Goal: Task Accomplishment & Management: Use online tool/utility

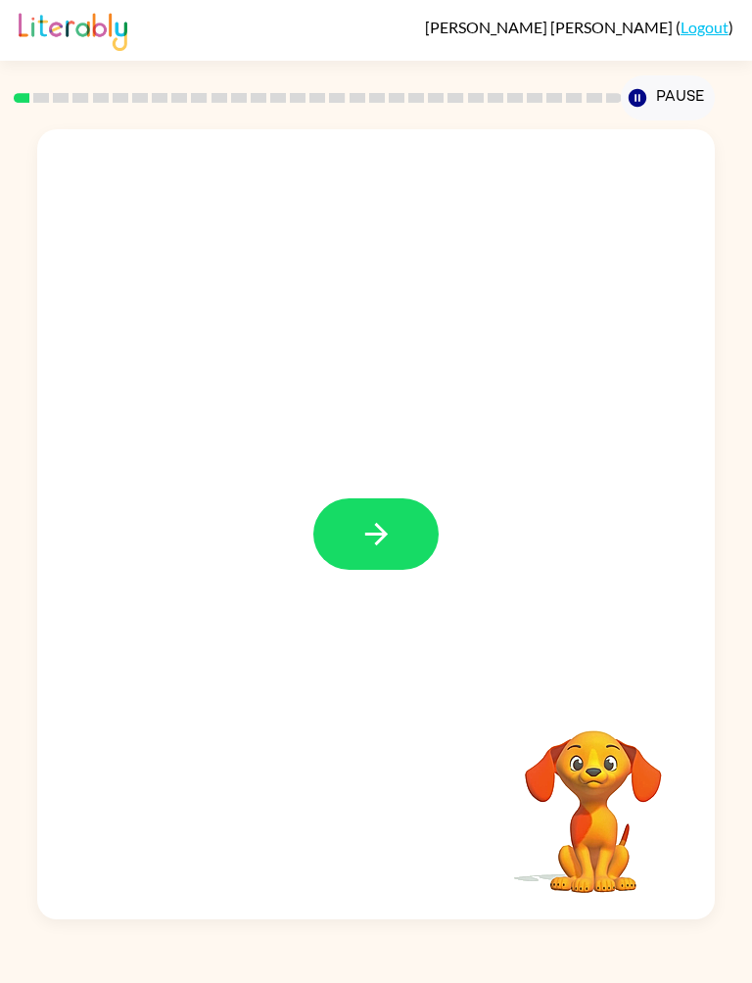
click at [405, 505] on button "button" at bounding box center [375, 535] width 125 height 72
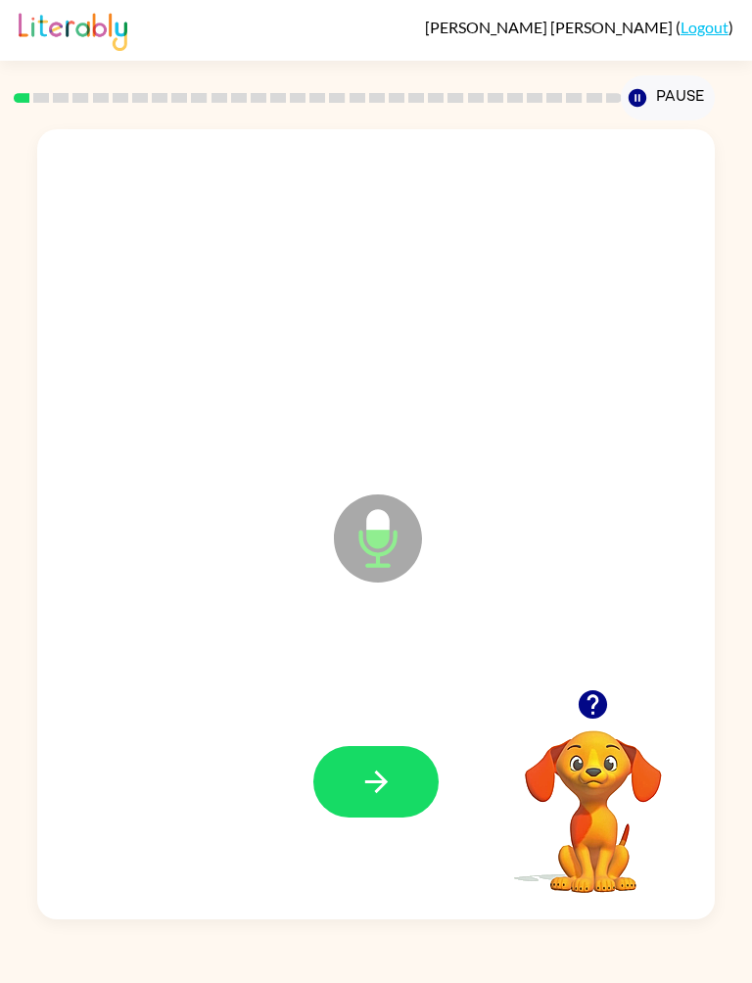
click at [415, 771] on button "button" at bounding box center [375, 782] width 125 height 72
click at [371, 765] on icon "button" at bounding box center [376, 782] width 34 height 34
click at [382, 793] on icon "button" at bounding box center [376, 782] width 34 height 34
click at [385, 774] on icon "button" at bounding box center [376, 782] width 34 height 34
click at [398, 784] on button "button" at bounding box center [375, 782] width 125 height 72
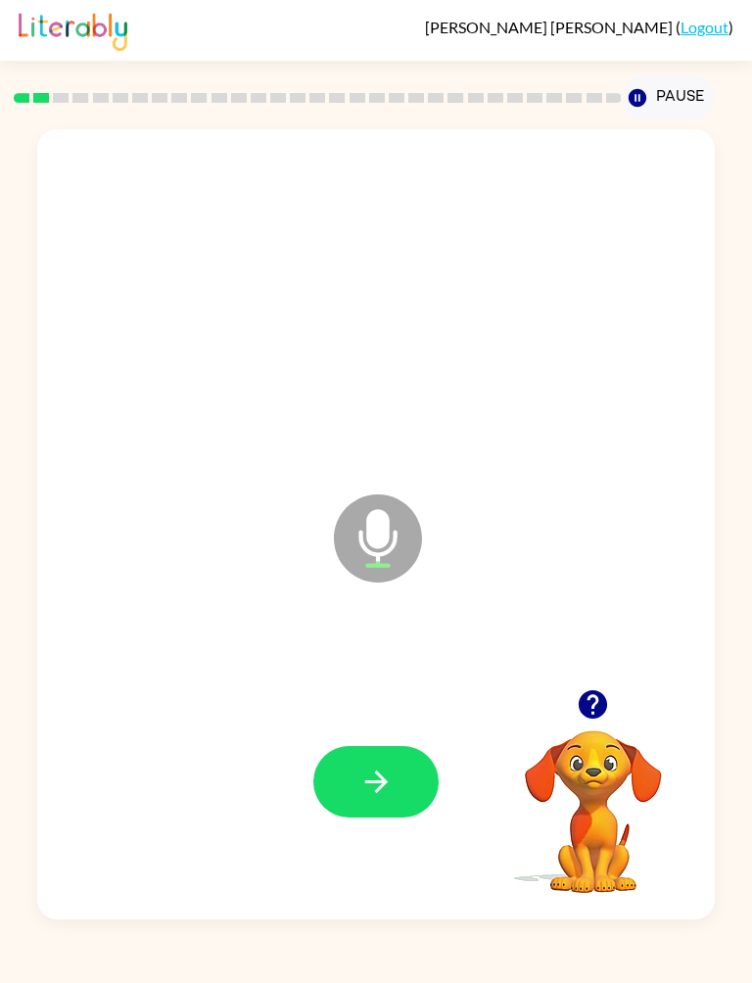
click at [404, 767] on button "button" at bounding box center [375, 782] width 125 height 72
click at [399, 789] on button "button" at bounding box center [375, 782] width 125 height 72
click at [390, 779] on icon "button" at bounding box center [376, 782] width 34 height 34
click at [388, 793] on icon "button" at bounding box center [376, 782] width 34 height 34
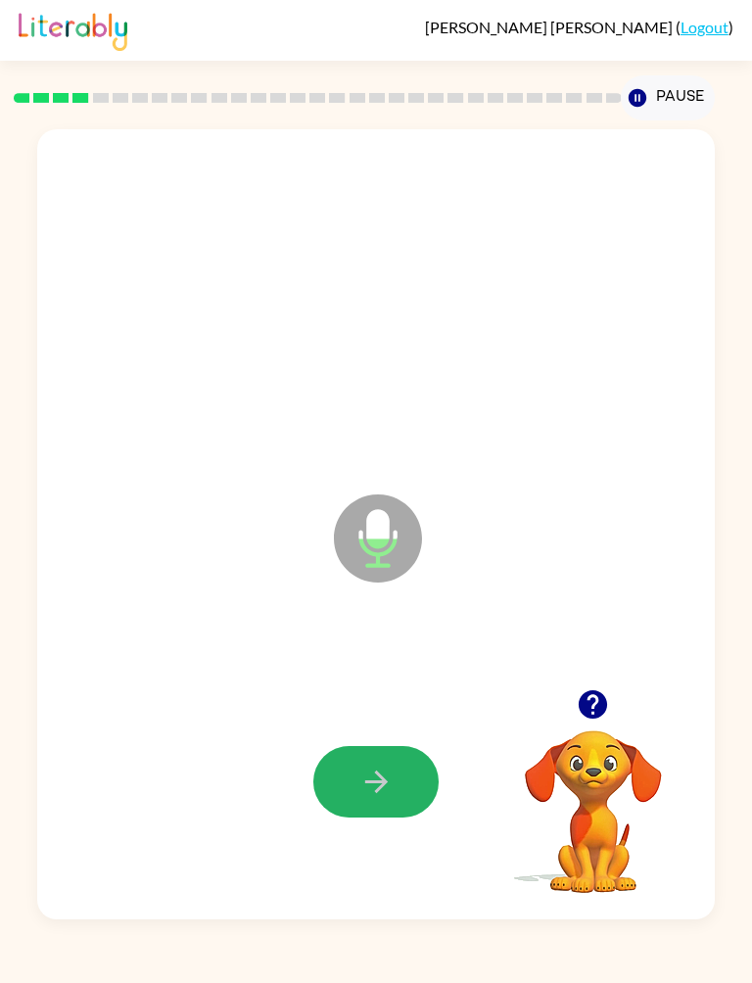
click at [405, 779] on button "button" at bounding box center [375, 782] width 125 height 72
click at [395, 774] on button "button" at bounding box center [375, 782] width 125 height 72
click at [413, 774] on button "button" at bounding box center [375, 782] width 125 height 72
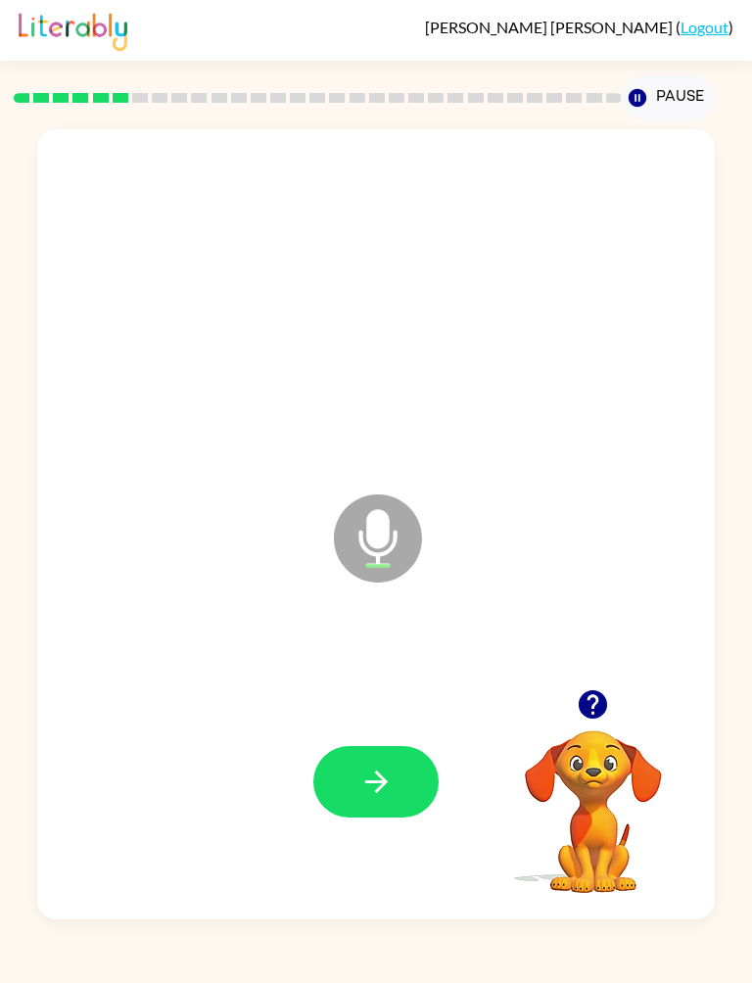
click at [390, 782] on icon "button" at bounding box center [376, 782] width 34 height 34
click at [376, 783] on icon "button" at bounding box center [375, 781] width 23 height 23
click at [367, 792] on icon "button" at bounding box center [376, 782] width 34 height 34
click at [374, 796] on icon "button" at bounding box center [376, 782] width 34 height 34
click at [371, 779] on icon "button" at bounding box center [376, 782] width 34 height 34
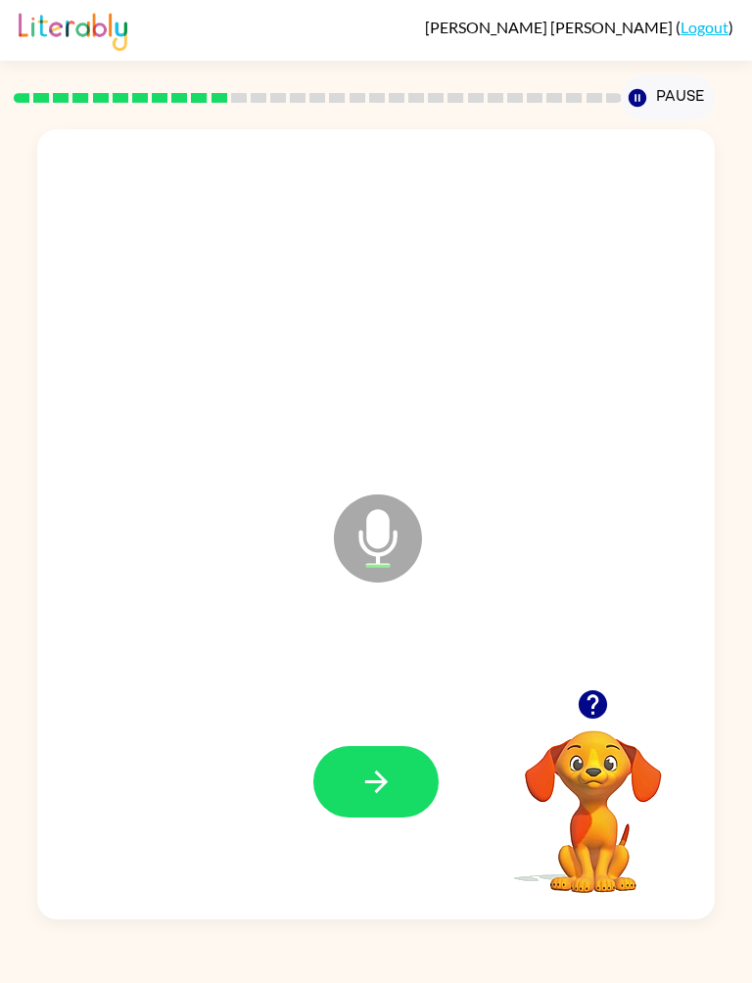
click at [373, 797] on icon "button" at bounding box center [376, 782] width 34 height 34
click at [385, 786] on icon "button" at bounding box center [376, 782] width 34 height 34
click at [398, 811] on button "button" at bounding box center [375, 782] width 125 height 72
click at [376, 782] on icon "button" at bounding box center [375, 781] width 23 height 23
click at [362, 800] on button "button" at bounding box center [375, 782] width 125 height 72
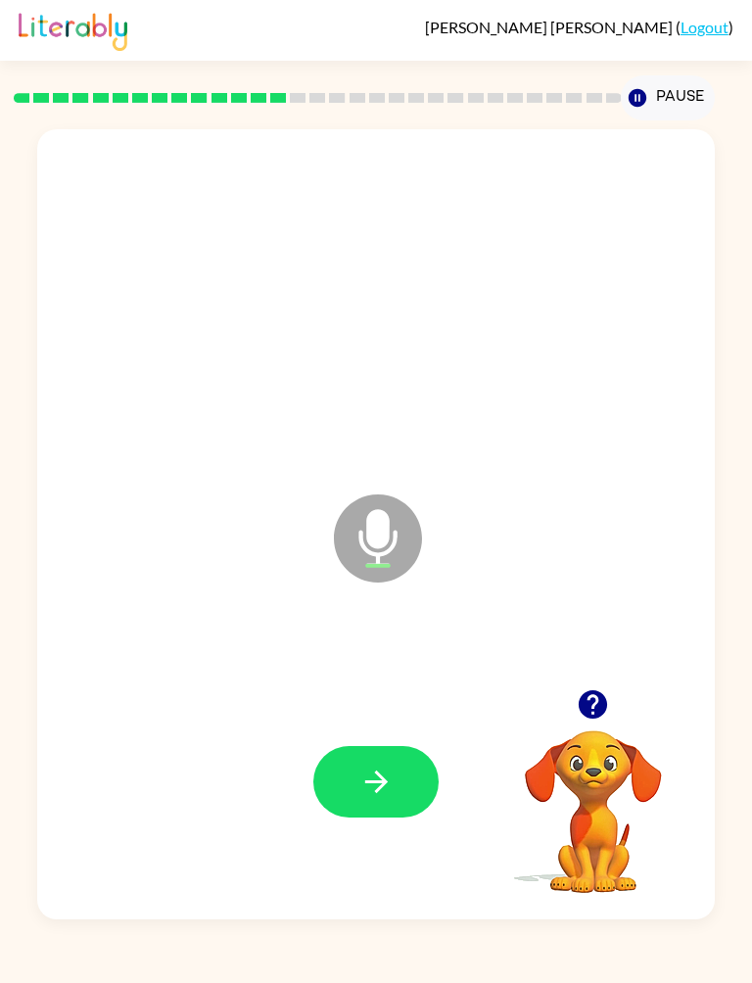
click at [387, 755] on button "button" at bounding box center [375, 782] width 125 height 72
click at [386, 770] on icon "button" at bounding box center [376, 782] width 34 height 34
click at [411, 747] on button "button" at bounding box center [375, 782] width 125 height 72
click at [392, 777] on icon "button" at bounding box center [376, 782] width 34 height 34
click at [389, 779] on icon "button" at bounding box center [376, 782] width 34 height 34
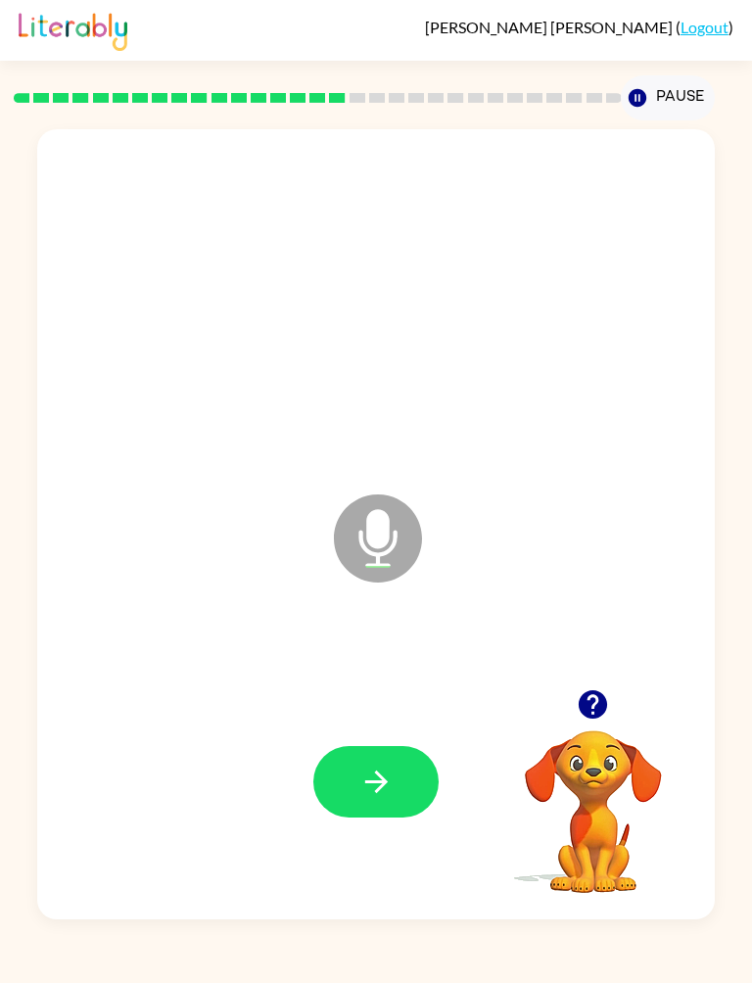
click at [388, 789] on icon "button" at bounding box center [376, 782] width 34 height 34
click at [376, 779] on icon "button" at bounding box center [376, 782] width 34 height 34
click at [382, 788] on icon "button" at bounding box center [375, 781] width 23 height 23
click at [399, 769] on button "button" at bounding box center [375, 782] width 125 height 72
click at [392, 790] on icon "button" at bounding box center [376, 782] width 34 height 34
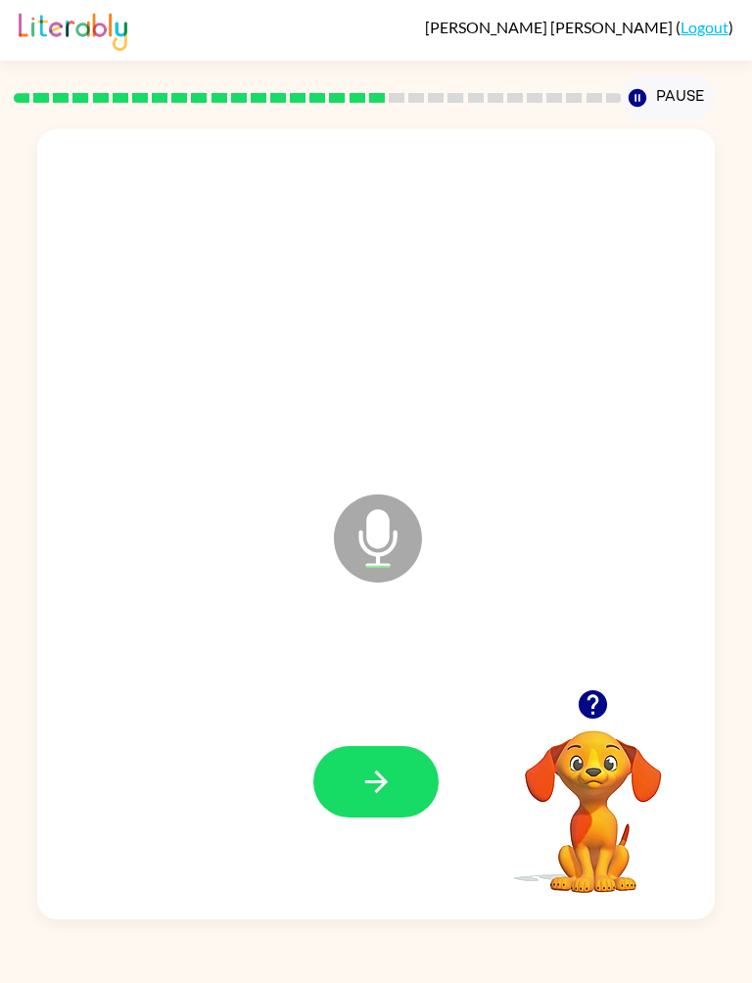
click at [374, 779] on icon "button" at bounding box center [376, 782] width 34 height 34
click at [392, 770] on icon "button" at bounding box center [376, 782] width 34 height 34
click at [380, 781] on icon "button" at bounding box center [376, 782] width 34 height 34
click at [383, 776] on icon "button" at bounding box center [376, 782] width 34 height 34
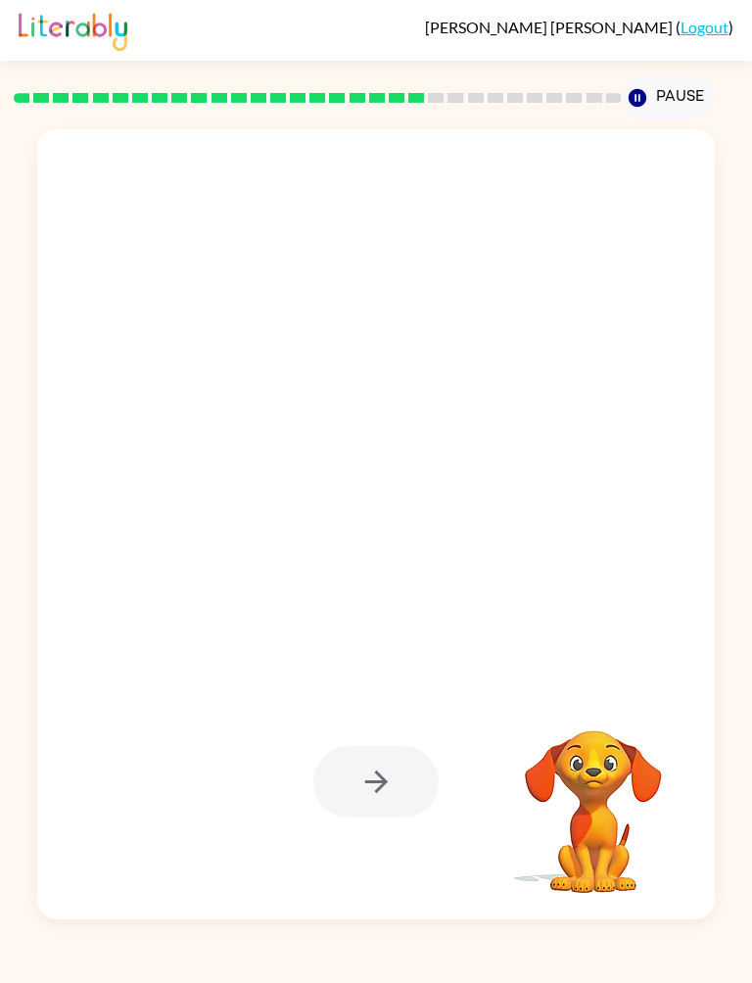
click at [746, 173] on div "Your browser must support playing .mp4 files to use Literably. Please try using…" at bounding box center [376, 519] width 752 height 799
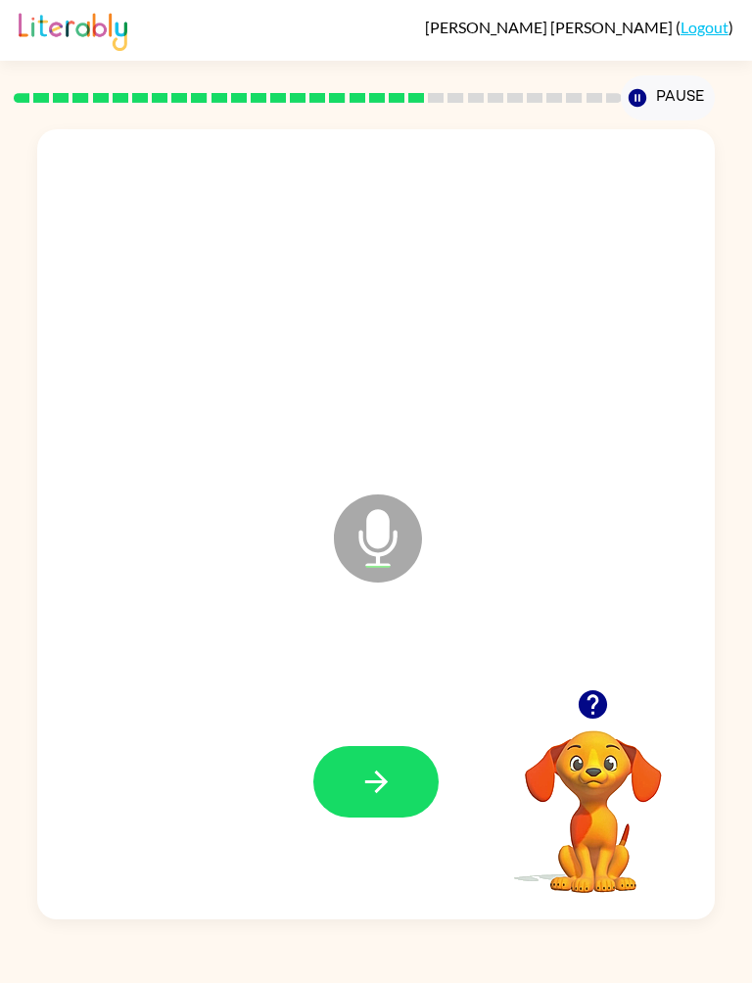
click at [380, 771] on icon "button" at bounding box center [376, 782] width 34 height 34
click at [367, 789] on icon "button" at bounding box center [376, 782] width 34 height 34
click at [375, 775] on icon "button" at bounding box center [376, 782] width 34 height 34
click at [375, 766] on icon "button" at bounding box center [376, 782] width 34 height 34
click at [413, 777] on button "button" at bounding box center [375, 782] width 125 height 72
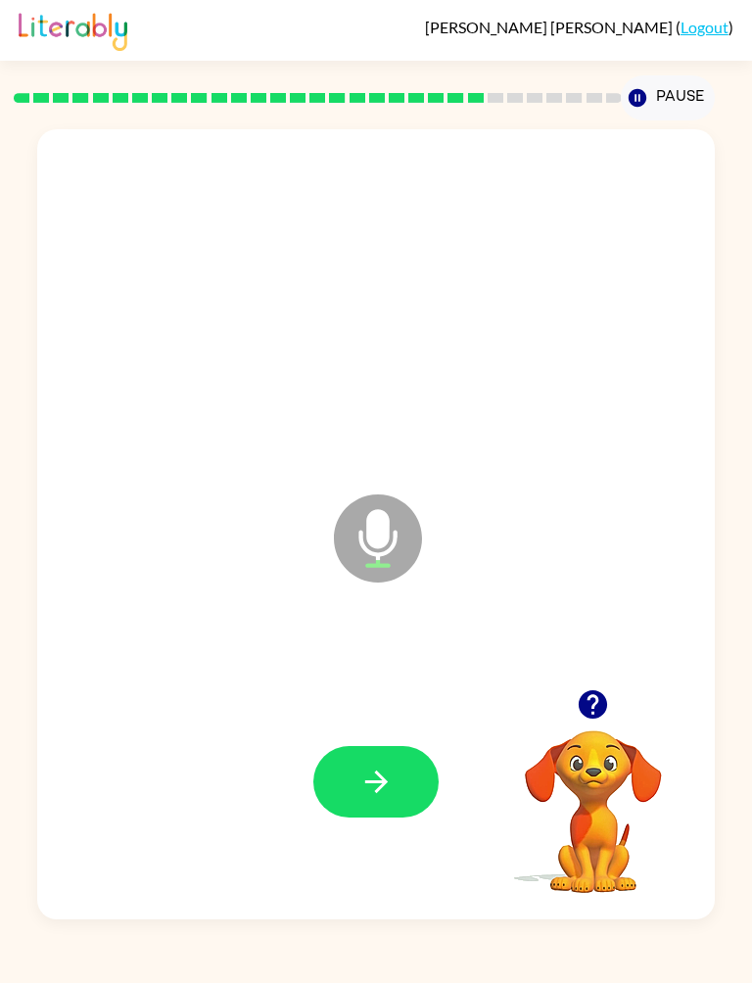
click at [394, 778] on button "button" at bounding box center [375, 782] width 125 height 72
click at [401, 761] on button "button" at bounding box center [375, 782] width 125 height 72
click at [367, 768] on icon "button" at bounding box center [376, 782] width 34 height 34
click at [360, 762] on button "button" at bounding box center [375, 782] width 125 height 72
click at [356, 775] on button "button" at bounding box center [375, 782] width 125 height 72
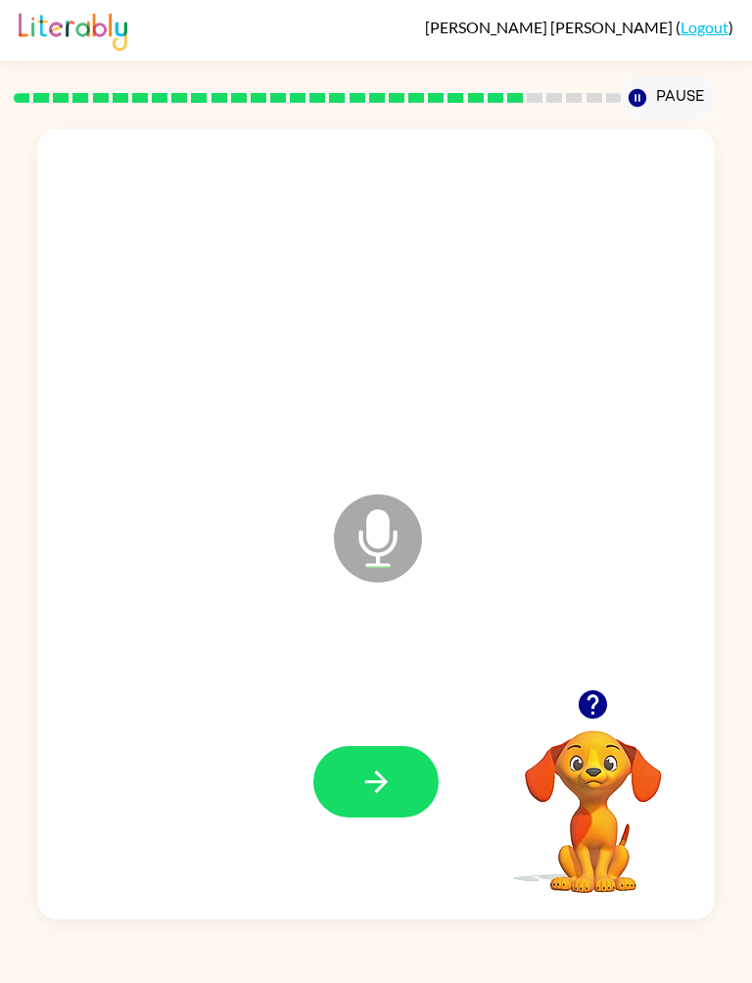
click at [394, 758] on button "button" at bounding box center [375, 782] width 125 height 72
click at [374, 771] on icon "button" at bounding box center [376, 782] width 34 height 34
click at [394, 767] on button "button" at bounding box center [375, 782] width 125 height 72
click at [381, 770] on icon "button" at bounding box center [376, 782] width 34 height 34
click at [382, 782] on icon "button" at bounding box center [375, 781] width 23 height 23
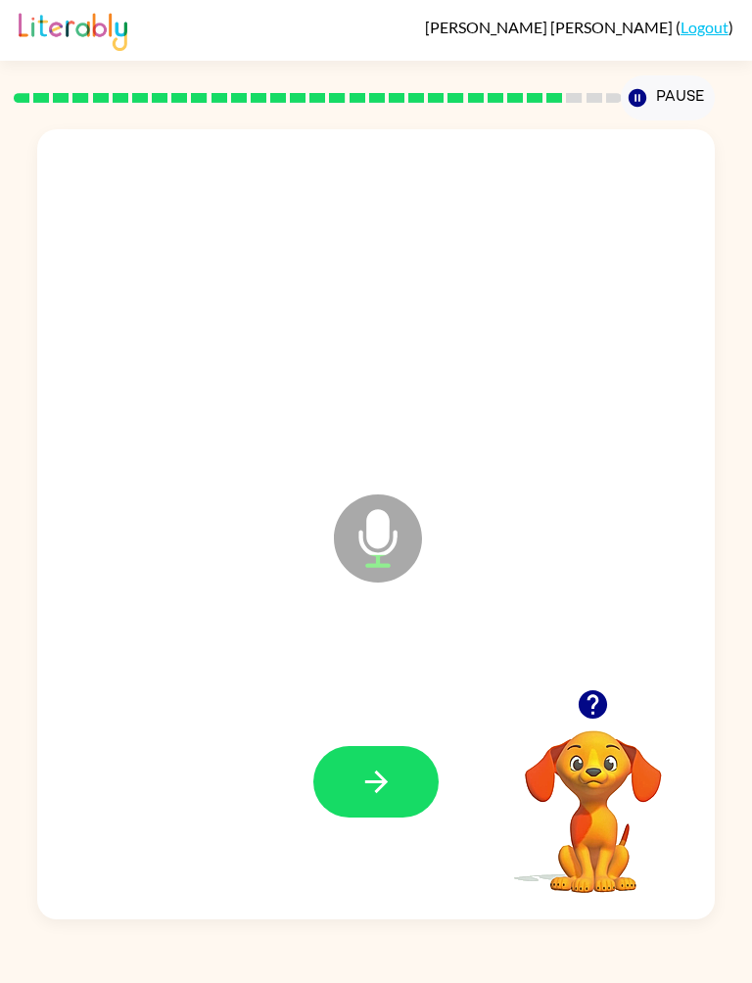
click at [384, 773] on icon "button" at bounding box center [376, 782] width 34 height 34
click at [384, 785] on icon "button" at bounding box center [375, 781] width 23 height 23
click at [383, 788] on icon "button" at bounding box center [376, 782] width 34 height 34
click at [389, 780] on icon "button" at bounding box center [376, 782] width 34 height 34
click at [385, 778] on icon "button" at bounding box center [376, 782] width 34 height 34
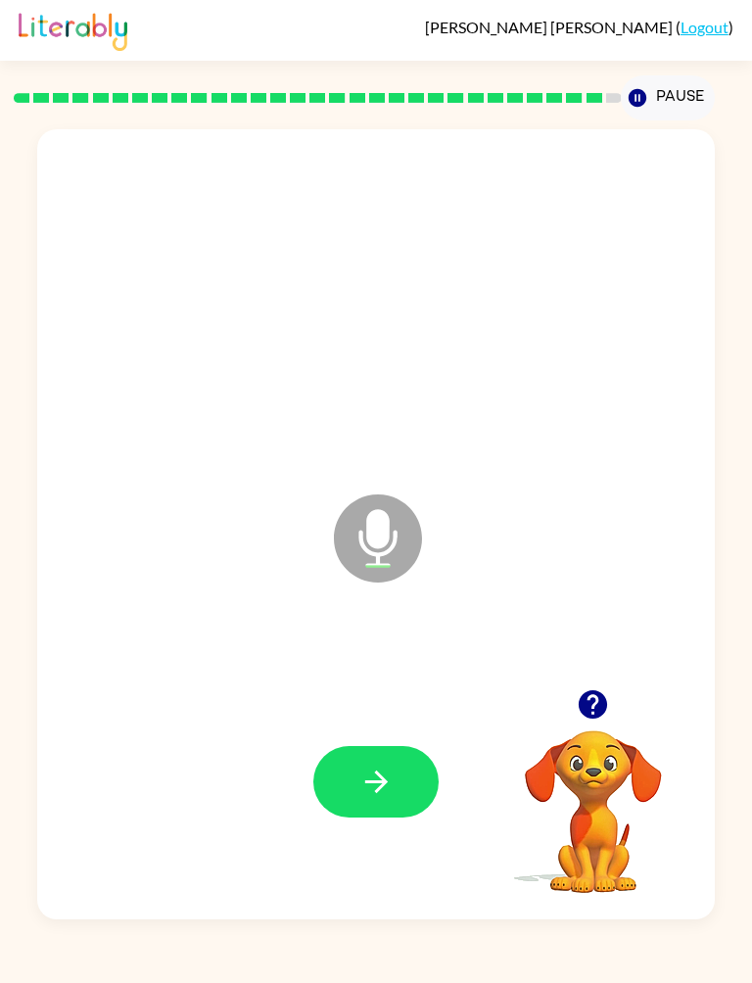
click at [389, 770] on icon "button" at bounding box center [376, 782] width 34 height 34
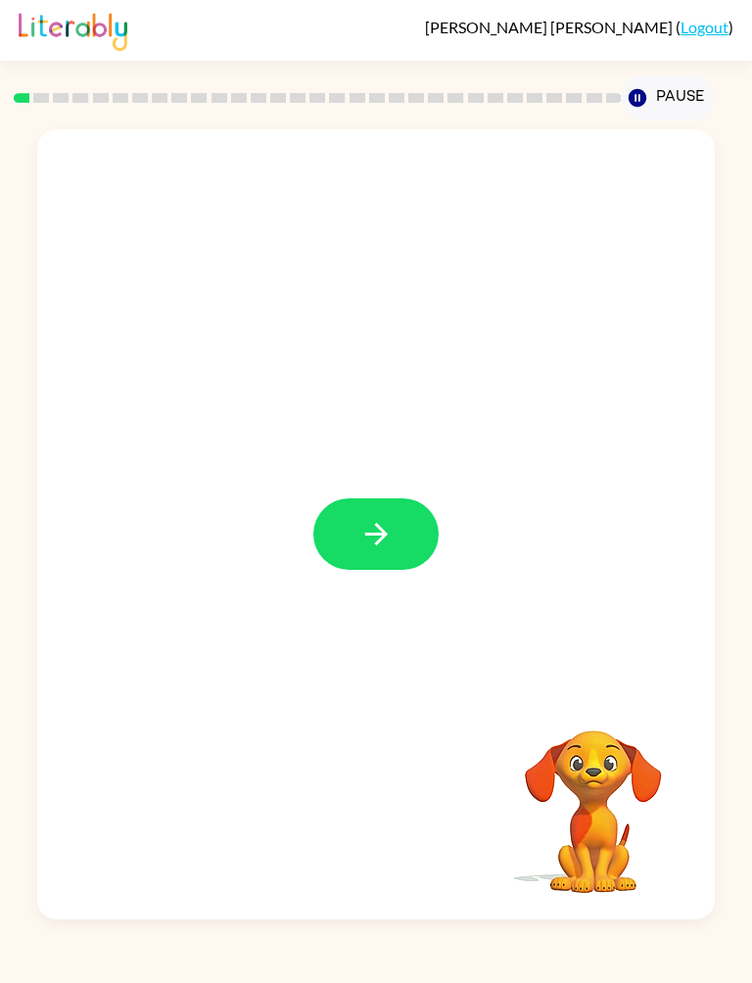
click at [355, 508] on button "button" at bounding box center [375, 535] width 125 height 72
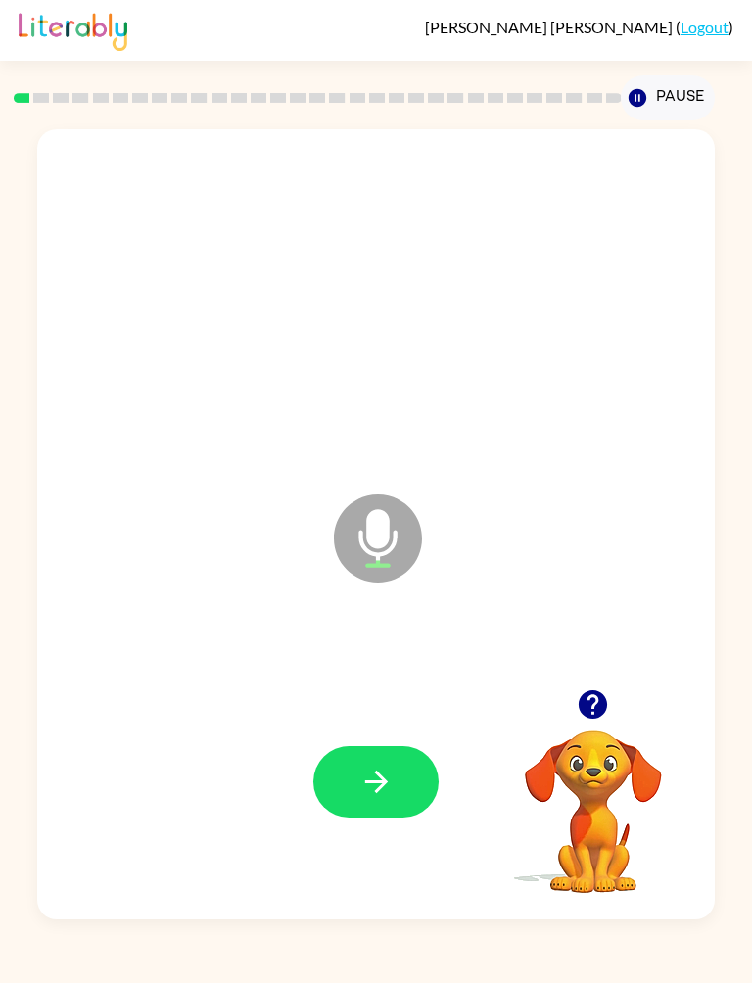
click at [372, 777] on icon "button" at bounding box center [376, 782] width 34 height 34
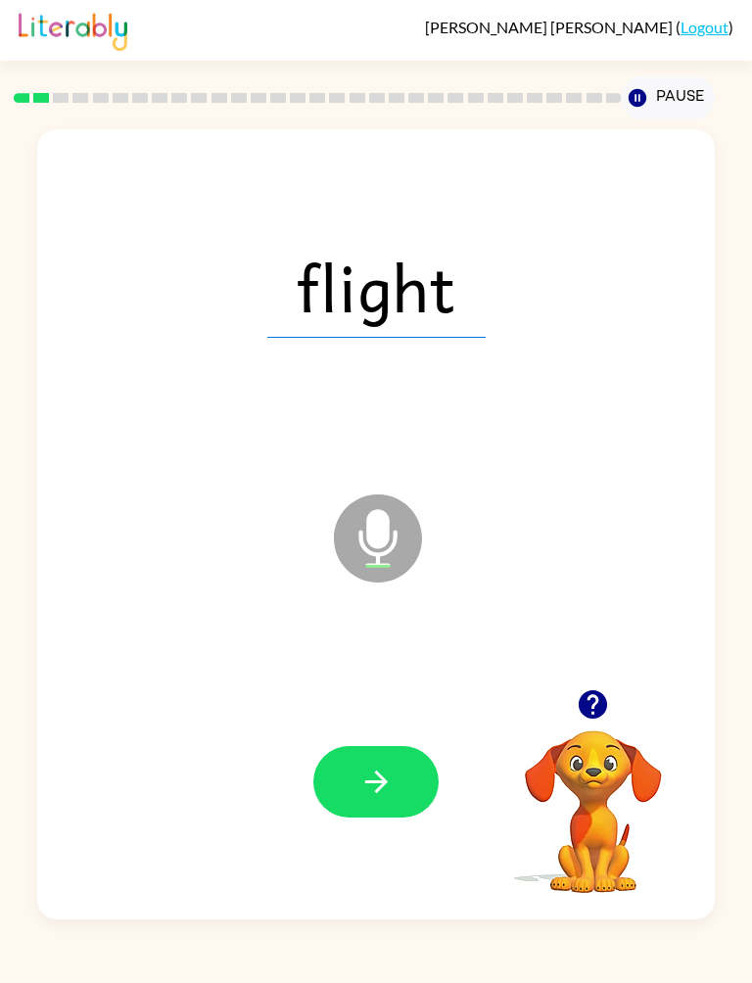
click at [709, 19] on link "Logout" at bounding box center [705, 27] width 48 height 19
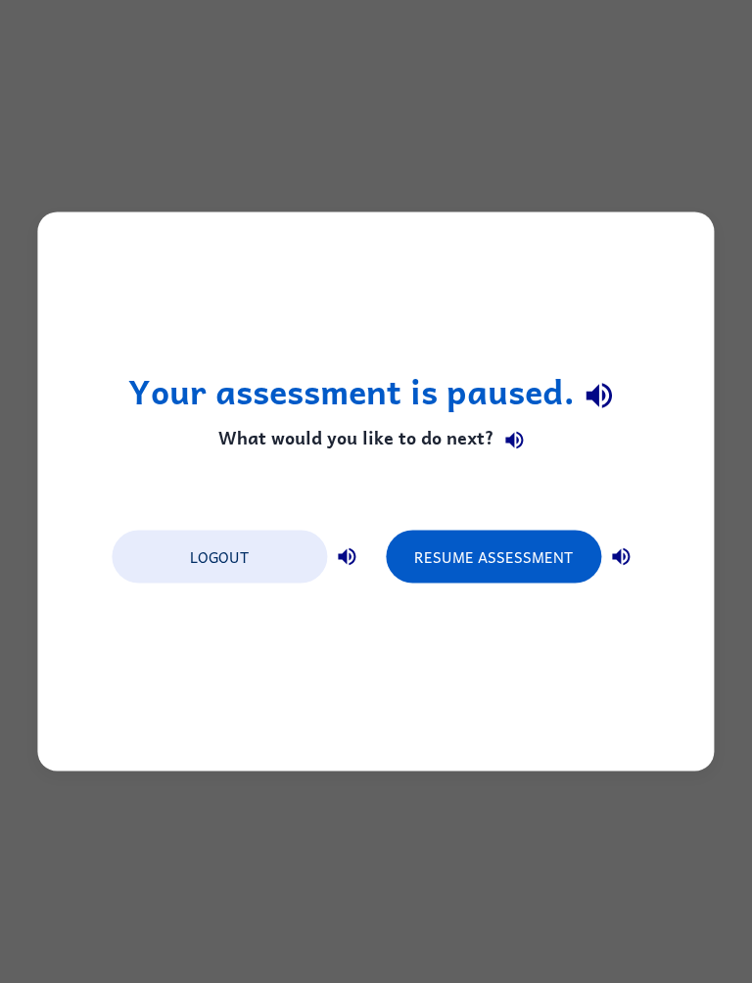
click at [483, 546] on button "Resume Assessment" at bounding box center [493, 557] width 215 height 53
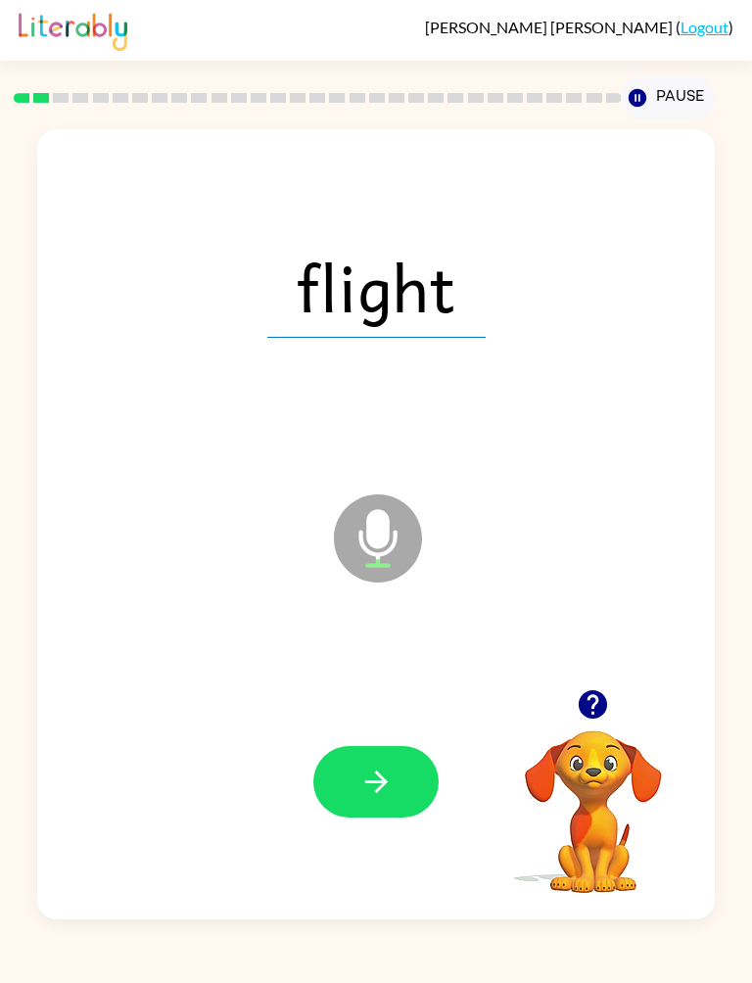
click at [379, 805] on button "button" at bounding box center [375, 782] width 125 height 72
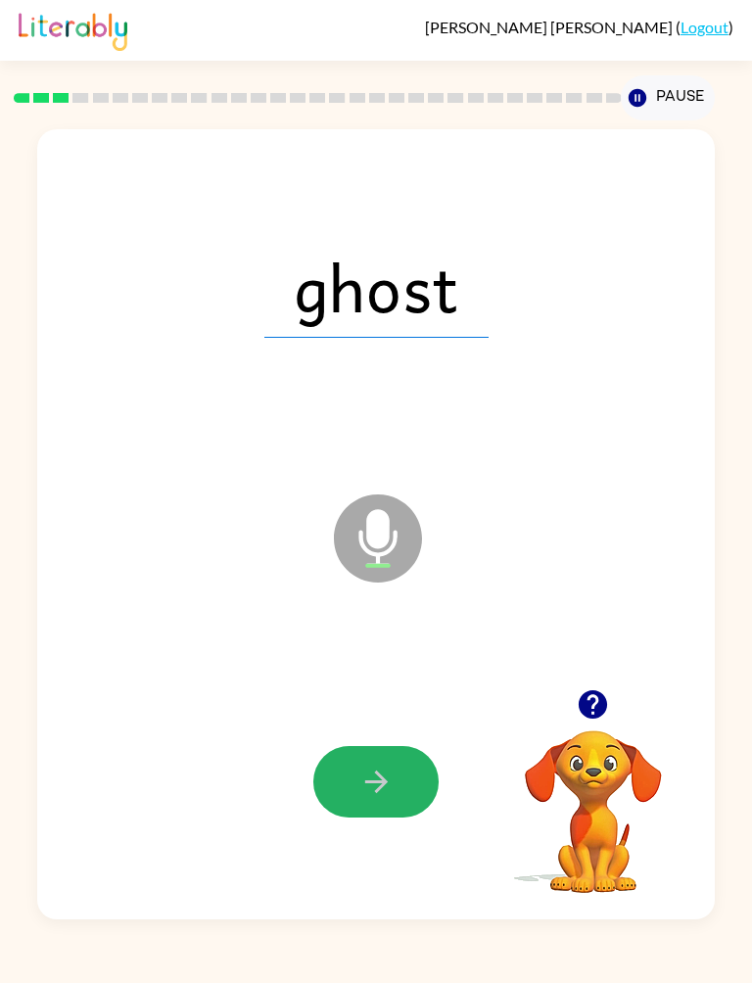
click at [371, 750] on button "button" at bounding box center [375, 782] width 125 height 72
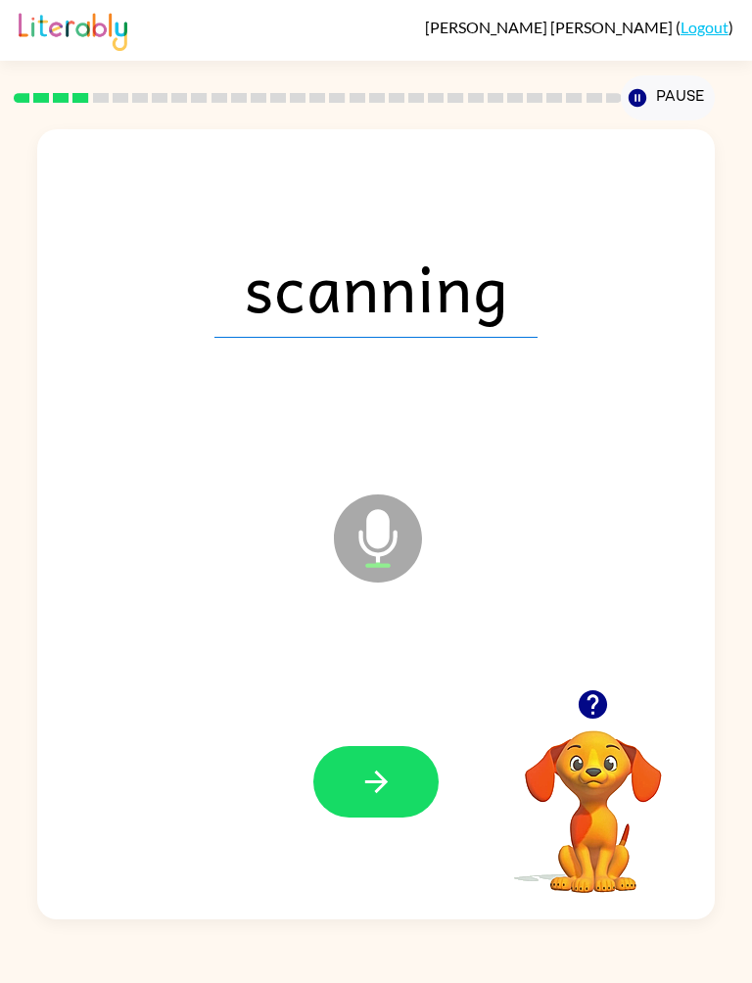
click at [389, 763] on button "button" at bounding box center [375, 782] width 125 height 72
click at [417, 760] on button "button" at bounding box center [375, 782] width 125 height 72
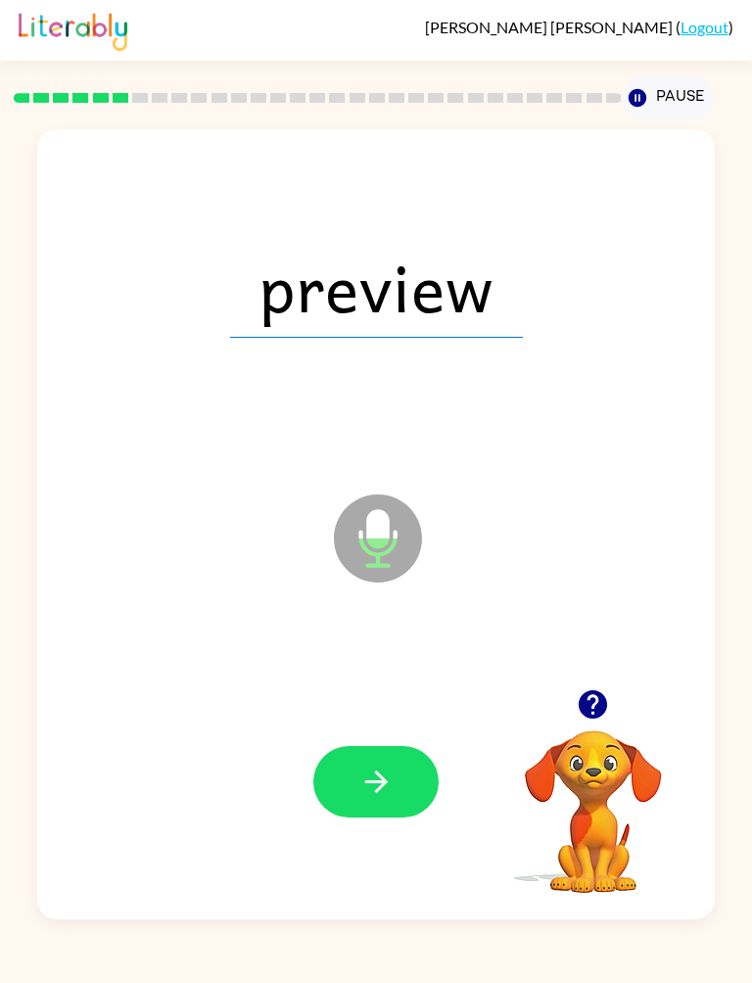
click at [395, 792] on button "button" at bounding box center [375, 782] width 125 height 72
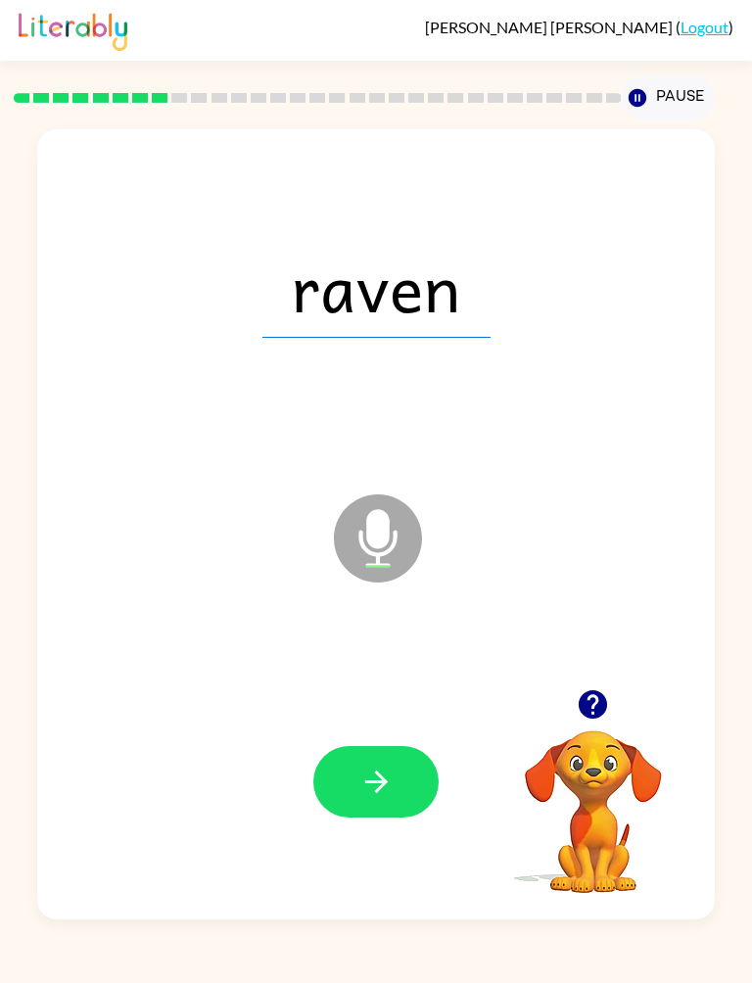
click at [375, 768] on icon "button" at bounding box center [376, 782] width 34 height 34
click at [395, 767] on button "button" at bounding box center [375, 782] width 125 height 72
click at [367, 795] on icon "button" at bounding box center [376, 782] width 34 height 34
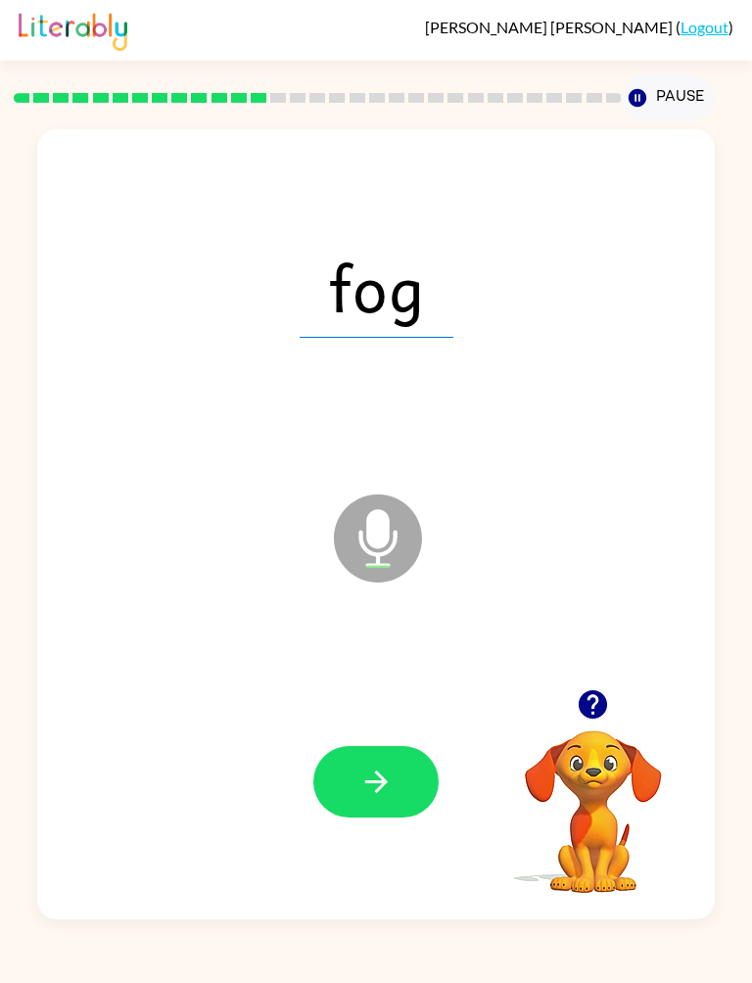
click at [389, 759] on button "button" at bounding box center [375, 782] width 125 height 72
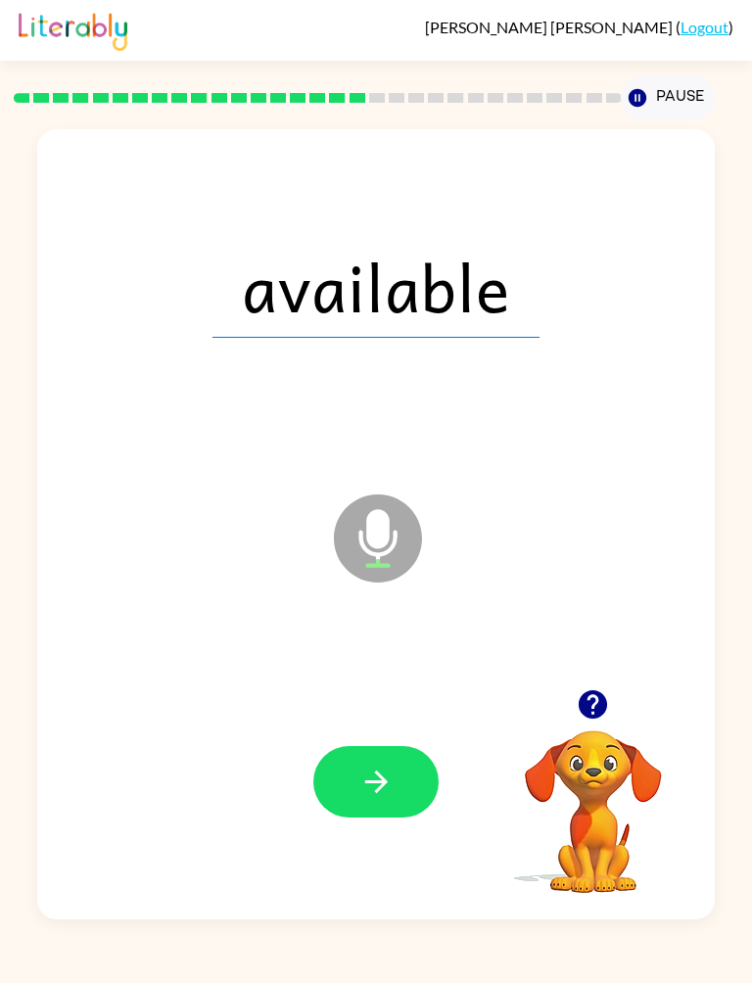
click at [381, 799] on icon "button" at bounding box center [376, 782] width 34 height 34
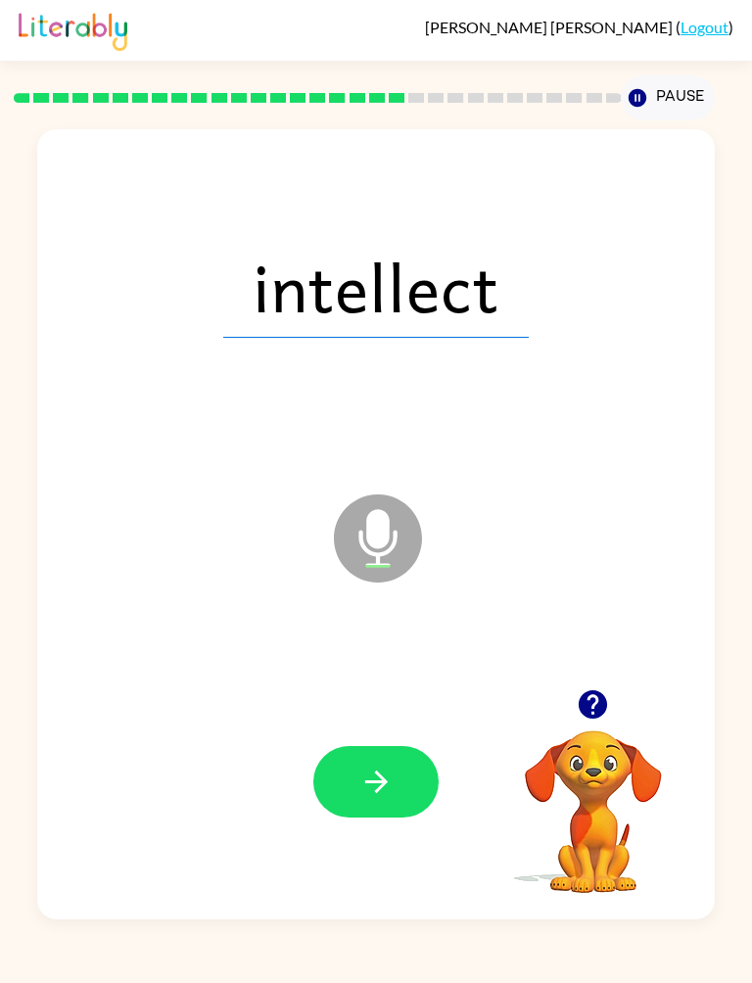
click at [405, 779] on button "button" at bounding box center [375, 782] width 125 height 72
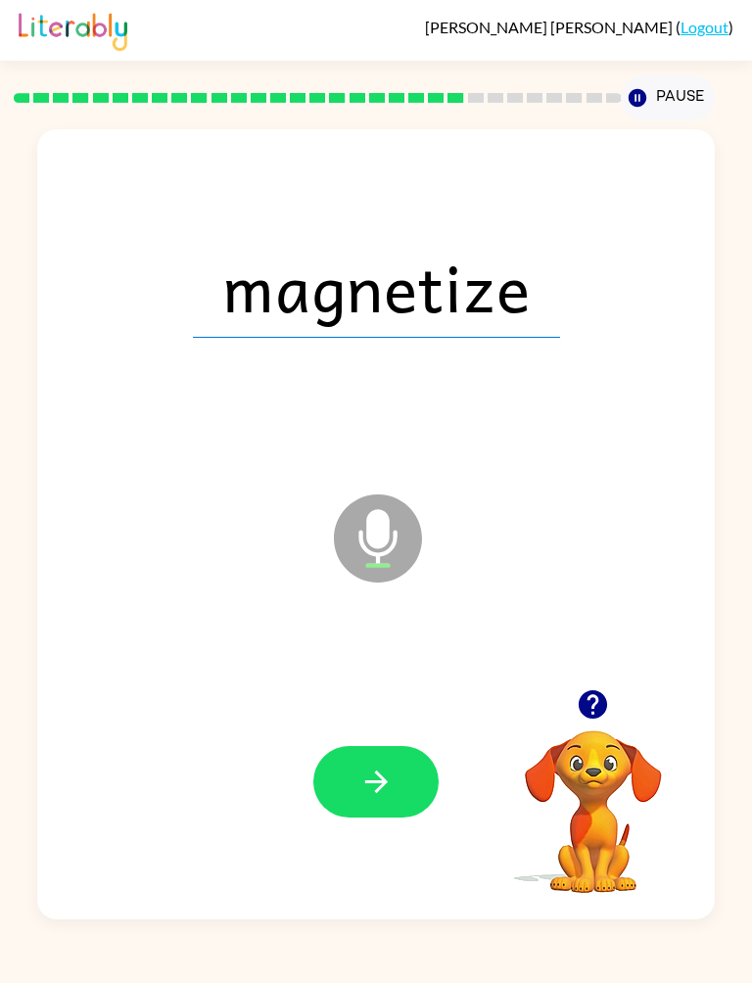
click at [382, 798] on icon "button" at bounding box center [376, 782] width 34 height 34
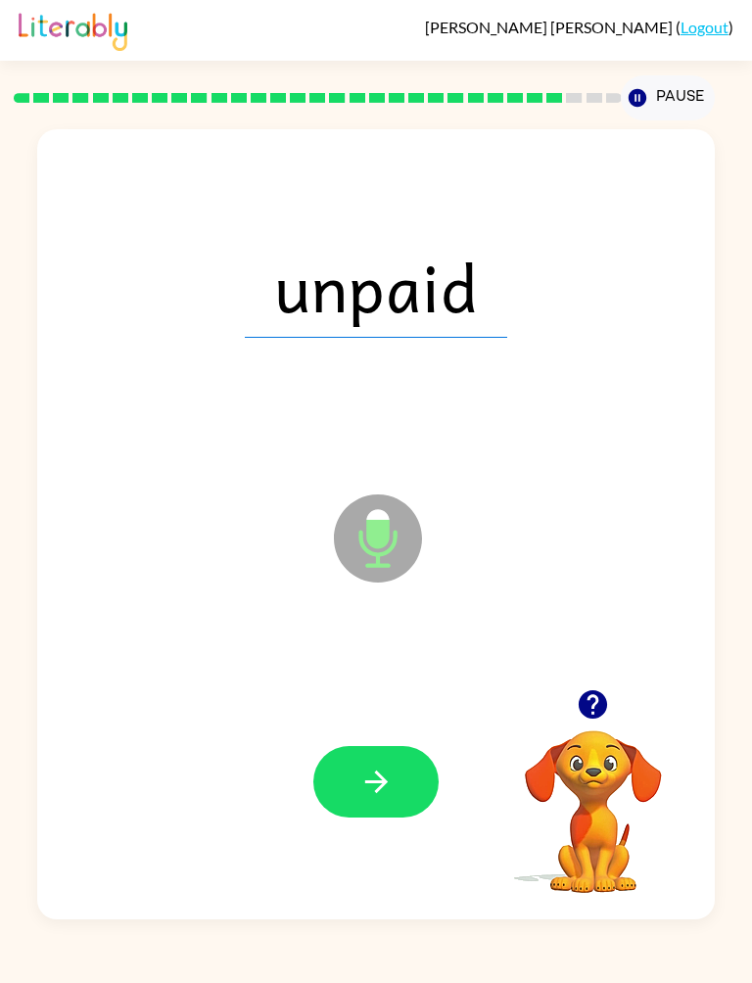
click at [357, 798] on button "button" at bounding box center [375, 782] width 125 height 72
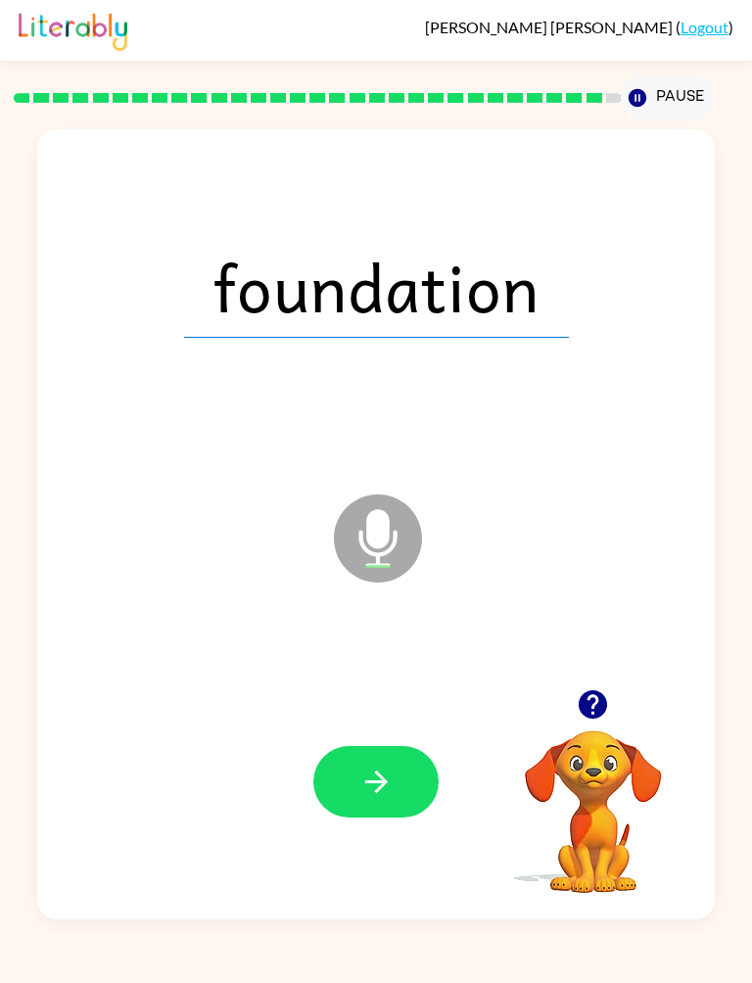
click at [356, 795] on button "button" at bounding box center [375, 782] width 125 height 72
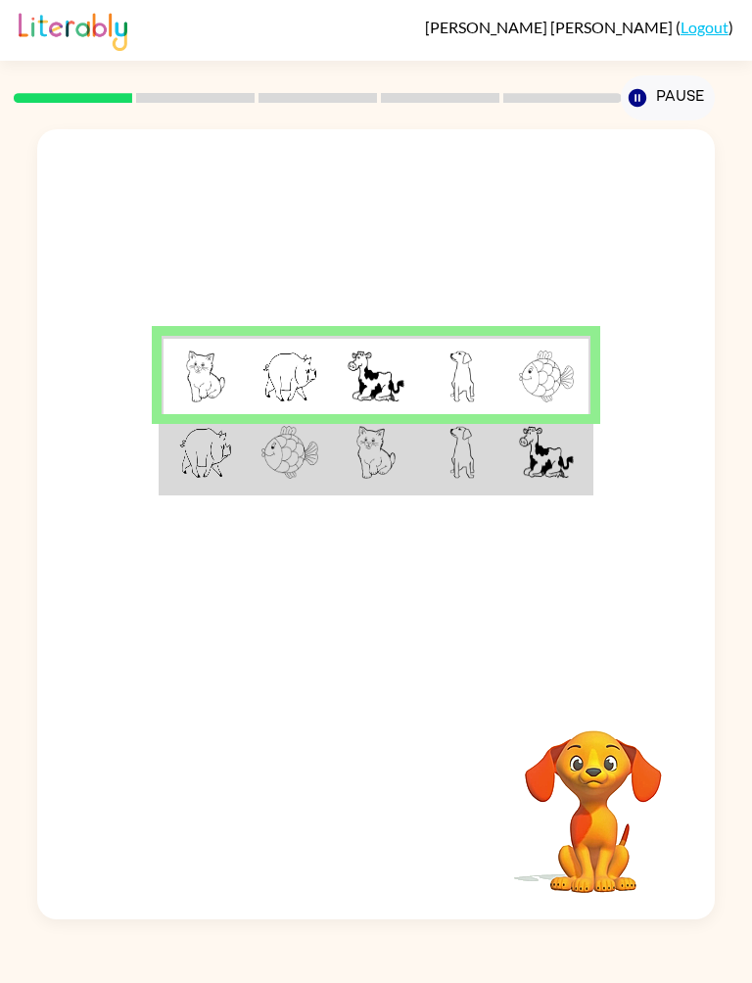
click at [507, 452] on td at bounding box center [547, 453] width 86 height 78
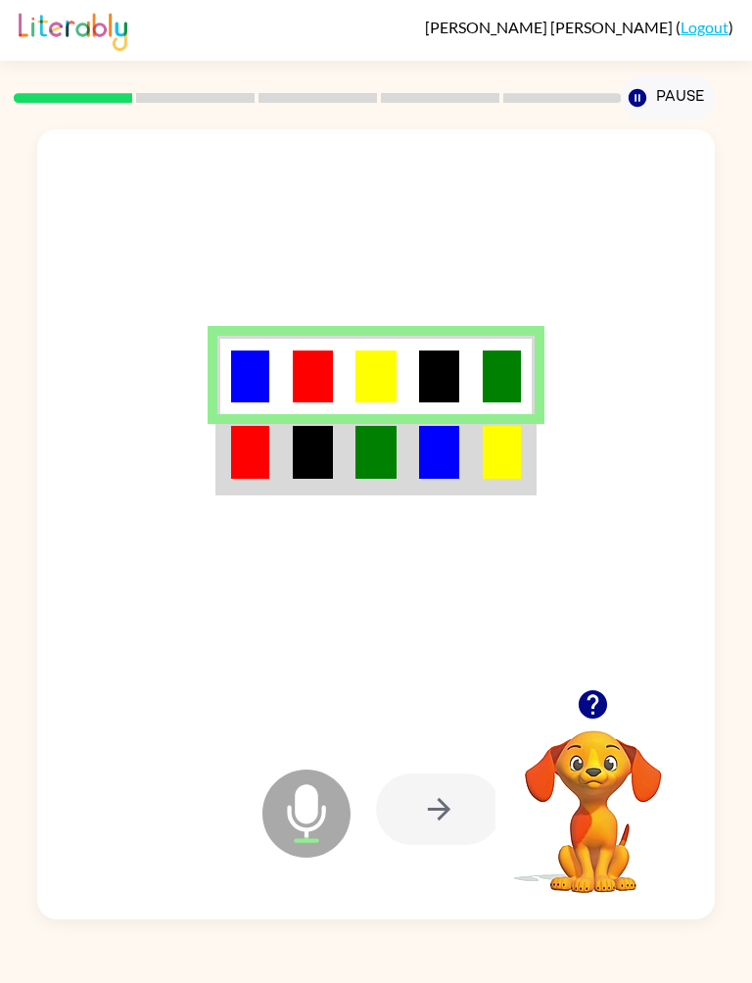
click at [474, 449] on td at bounding box center [503, 453] width 64 height 78
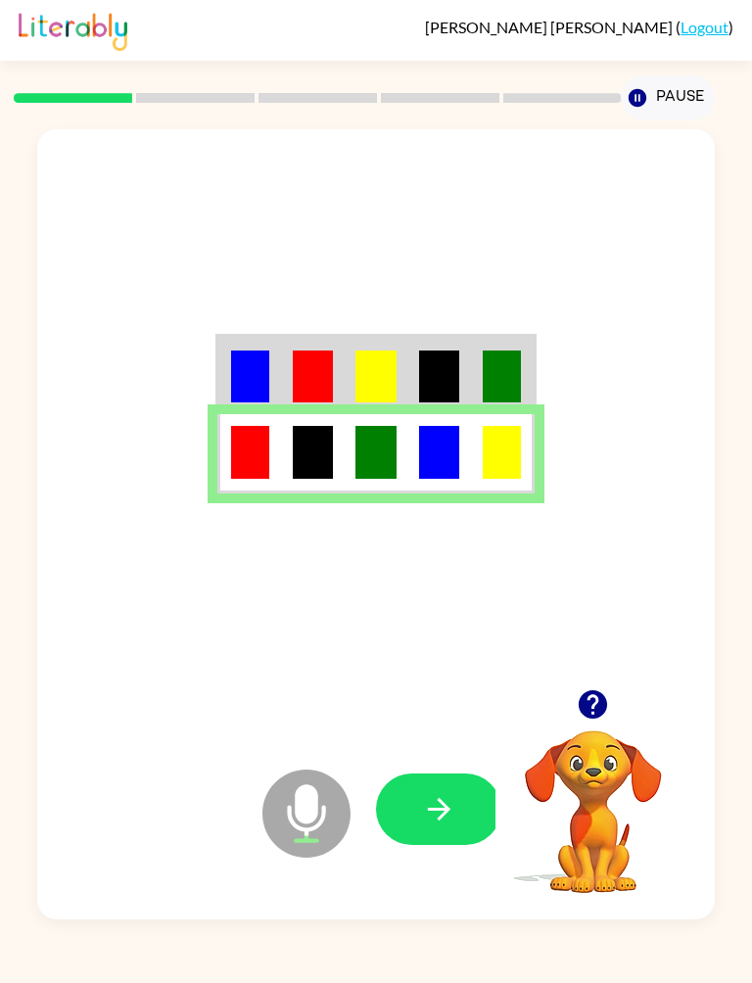
click at [460, 805] on button "button" at bounding box center [438, 810] width 125 height 72
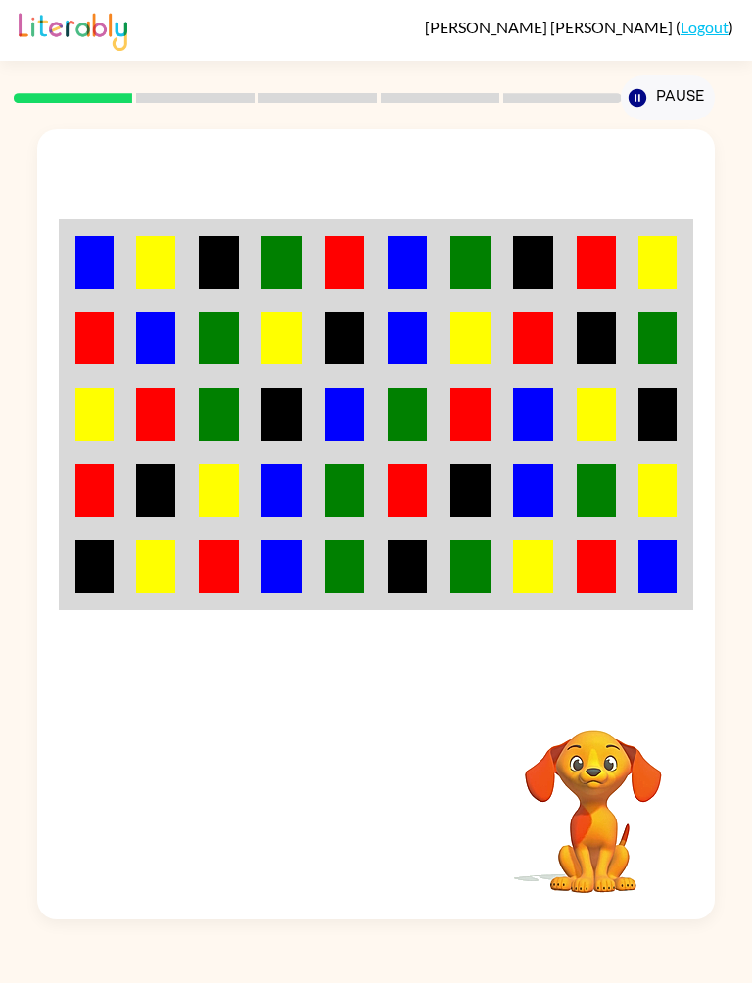
click at [578, 254] on img at bounding box center [597, 262] width 40 height 53
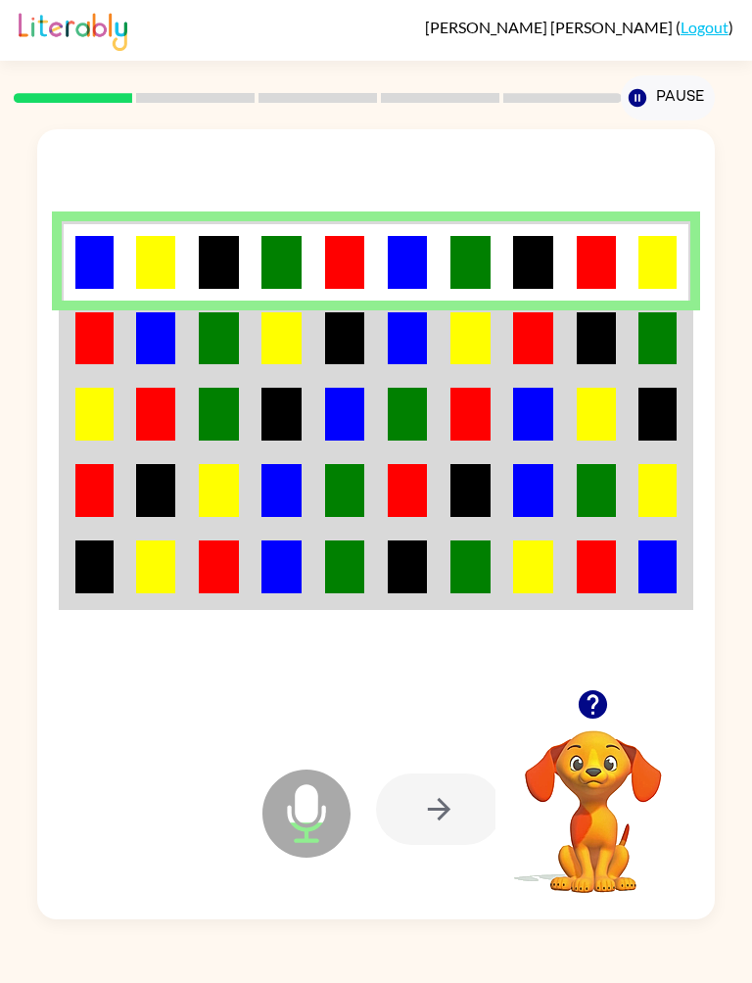
click at [405, 262] on img at bounding box center [408, 262] width 40 height 53
click at [294, 352] on img at bounding box center [282, 338] width 40 height 53
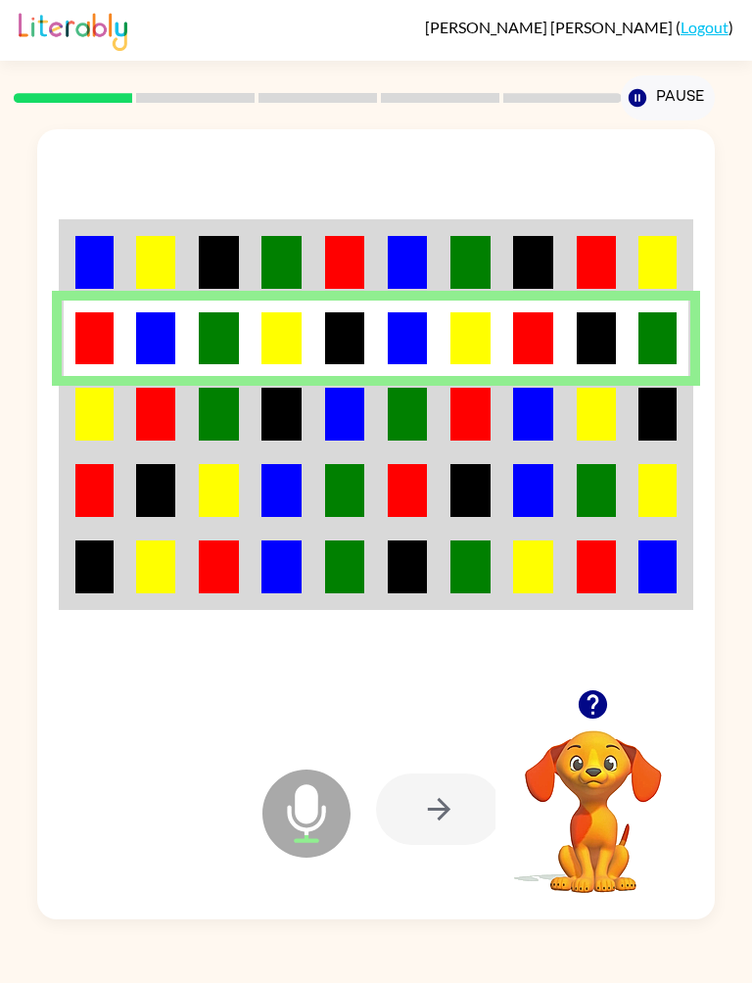
click at [255, 413] on td at bounding box center [282, 414] width 63 height 76
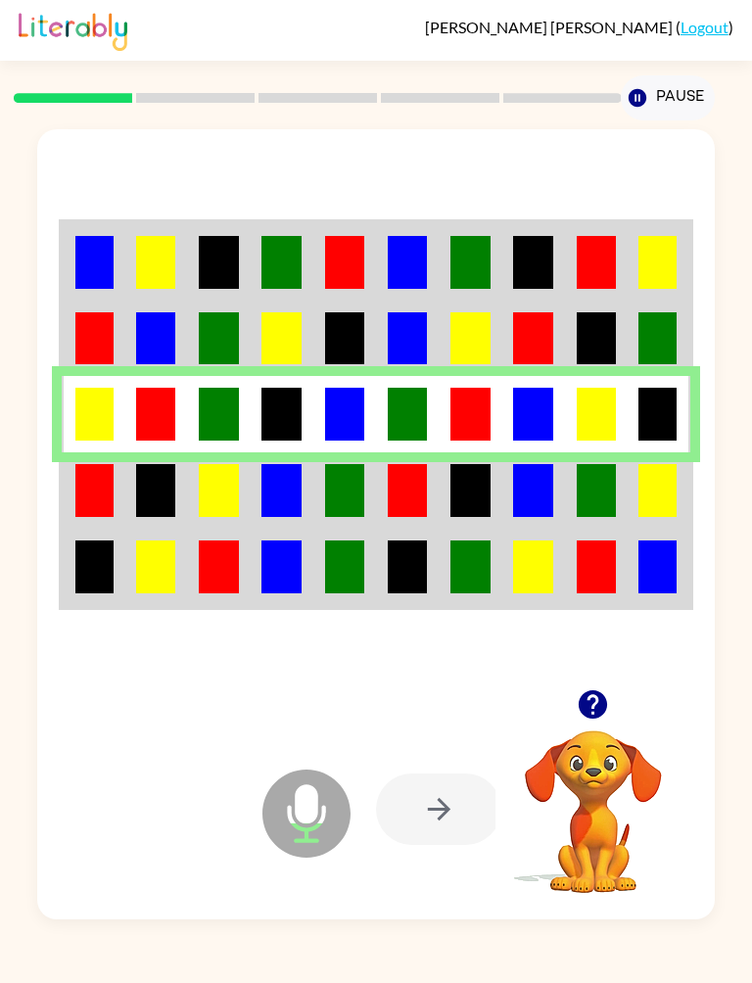
click at [469, 483] on img at bounding box center [471, 490] width 40 height 53
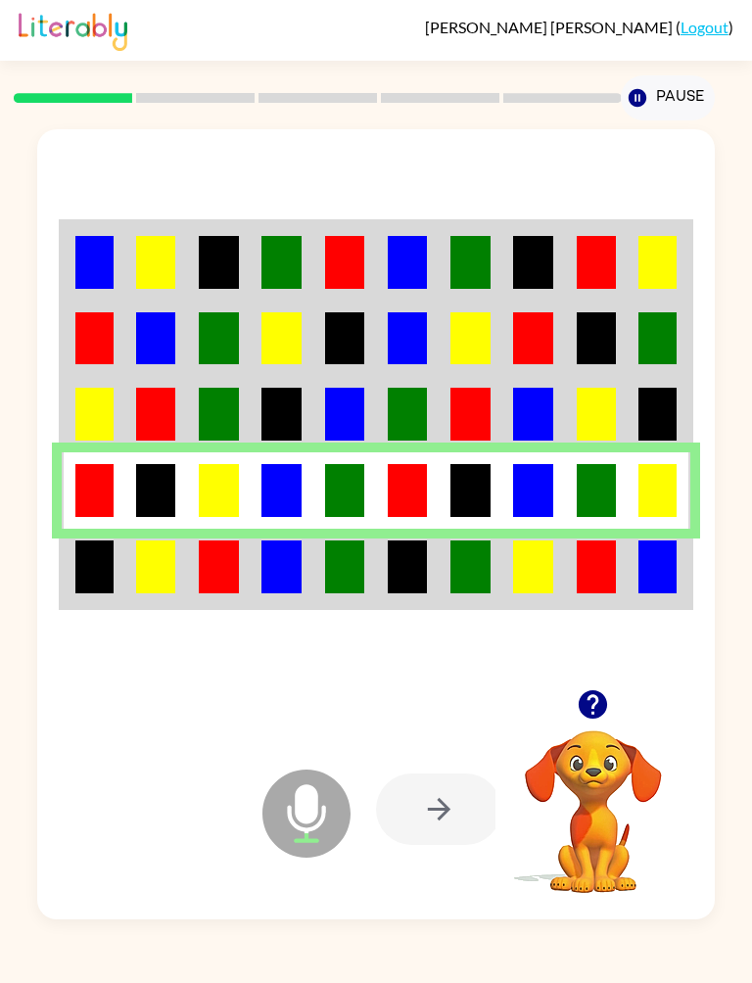
click at [299, 566] on img at bounding box center [282, 567] width 40 height 53
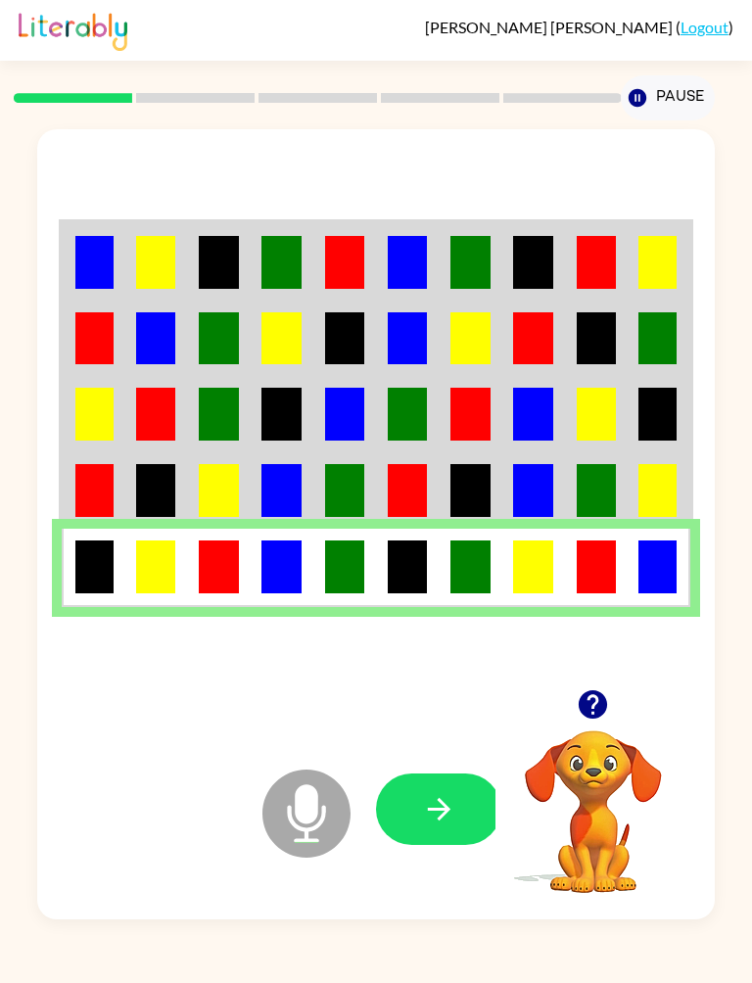
click at [449, 794] on icon "button" at bounding box center [439, 809] width 34 height 34
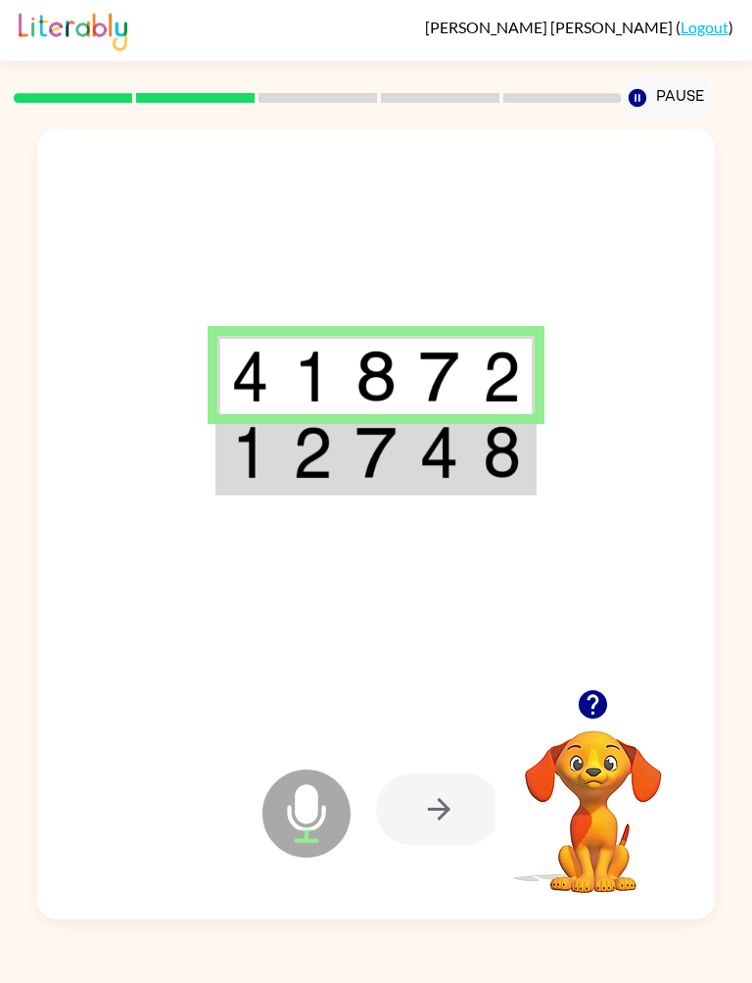
click at [407, 370] on td at bounding box center [377, 375] width 64 height 78
click at [410, 456] on td at bounding box center [439, 453] width 64 height 78
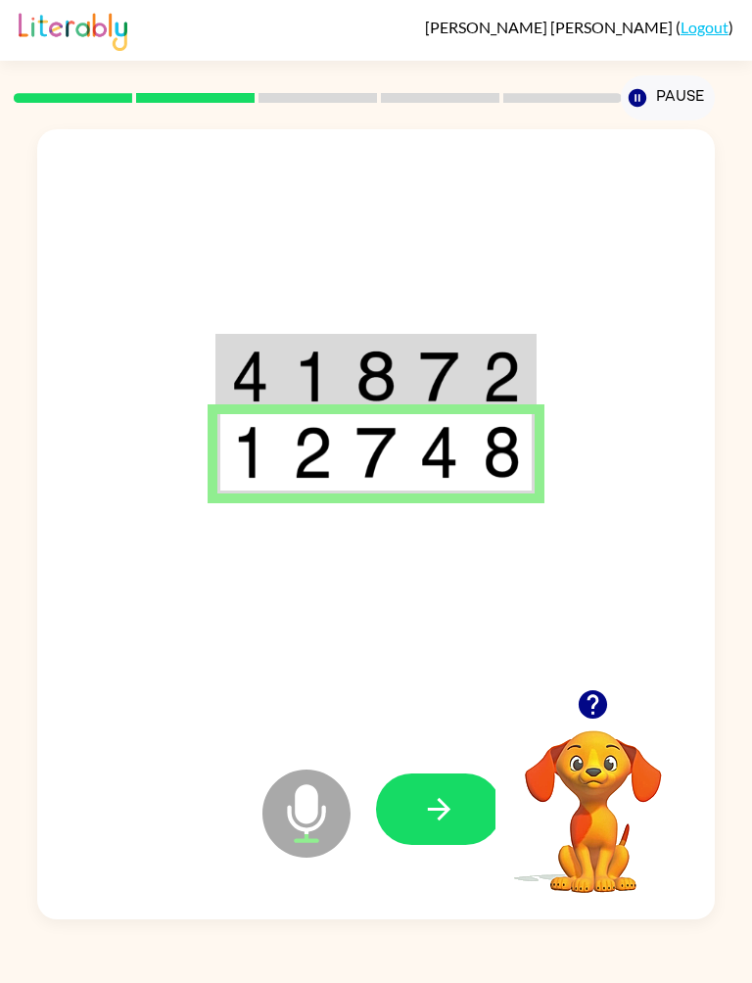
click at [430, 804] on icon "button" at bounding box center [439, 809] width 34 height 34
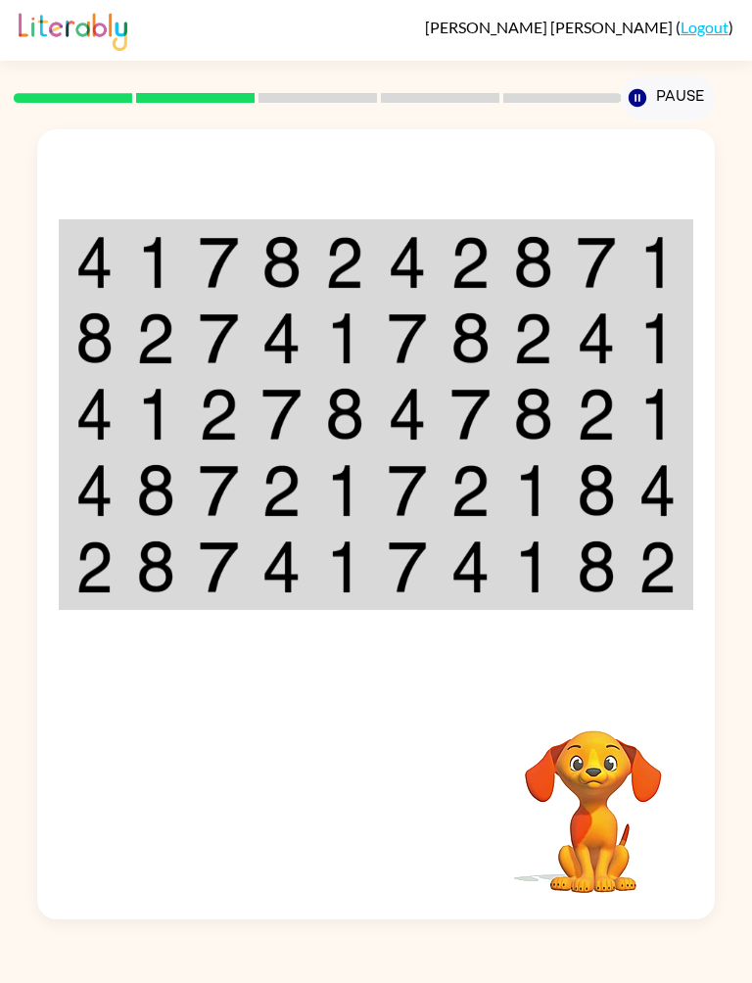
click at [598, 277] on img at bounding box center [597, 262] width 40 height 53
click at [464, 229] on td at bounding box center [470, 260] width 63 height 78
click at [485, 278] on img at bounding box center [471, 262] width 40 height 53
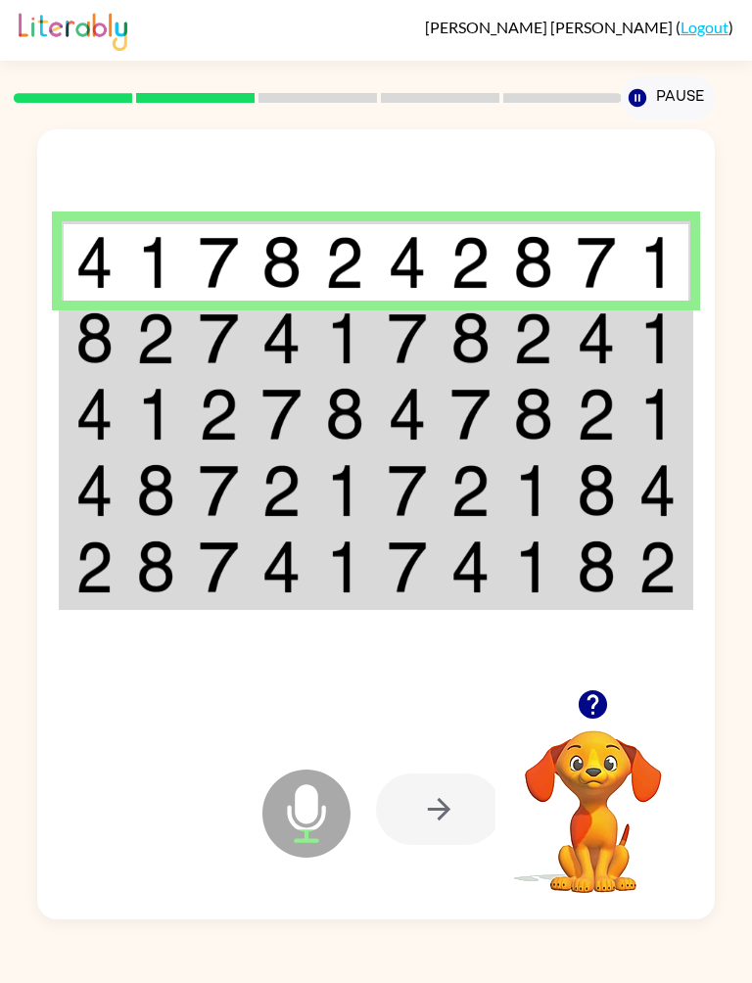
click at [591, 310] on td at bounding box center [596, 339] width 63 height 76
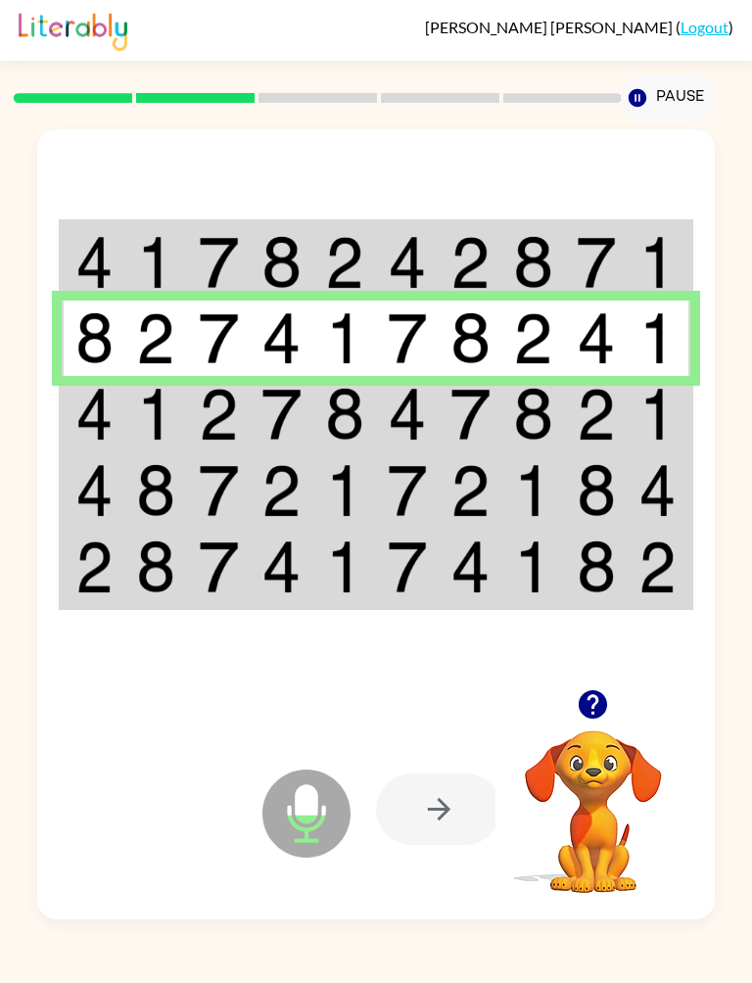
click at [591, 397] on img at bounding box center [597, 414] width 40 height 53
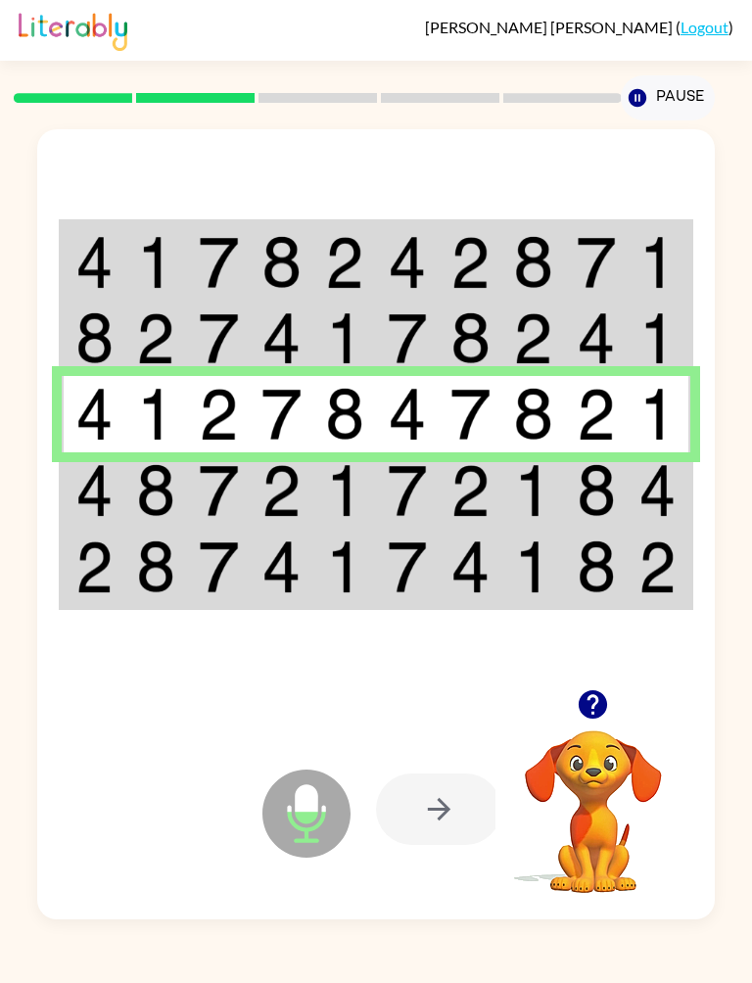
click at [569, 493] on td at bounding box center [596, 491] width 63 height 76
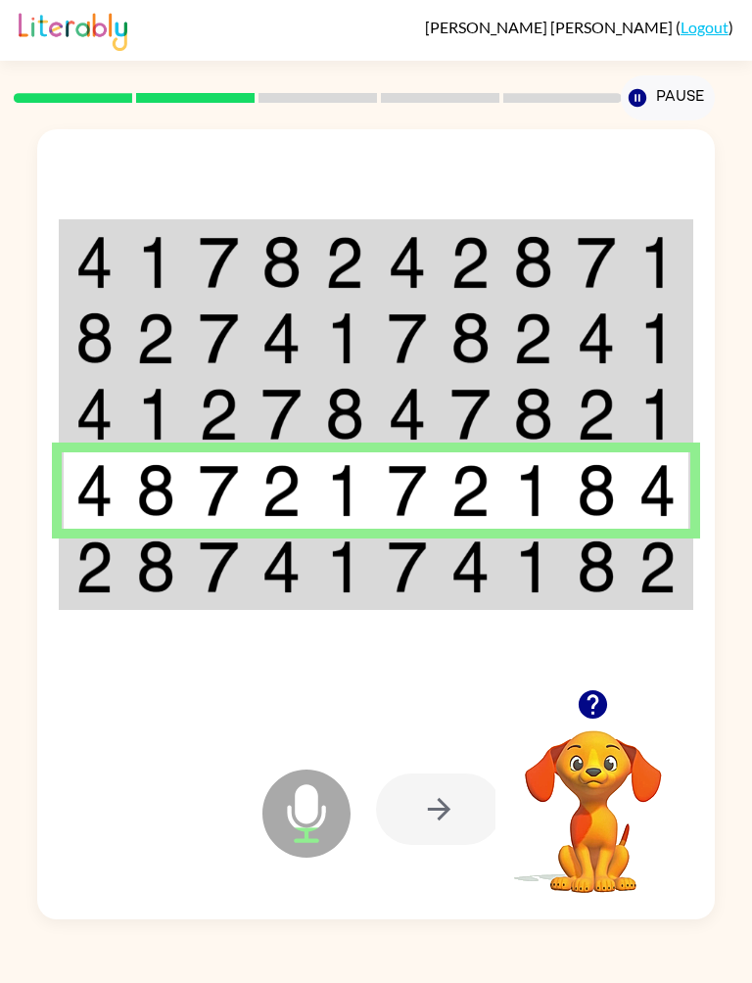
click at [566, 546] on td at bounding box center [596, 568] width 63 height 78
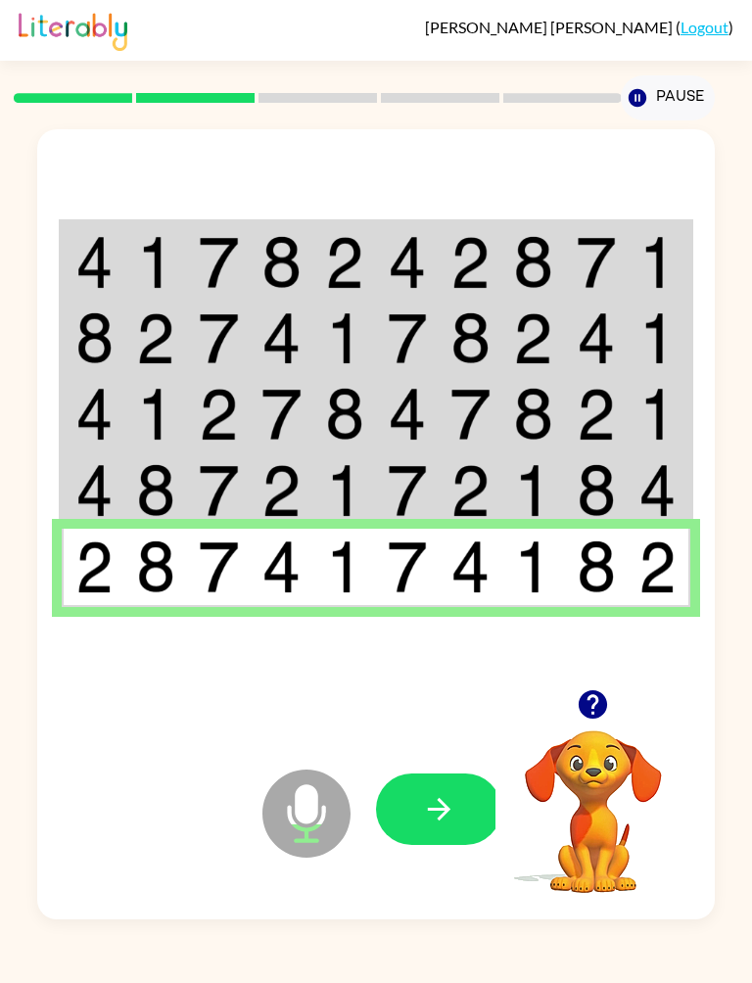
click at [444, 832] on button "button" at bounding box center [438, 810] width 125 height 72
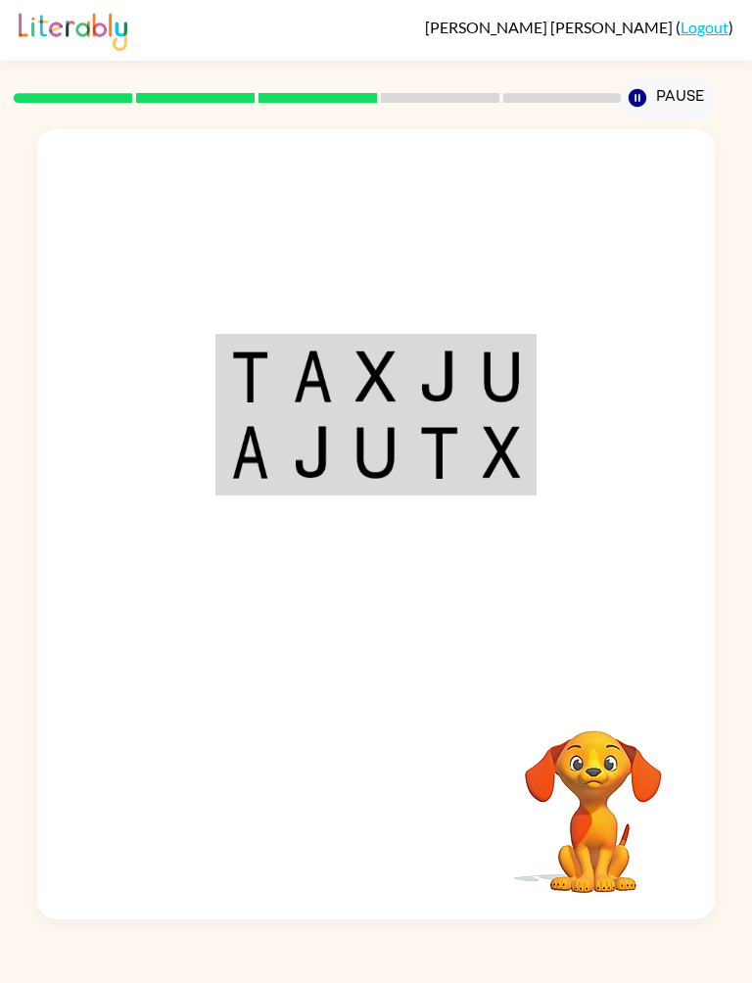
click at [475, 366] on td at bounding box center [503, 375] width 64 height 78
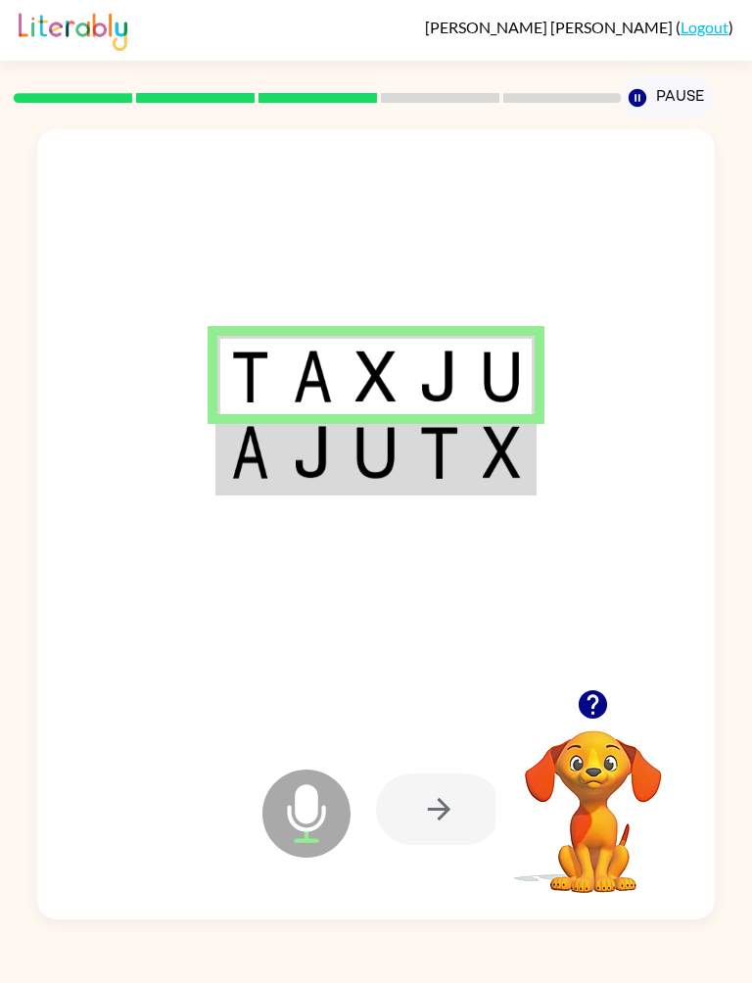
click at [524, 454] on td at bounding box center [503, 453] width 64 height 78
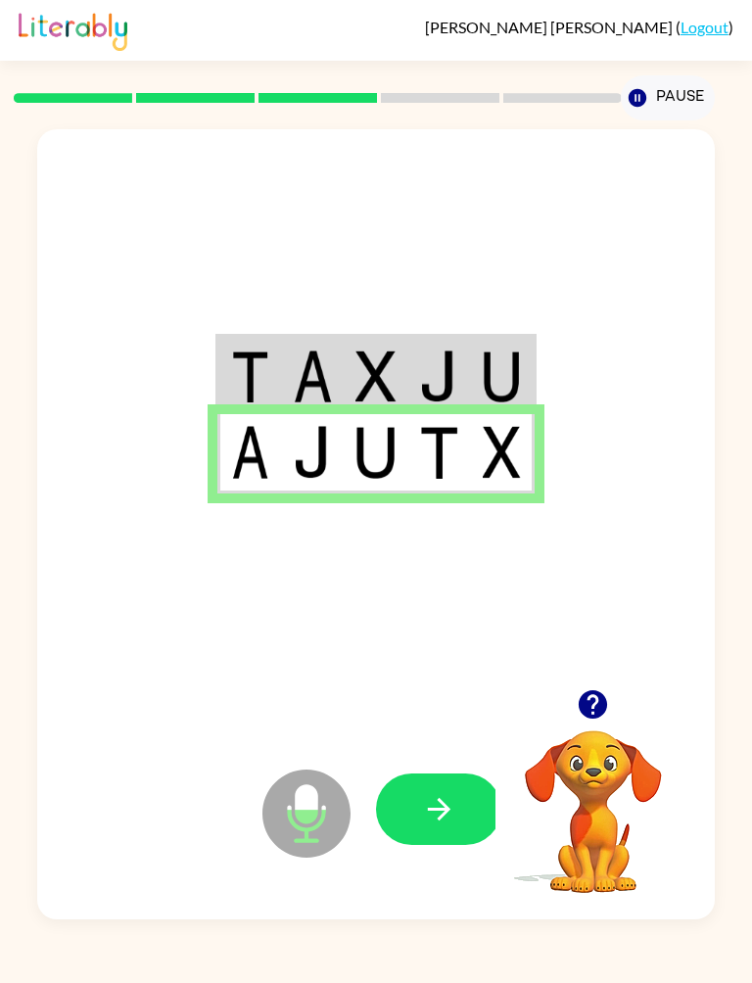
click at [443, 827] on icon "button" at bounding box center [439, 809] width 34 height 34
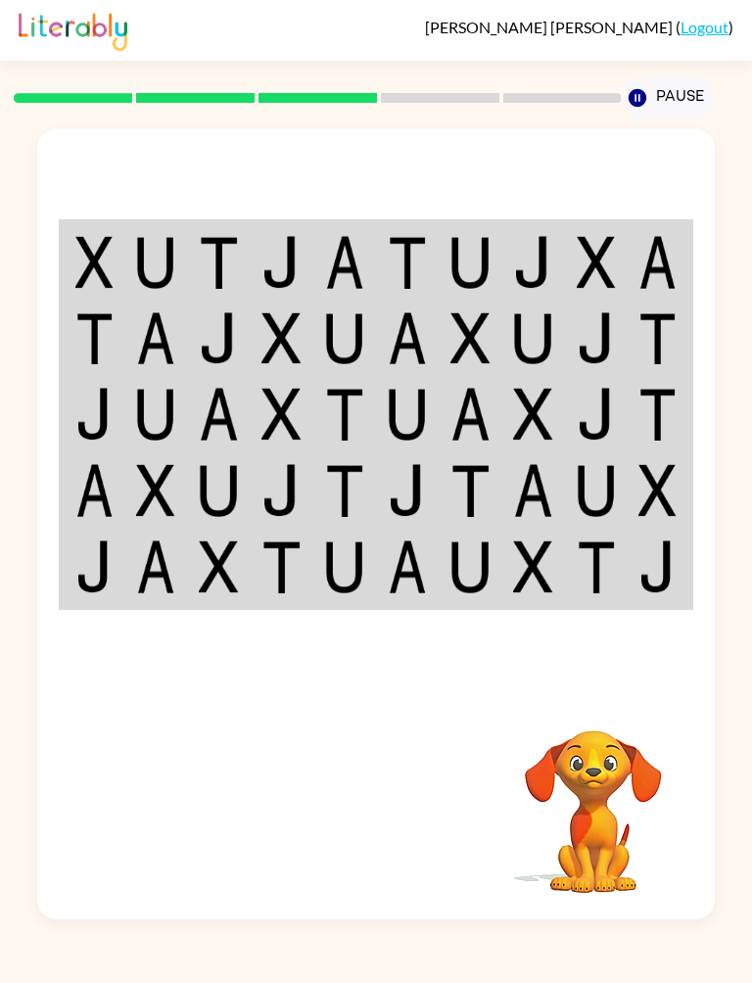
click at [578, 260] on img at bounding box center [597, 262] width 40 height 53
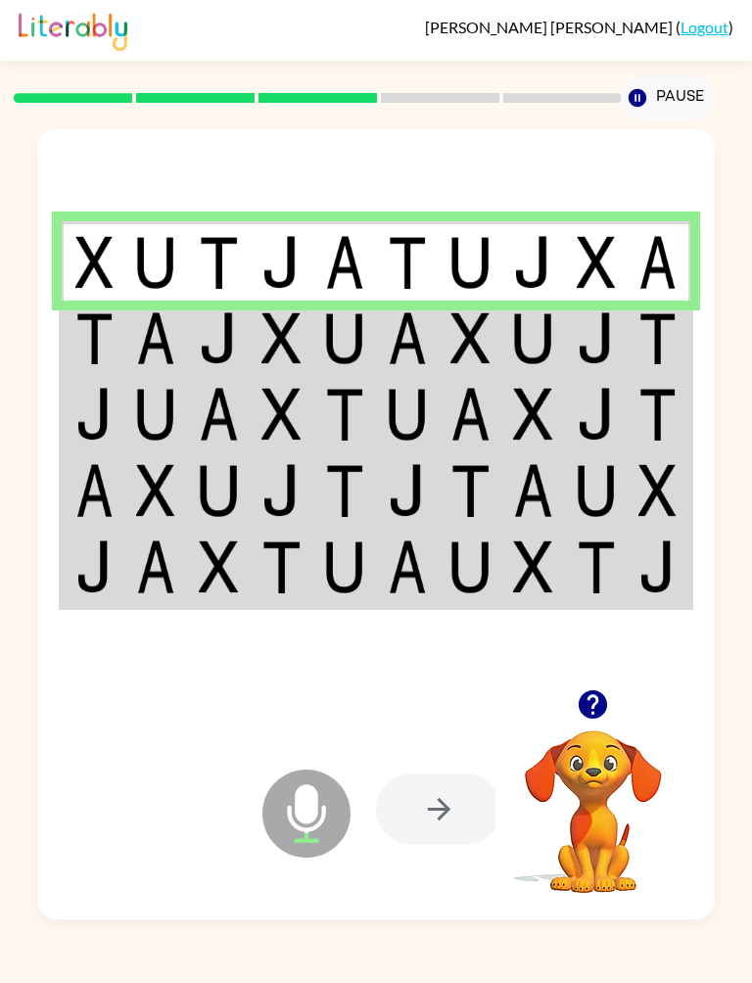
click at [617, 251] on td at bounding box center [596, 260] width 63 height 78
click at [424, 350] on img at bounding box center [408, 338] width 40 height 53
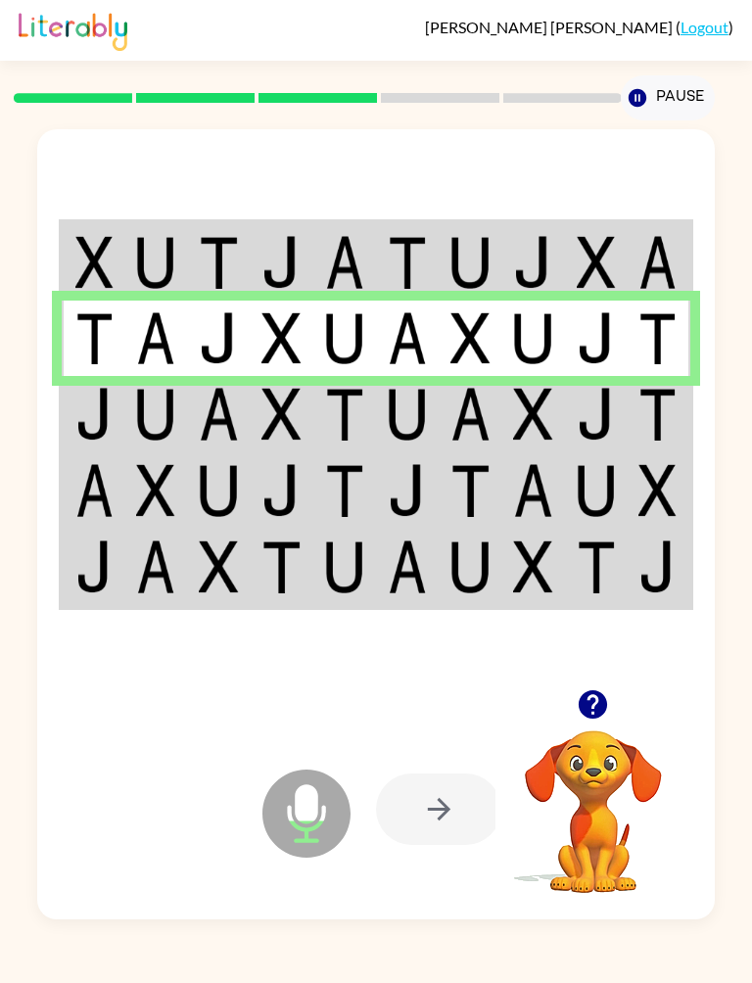
click at [473, 394] on img at bounding box center [471, 414] width 40 height 53
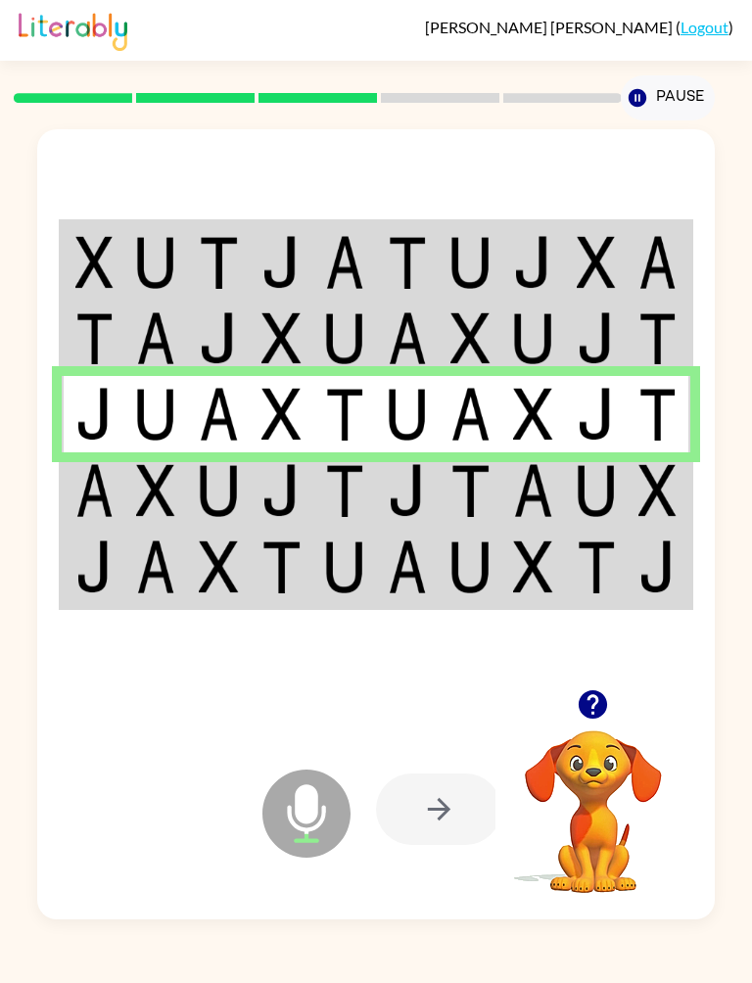
click at [433, 527] on td at bounding box center [407, 491] width 63 height 76
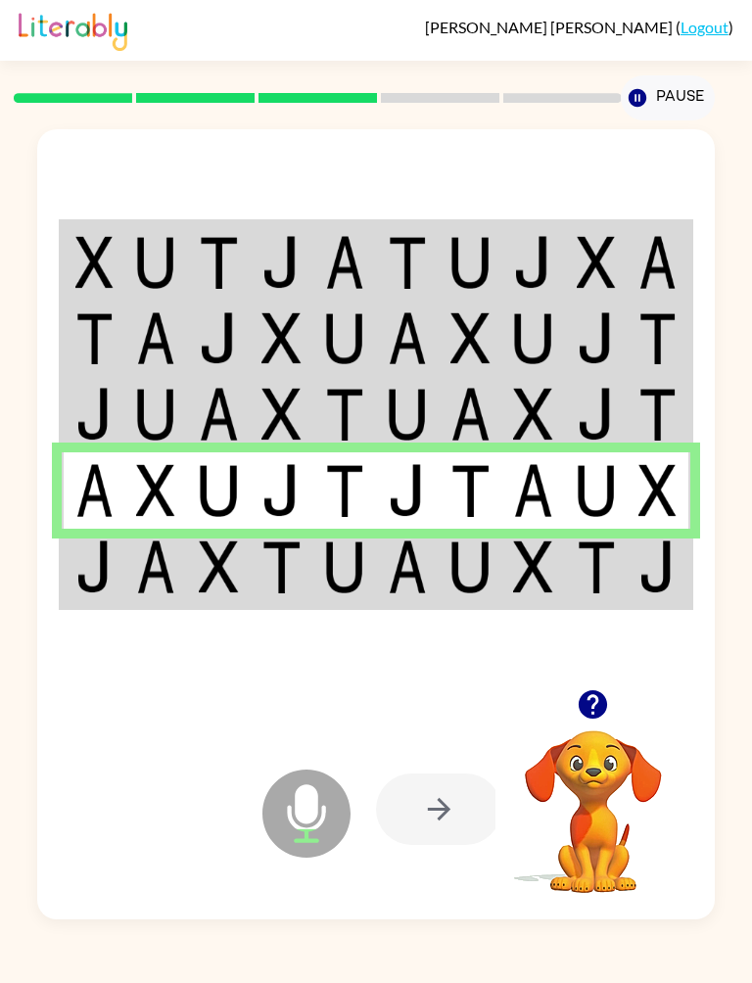
click at [432, 560] on td at bounding box center [407, 568] width 63 height 78
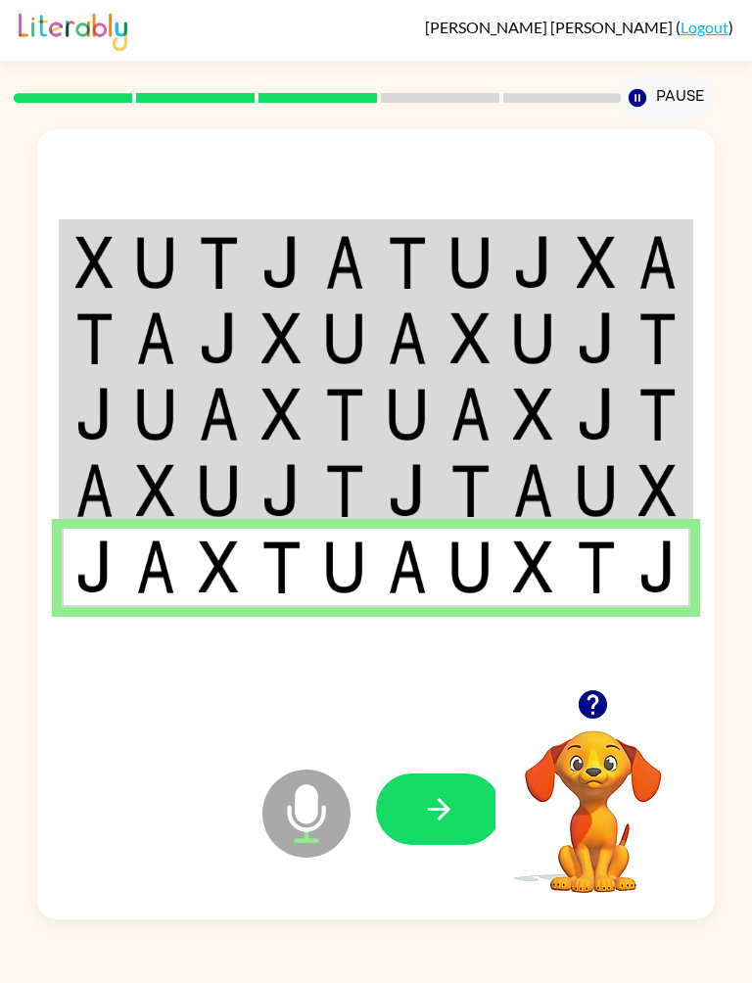
click at [451, 798] on icon "button" at bounding box center [439, 809] width 34 height 34
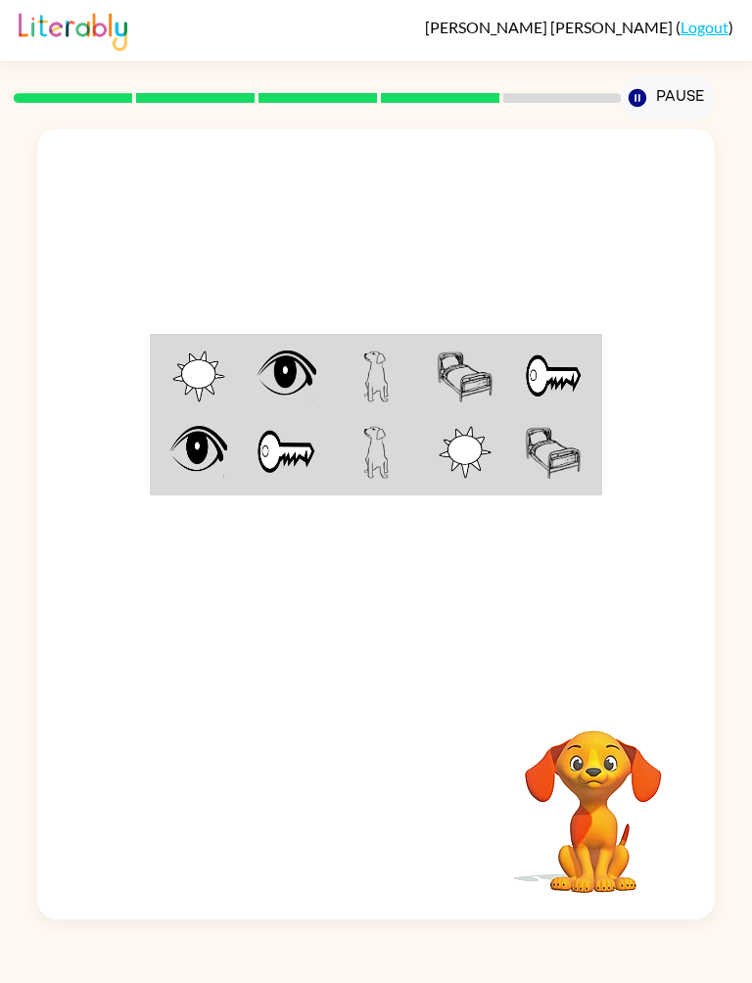
click at [414, 387] on td at bounding box center [375, 375] width 89 height 78
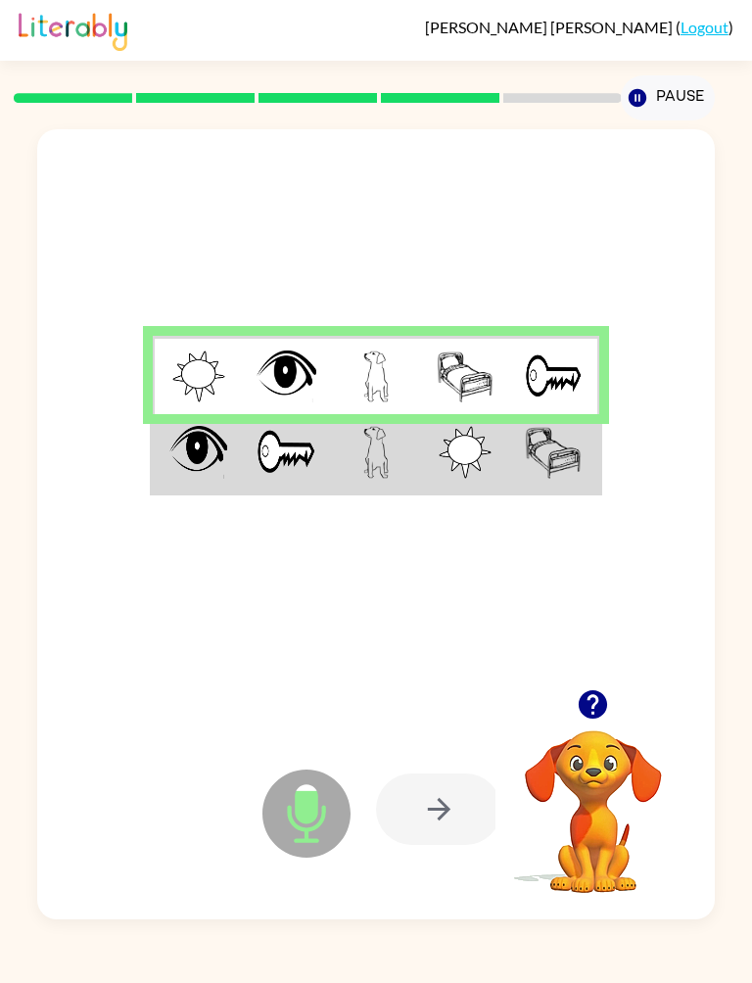
click at [442, 473] on img at bounding box center [466, 452] width 54 height 53
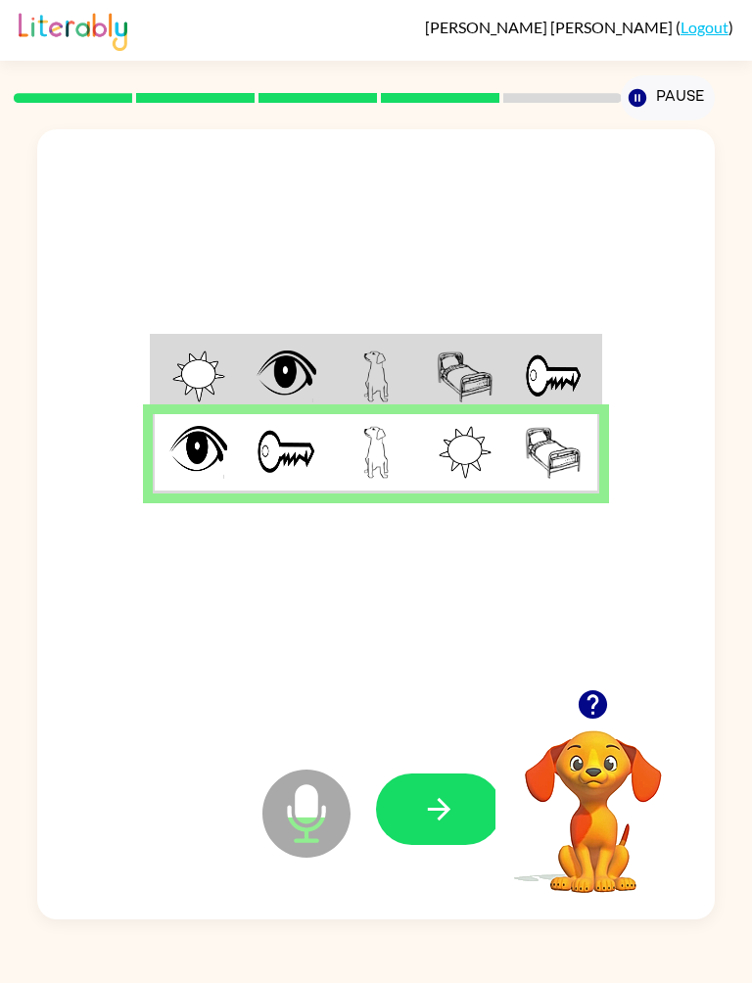
click at [426, 812] on icon "button" at bounding box center [439, 809] width 34 height 34
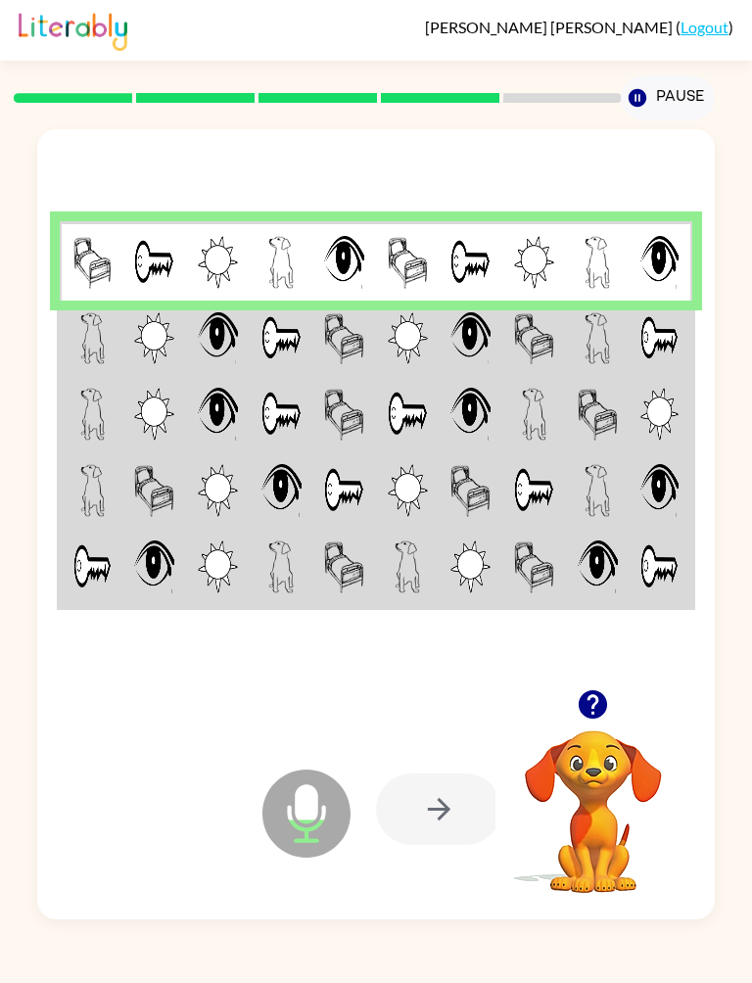
click at [319, 353] on td at bounding box center [344, 339] width 64 height 76
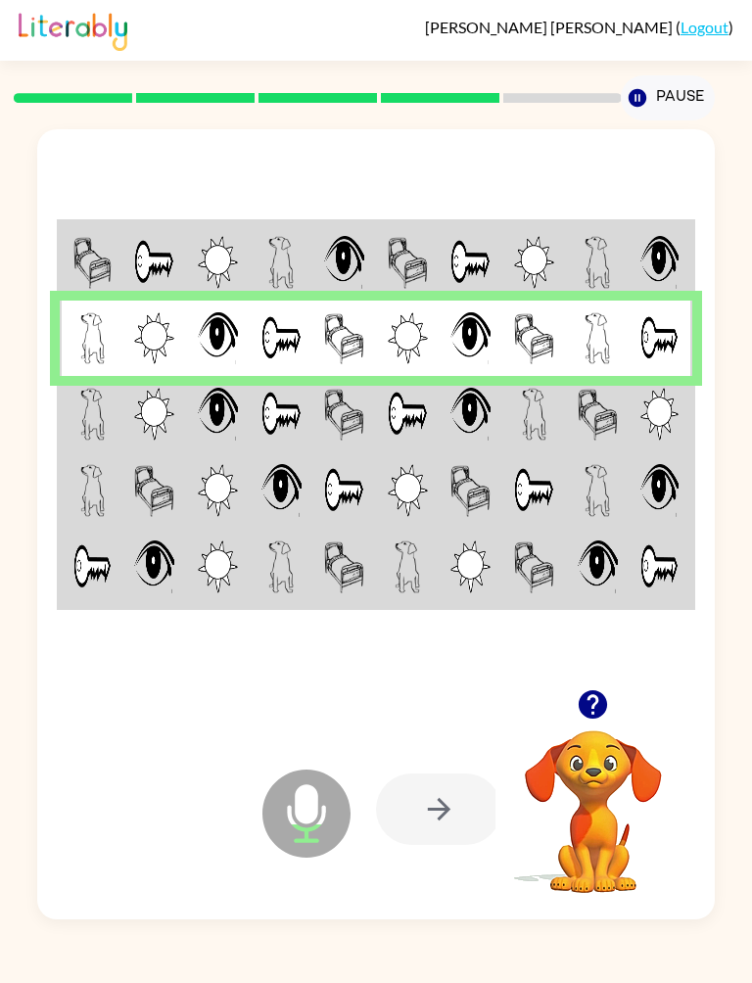
click at [386, 422] on td at bounding box center [408, 414] width 64 height 76
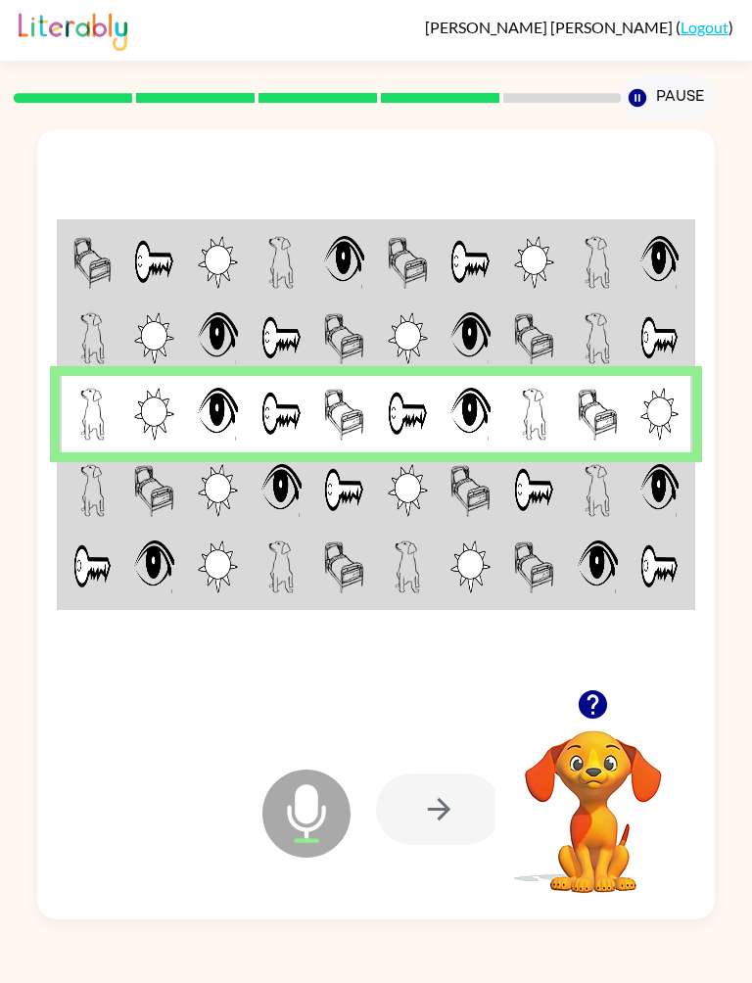
click at [426, 494] on img at bounding box center [408, 490] width 40 height 53
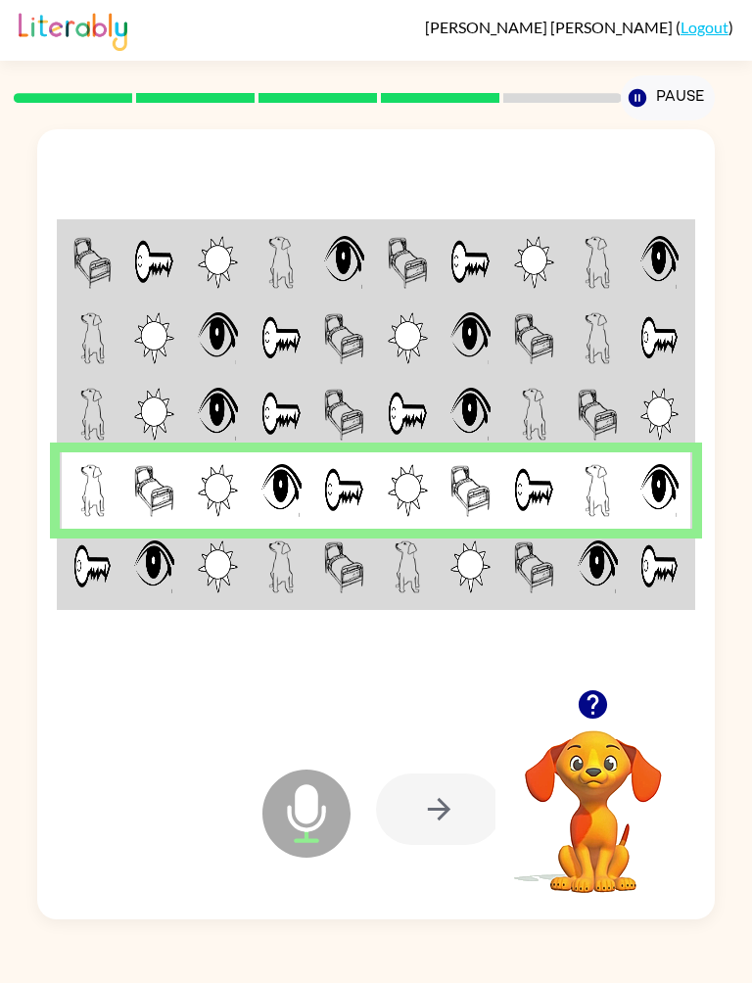
click at [383, 547] on td at bounding box center [408, 568] width 64 height 78
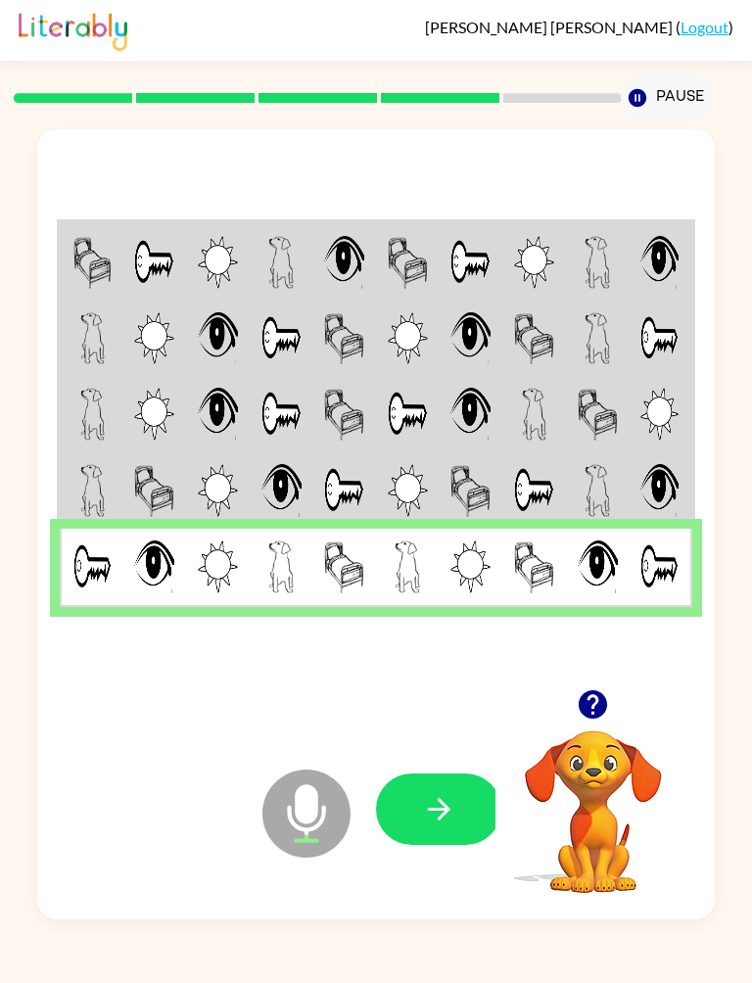
click at [434, 789] on button "button" at bounding box center [438, 810] width 125 height 72
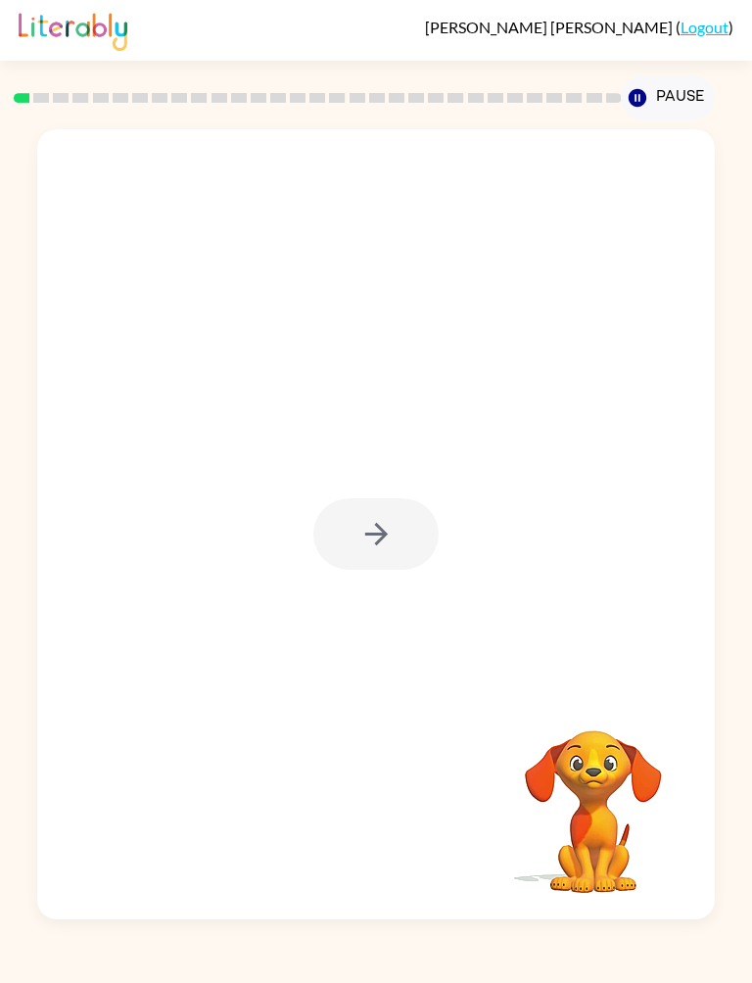
click at [324, 537] on div at bounding box center [375, 535] width 125 height 72
click at [392, 527] on icon "button" at bounding box center [376, 534] width 34 height 34
click at [592, 508] on div at bounding box center [375, 409] width 677 height 560
click at [612, 317] on div at bounding box center [375, 409] width 677 height 560
click at [478, 598] on div at bounding box center [375, 409] width 677 height 560
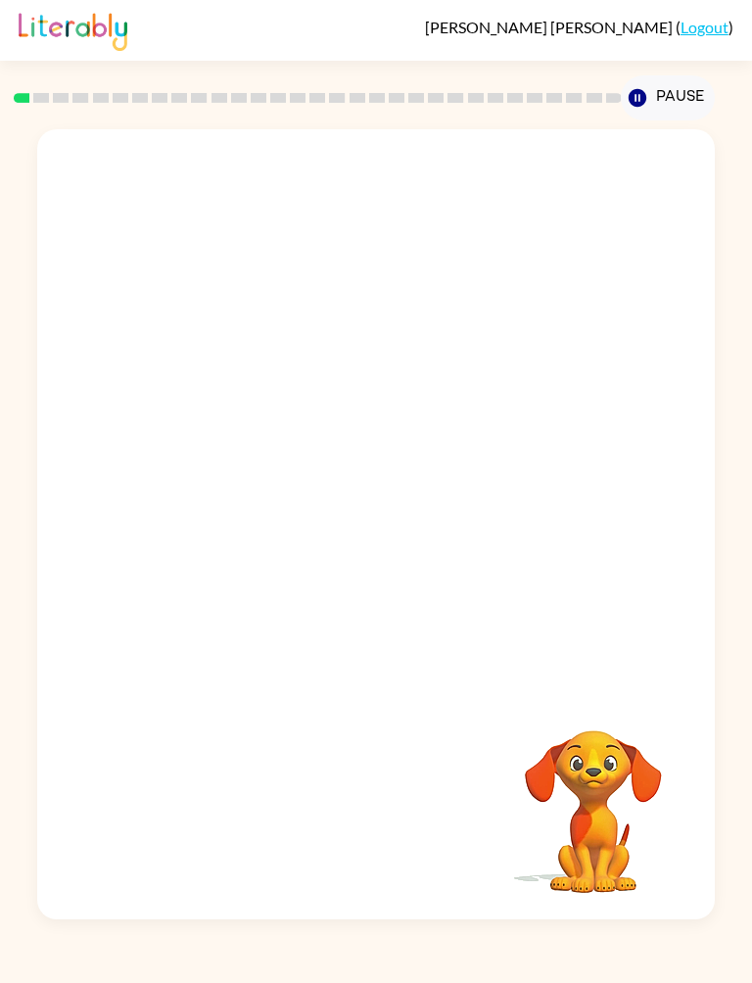
click at [272, 668] on div at bounding box center [375, 409] width 677 height 560
click at [230, 660] on div at bounding box center [375, 409] width 677 height 560
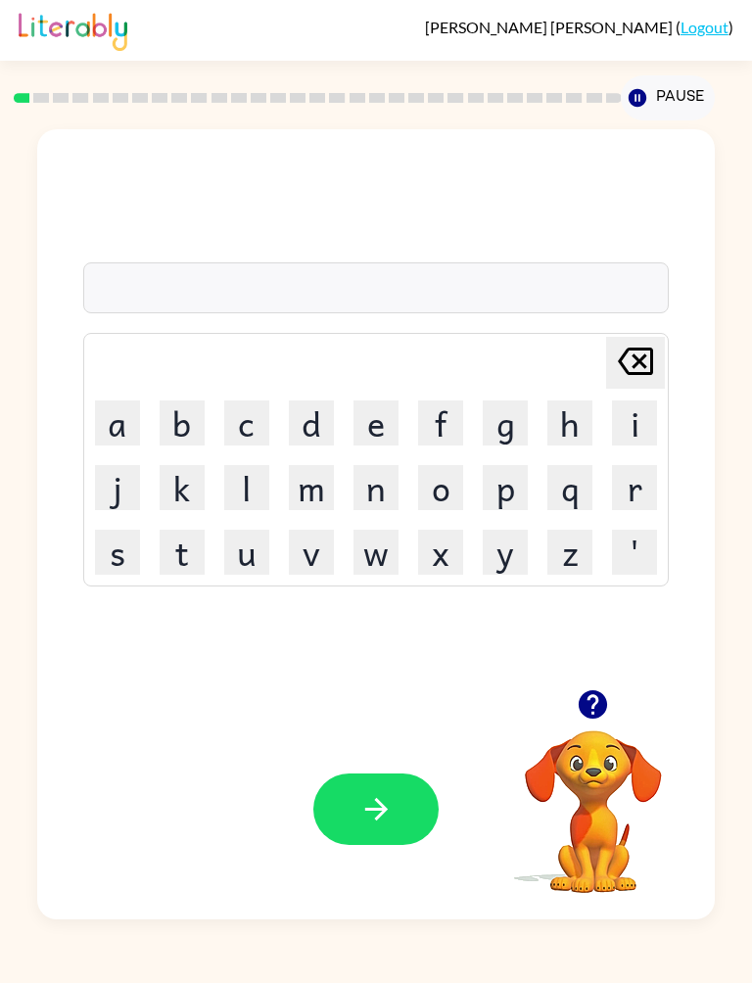
click at [120, 552] on button "s" at bounding box center [117, 552] width 45 height 45
click at [250, 551] on button "u" at bounding box center [246, 552] width 45 height 45
click at [116, 553] on button "s" at bounding box center [117, 552] width 45 height 45
click at [327, 806] on button "button" at bounding box center [375, 810] width 125 height 72
click at [253, 551] on button "u" at bounding box center [246, 552] width 45 height 45
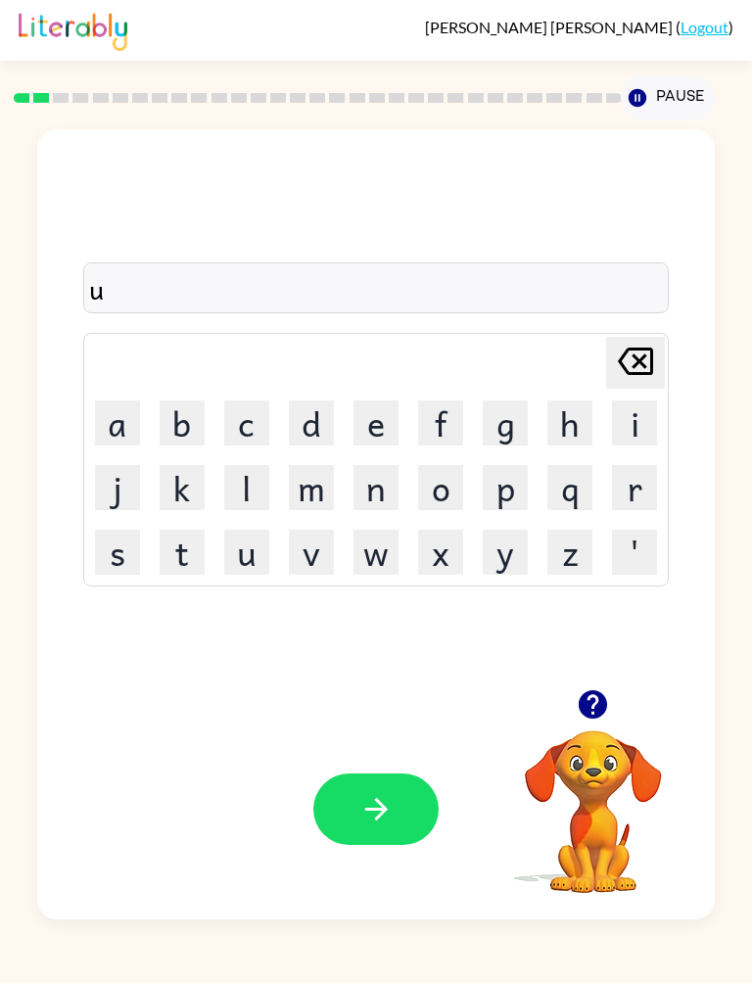
click at [509, 489] on button "p" at bounding box center [505, 487] width 45 height 45
click at [123, 552] on button "s" at bounding box center [117, 552] width 45 height 45
click at [636, 433] on button "i" at bounding box center [634, 423] width 45 height 45
click at [640, 480] on button "r" at bounding box center [634, 487] width 45 height 45
click at [640, 427] on button "i" at bounding box center [634, 423] width 45 height 45
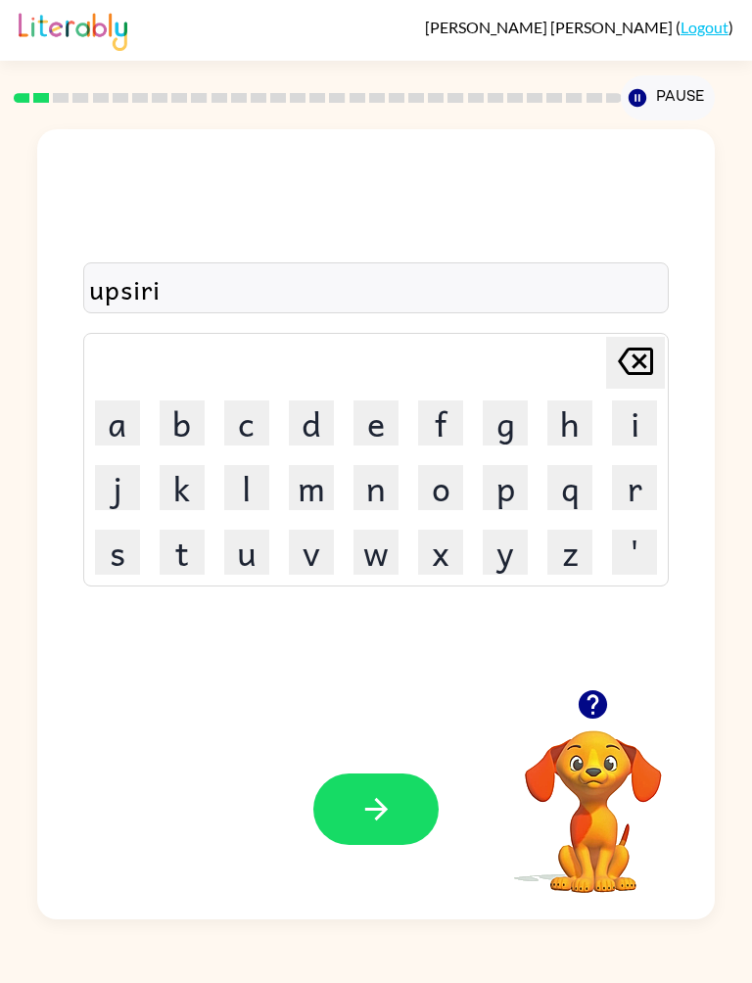
click at [124, 553] on button "s" at bounding box center [117, 552] width 45 height 45
click at [356, 762] on div "Your browser must support playing .mp4 files to use Literably. Please try using…" at bounding box center [375, 809] width 677 height 220
click at [352, 797] on button "button" at bounding box center [375, 810] width 125 height 72
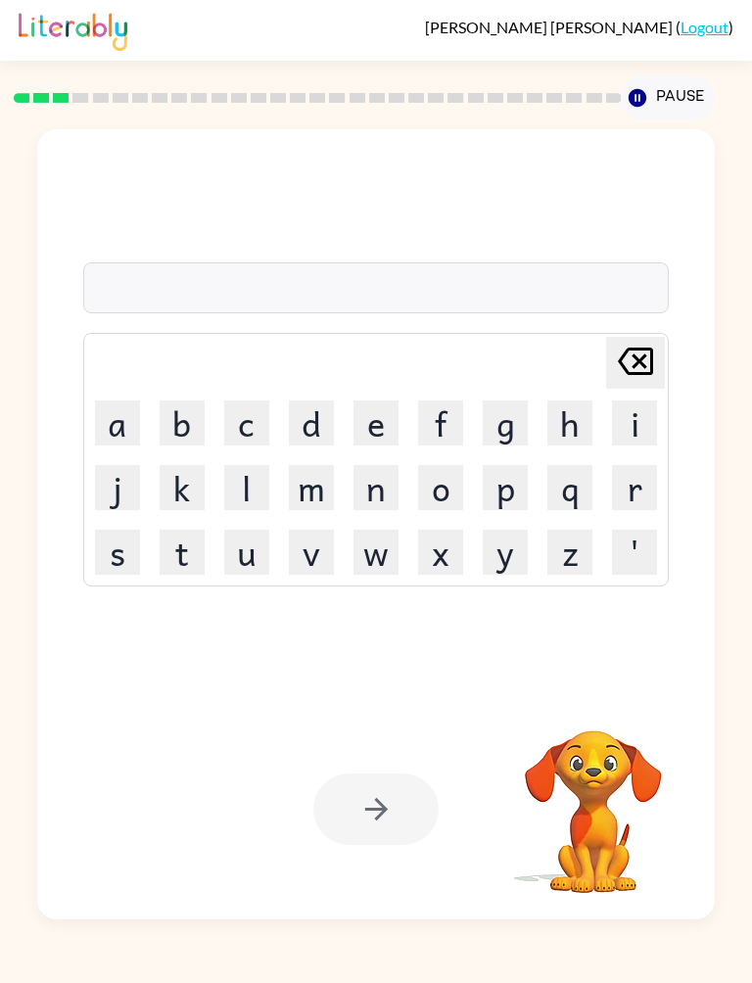
click at [643, 496] on button "r" at bounding box center [634, 487] width 45 height 45
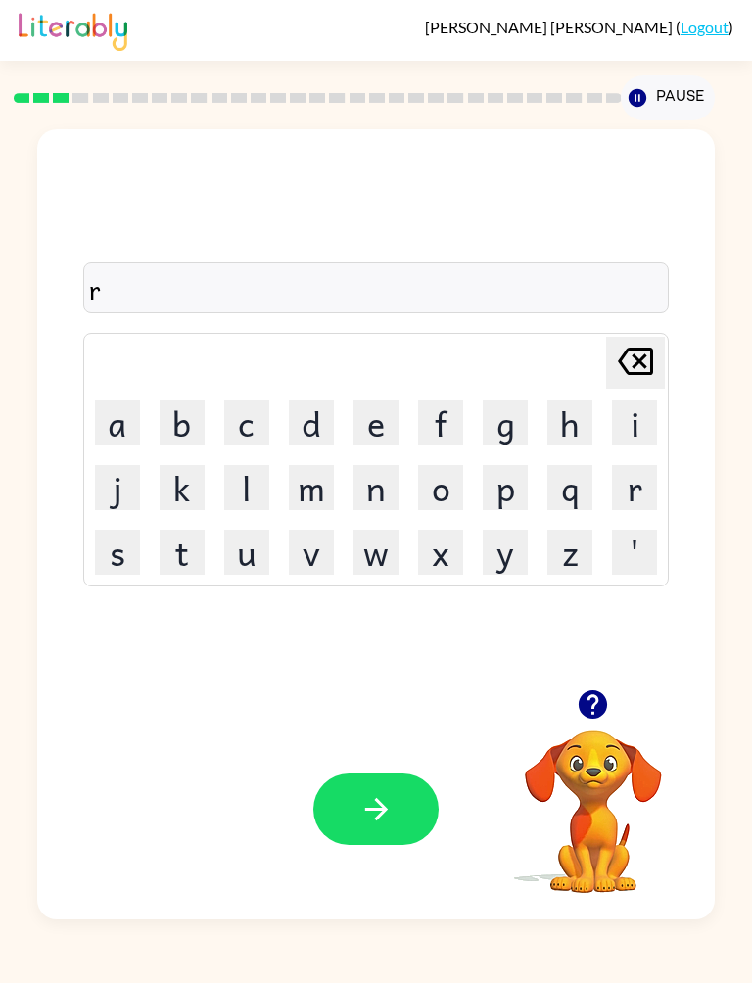
click at [391, 437] on button "e" at bounding box center [376, 423] width 45 height 45
click at [124, 423] on button "a" at bounding box center [117, 423] width 45 height 45
click at [268, 485] on button "l" at bounding box center [246, 487] width 45 height 45
click at [324, 425] on button "d" at bounding box center [311, 423] width 45 height 45
click at [366, 803] on icon "button" at bounding box center [376, 809] width 34 height 34
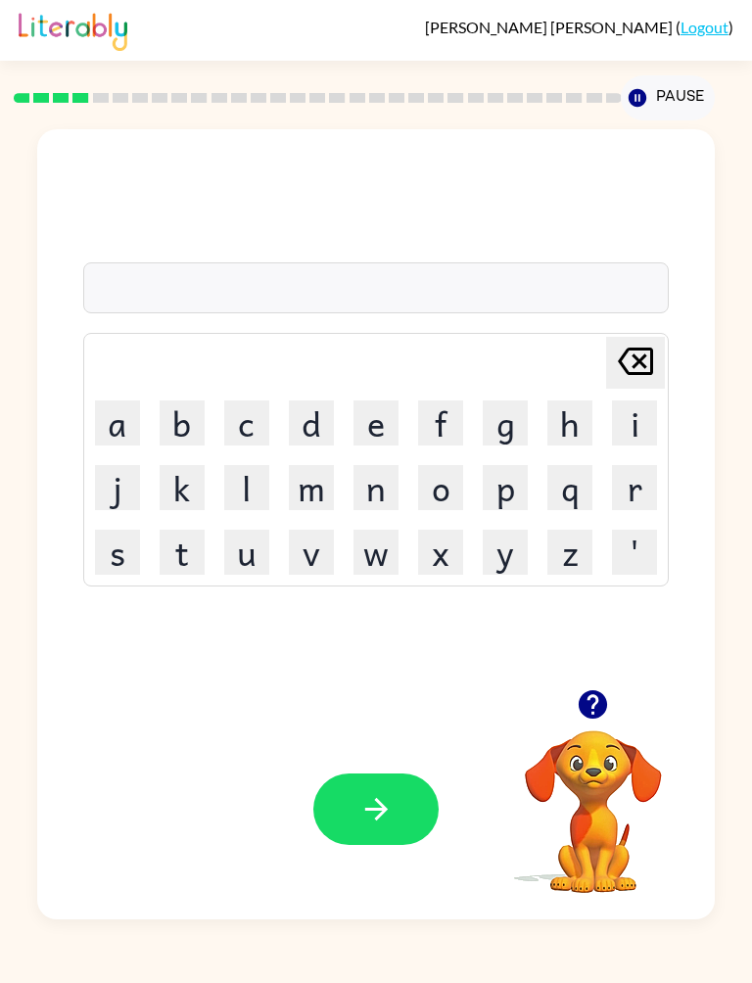
click at [241, 489] on button "l" at bounding box center [246, 487] width 45 height 45
click at [320, 490] on button "m" at bounding box center [311, 487] width 45 height 45
click at [616, 431] on button "i" at bounding box center [634, 423] width 45 height 45
click at [183, 575] on button "t" at bounding box center [182, 552] width 45 height 45
click at [123, 417] on button "a" at bounding box center [117, 423] width 45 height 45
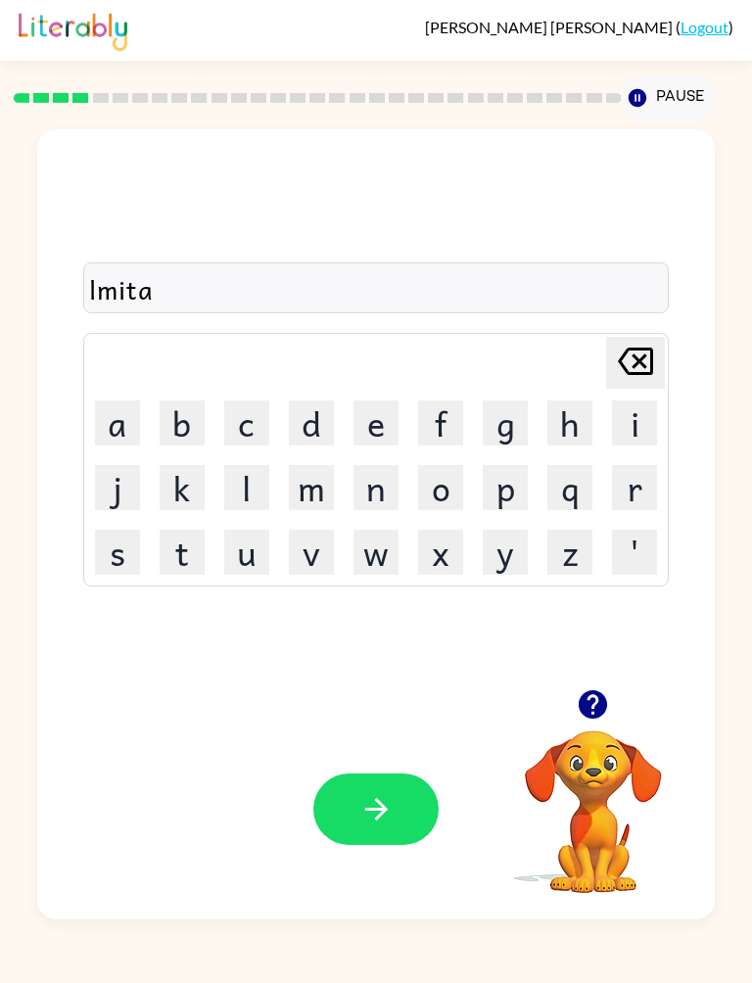
click at [376, 782] on button "button" at bounding box center [375, 810] width 125 height 72
click at [321, 426] on button "d" at bounding box center [311, 423] width 45 height 45
click at [454, 493] on button "o" at bounding box center [440, 487] width 45 height 45
click at [517, 502] on button "p" at bounding box center [505, 487] width 45 height 45
click at [192, 503] on button "k" at bounding box center [182, 487] width 45 height 45
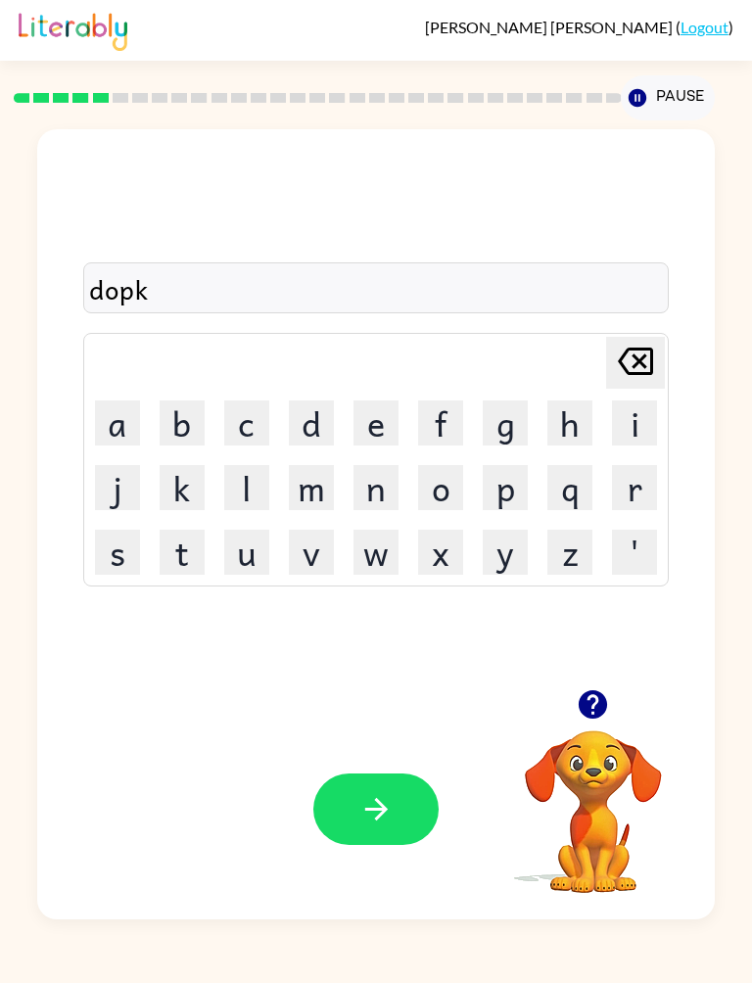
click at [120, 435] on button "a" at bounding box center [117, 423] width 45 height 45
click at [190, 427] on button "b" at bounding box center [182, 423] width 45 height 45
click at [348, 778] on button "button" at bounding box center [375, 810] width 125 height 72
click at [326, 537] on button "v" at bounding box center [311, 552] width 45 height 45
click at [134, 415] on button "a" at bounding box center [117, 423] width 45 height 45
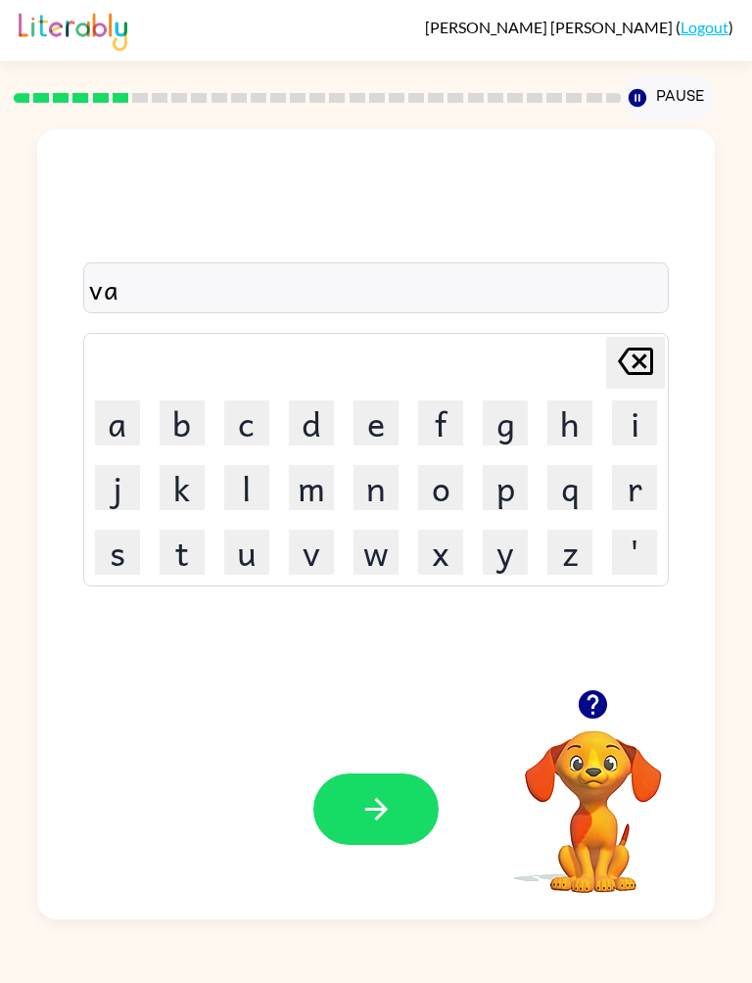
click at [500, 557] on button "y" at bounding box center [505, 552] width 45 height 45
click at [254, 437] on button "c" at bounding box center [246, 423] width 45 height 45
click at [122, 432] on button "a" at bounding box center [117, 423] width 45 height 45
click at [130, 567] on button "s" at bounding box center [117, 552] width 45 height 45
click at [395, 811] on button "button" at bounding box center [375, 810] width 125 height 72
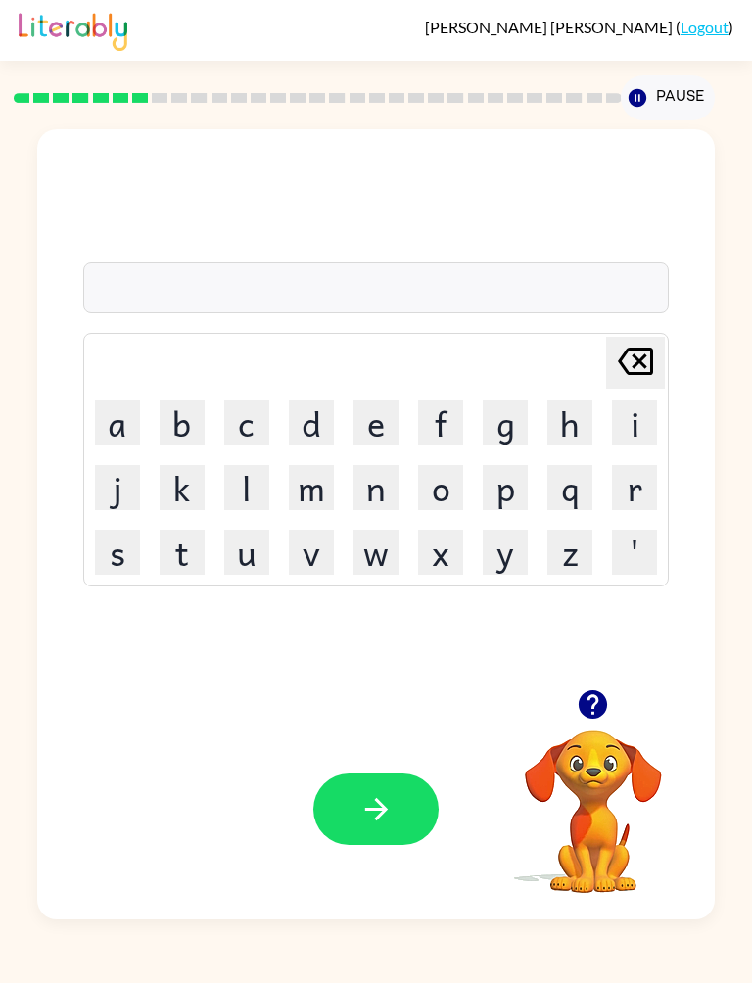
click at [520, 502] on button "p" at bounding box center [505, 487] width 45 height 45
click at [444, 500] on button "o" at bounding box center [440, 487] width 45 height 45
click at [169, 564] on button "t" at bounding box center [182, 552] width 45 height 45
click at [457, 507] on button "o" at bounding box center [440, 487] width 45 height 45
click at [404, 805] on button "button" at bounding box center [375, 810] width 125 height 72
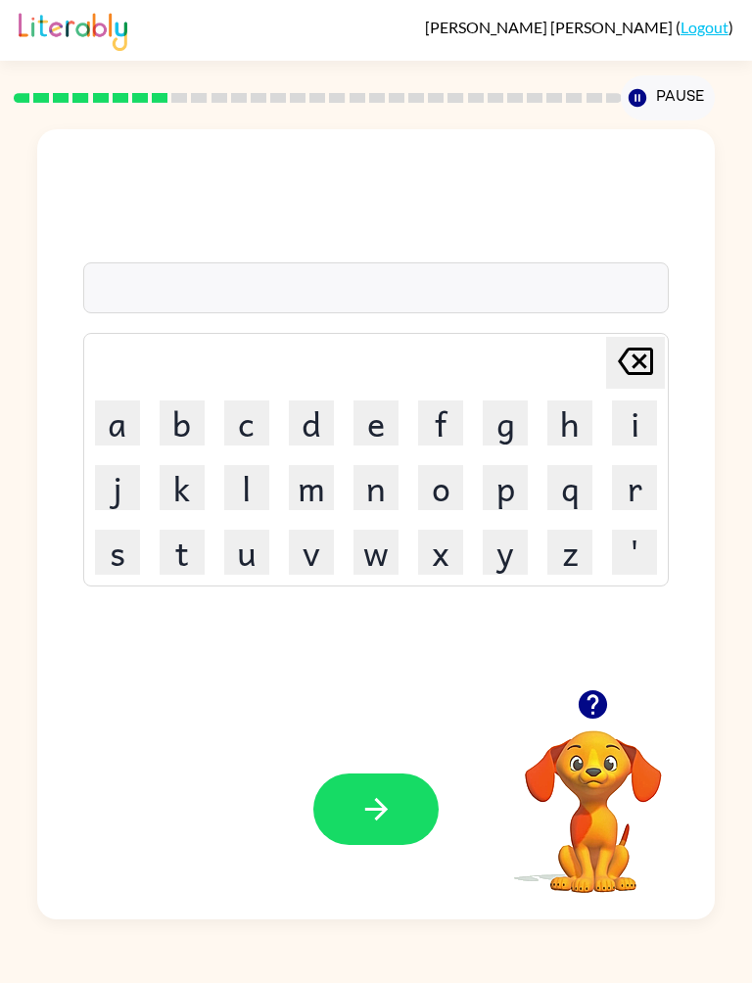
click at [507, 503] on button "p" at bounding box center [505, 487] width 45 height 45
click at [645, 476] on button "r" at bounding box center [634, 487] width 45 height 45
click at [193, 558] on button "t" at bounding box center [182, 552] width 45 height 45
click at [245, 418] on button "c" at bounding box center [246, 423] width 45 height 45
click at [393, 761] on div "Your browser must support playing .mp4 files to use Literably. Please try using…" at bounding box center [375, 809] width 677 height 220
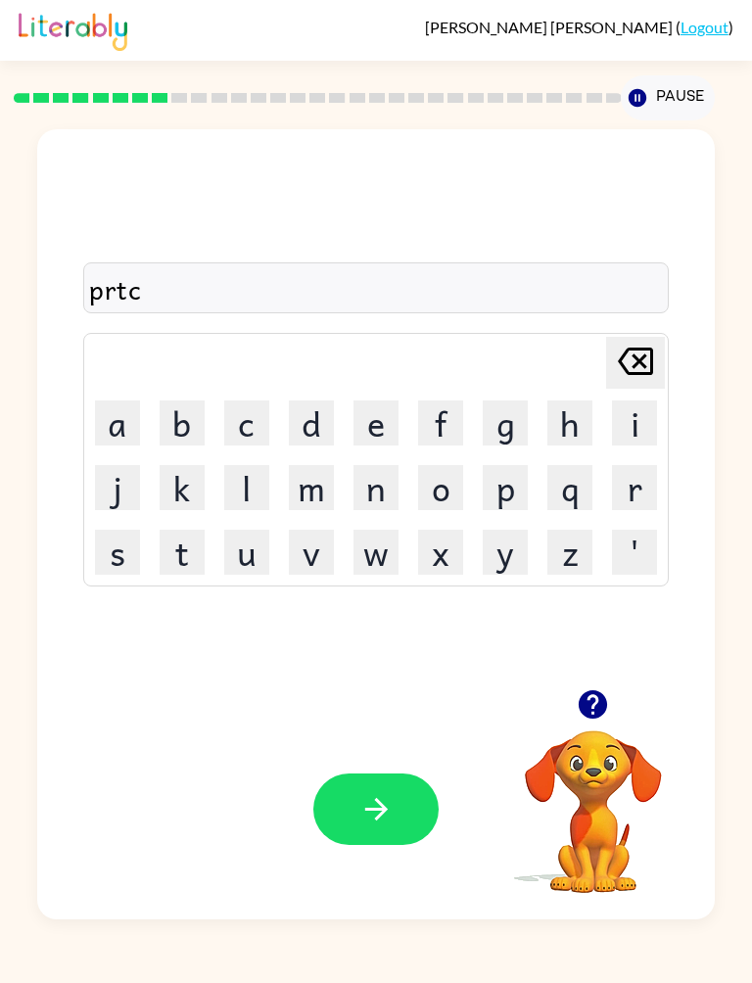
click at [415, 796] on button "button" at bounding box center [375, 810] width 125 height 72
click at [633, 494] on button "r" at bounding box center [634, 487] width 45 height 45
click at [267, 423] on button "c" at bounding box center [246, 423] width 45 height 45
click at [120, 419] on button "a" at bounding box center [117, 423] width 45 height 45
click at [196, 556] on button "t" at bounding box center [182, 552] width 45 height 45
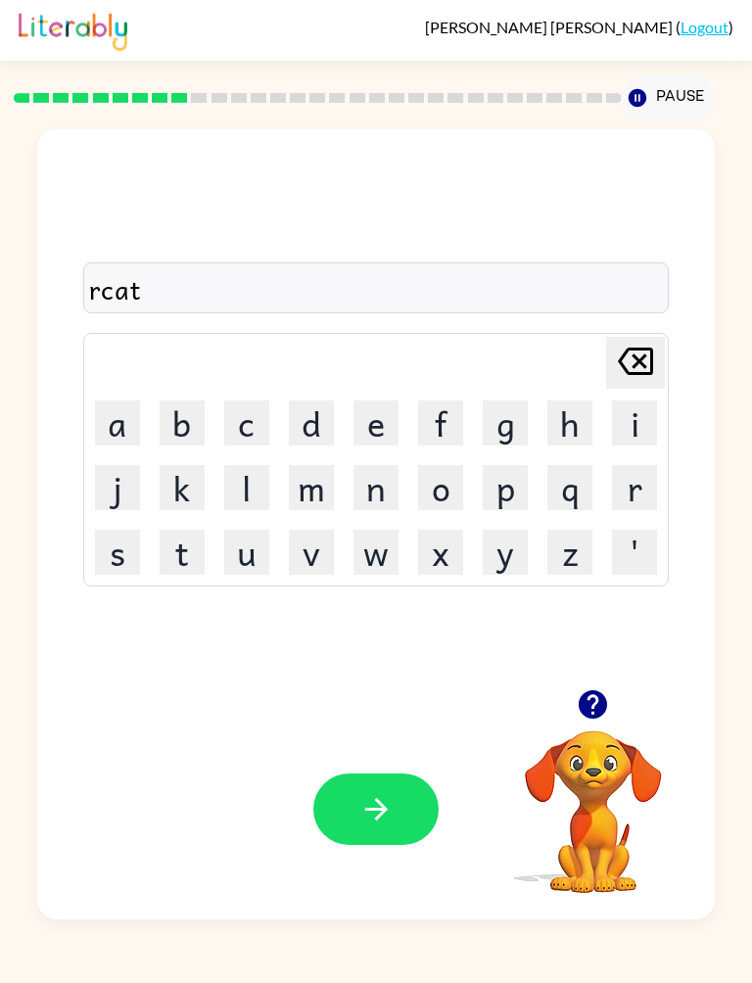
click at [642, 470] on button "r" at bounding box center [634, 487] width 45 height 45
click at [181, 424] on button "b" at bounding box center [182, 423] width 45 height 45
click at [629, 365] on icon "Delete Delete last character input" at bounding box center [635, 361] width 47 height 47
click at [291, 406] on button "d" at bounding box center [311, 423] width 45 height 45
click at [368, 817] on icon "button" at bounding box center [376, 809] width 34 height 34
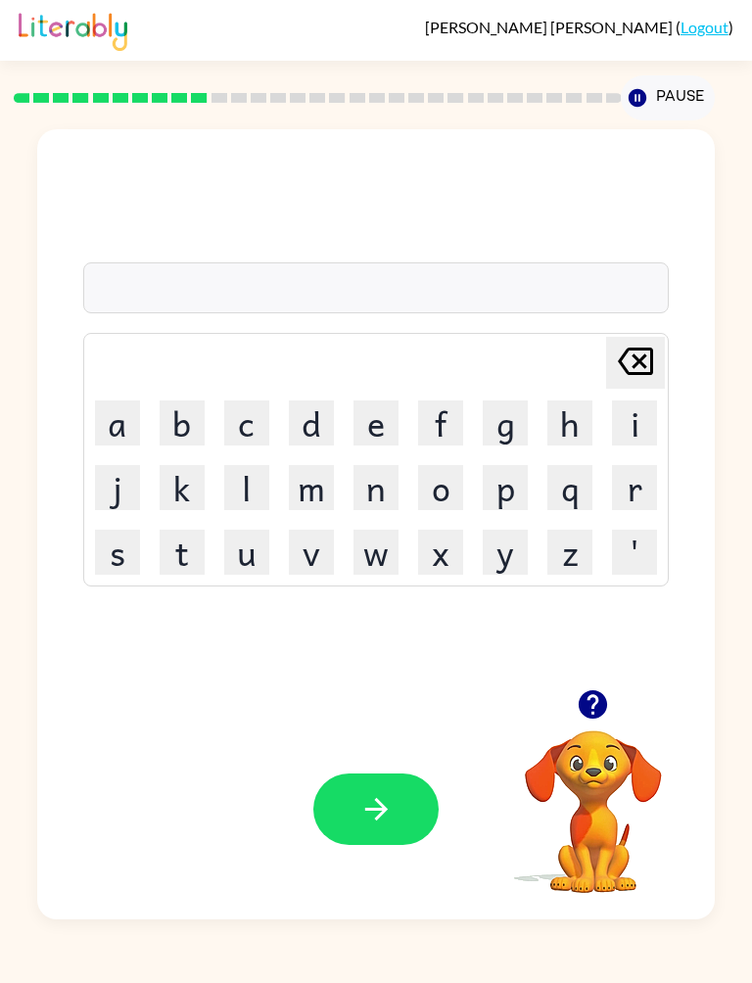
click at [507, 492] on button "p" at bounding box center [505, 487] width 45 height 45
click at [380, 433] on button "e" at bounding box center [376, 423] width 45 height 45
click at [638, 495] on button "r" at bounding box center [634, 487] width 45 height 45
click at [123, 550] on button "s" at bounding box center [117, 552] width 45 height 45
click at [255, 411] on button "c" at bounding box center [246, 423] width 45 height 45
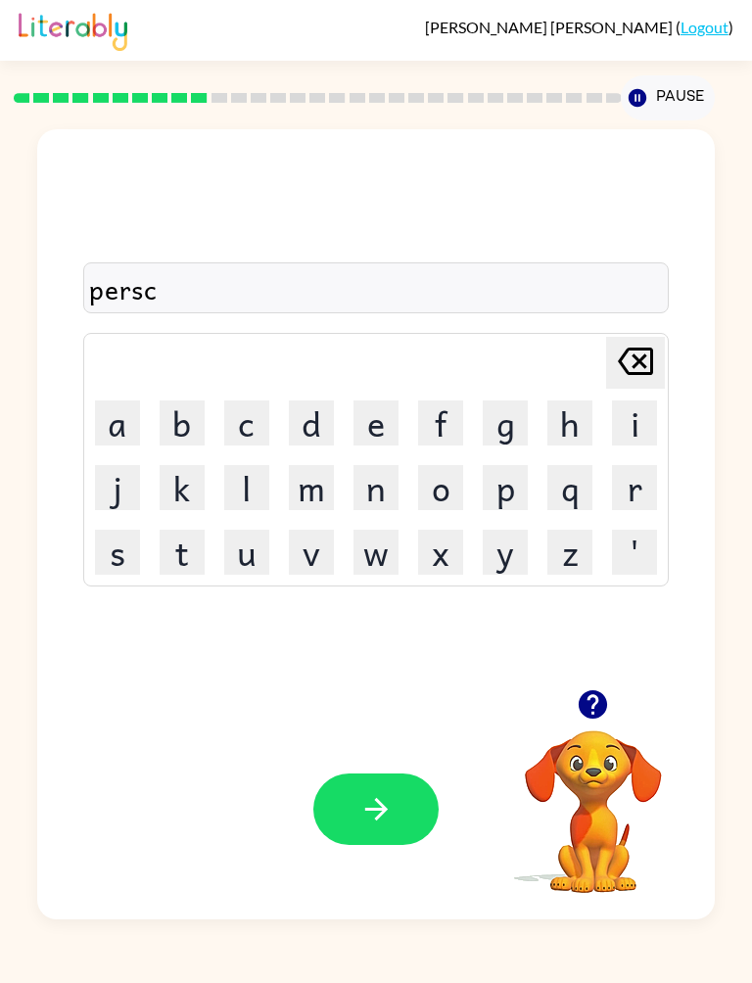
click at [559, 419] on button "h" at bounding box center [570, 423] width 45 height 45
click at [443, 486] on button "o" at bounding box center [440, 487] width 45 height 45
click at [454, 493] on button "o" at bounding box center [440, 487] width 45 height 45
click at [136, 538] on button "s" at bounding box center [117, 552] width 45 height 45
click at [355, 813] on button "button" at bounding box center [375, 810] width 125 height 72
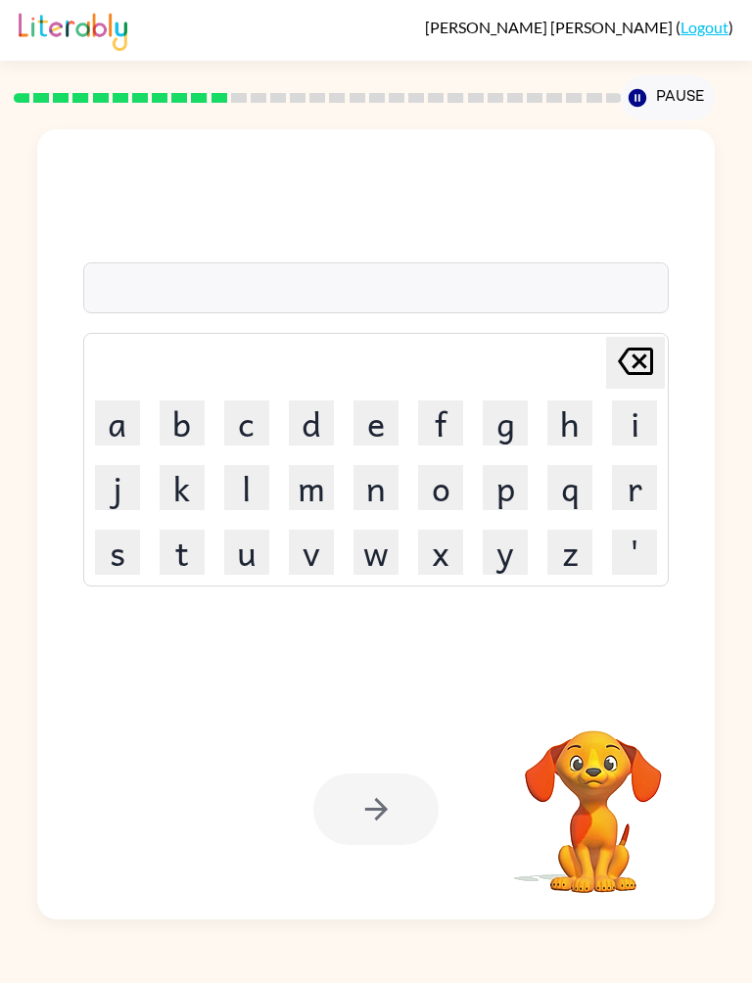
click at [245, 423] on button "c" at bounding box center [246, 423] width 45 height 45
click at [124, 430] on button "a" at bounding box center [117, 423] width 45 height 45
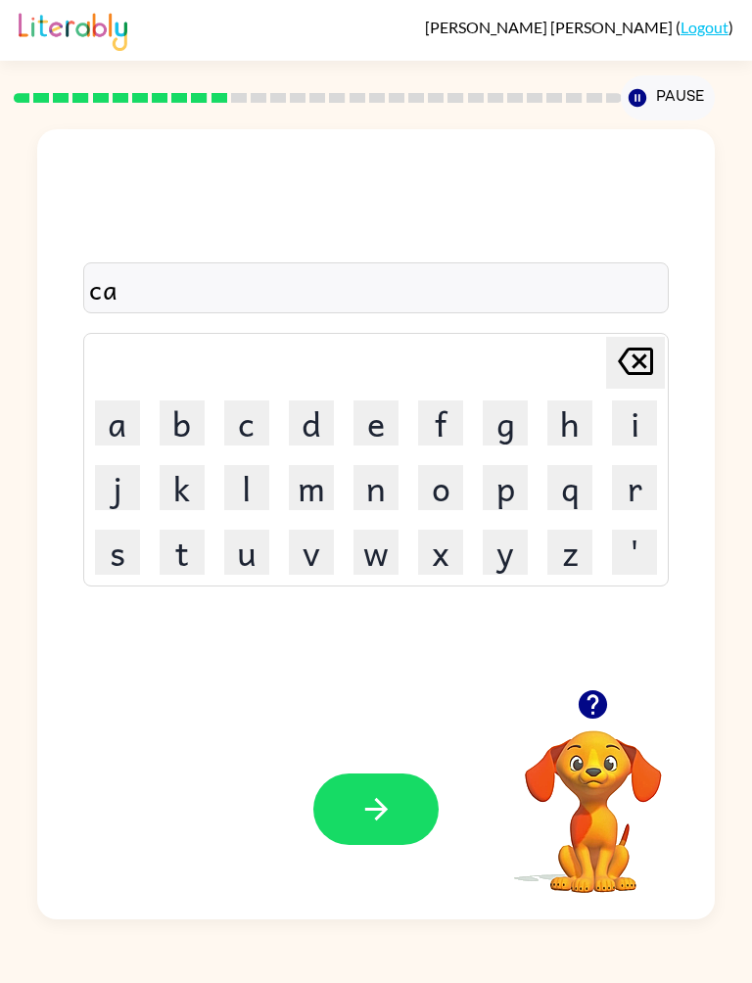
click at [324, 554] on button "v" at bounding box center [311, 552] width 45 height 45
click at [381, 428] on button "e" at bounding box center [376, 423] width 45 height 45
click at [375, 806] on icon "button" at bounding box center [376, 809] width 34 height 34
click at [324, 432] on button "d" at bounding box center [311, 423] width 45 height 45
click at [635, 445] on button "i" at bounding box center [634, 423] width 45 height 45
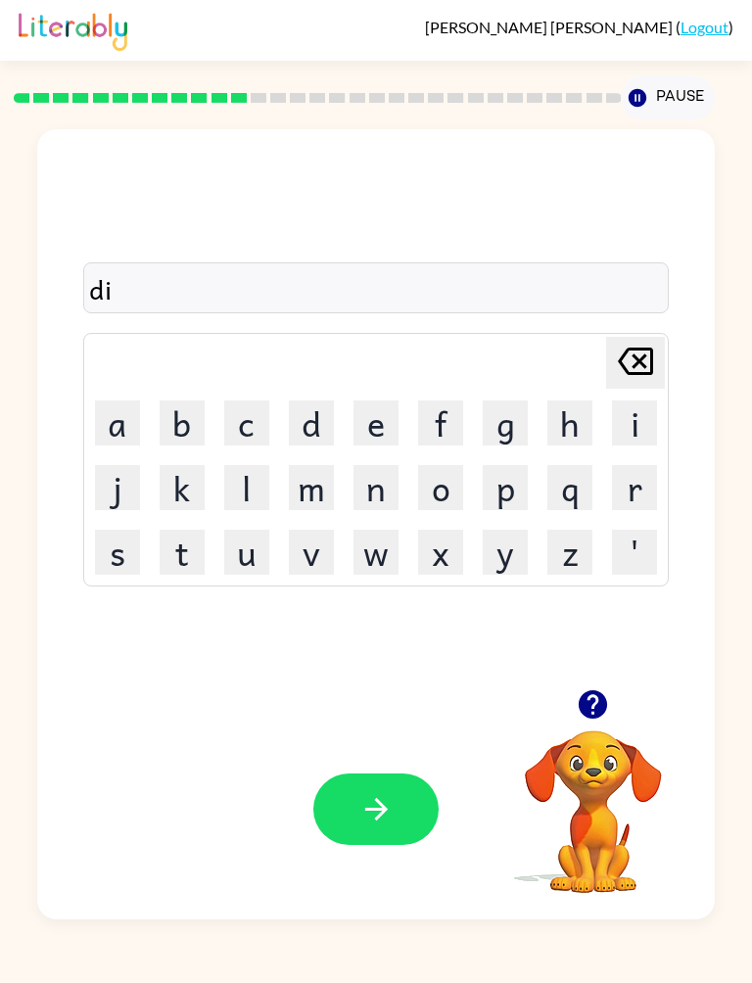
click at [185, 555] on button "t" at bounding box center [182, 552] width 45 height 45
click at [131, 431] on button "a" at bounding box center [117, 423] width 45 height 45
click at [254, 425] on button "c" at bounding box center [246, 423] width 45 height 45
click at [623, 361] on icon "Delete Delete last character input" at bounding box center [635, 361] width 47 height 47
click at [506, 502] on button "p" at bounding box center [505, 487] width 45 height 45
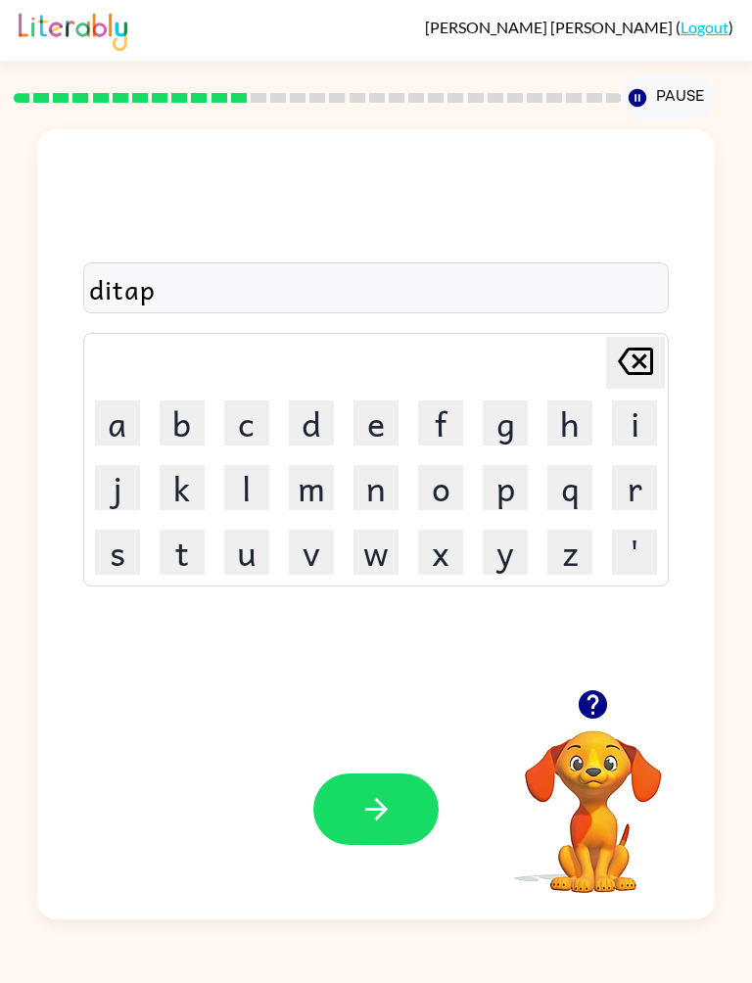
click at [343, 836] on button "button" at bounding box center [375, 810] width 125 height 72
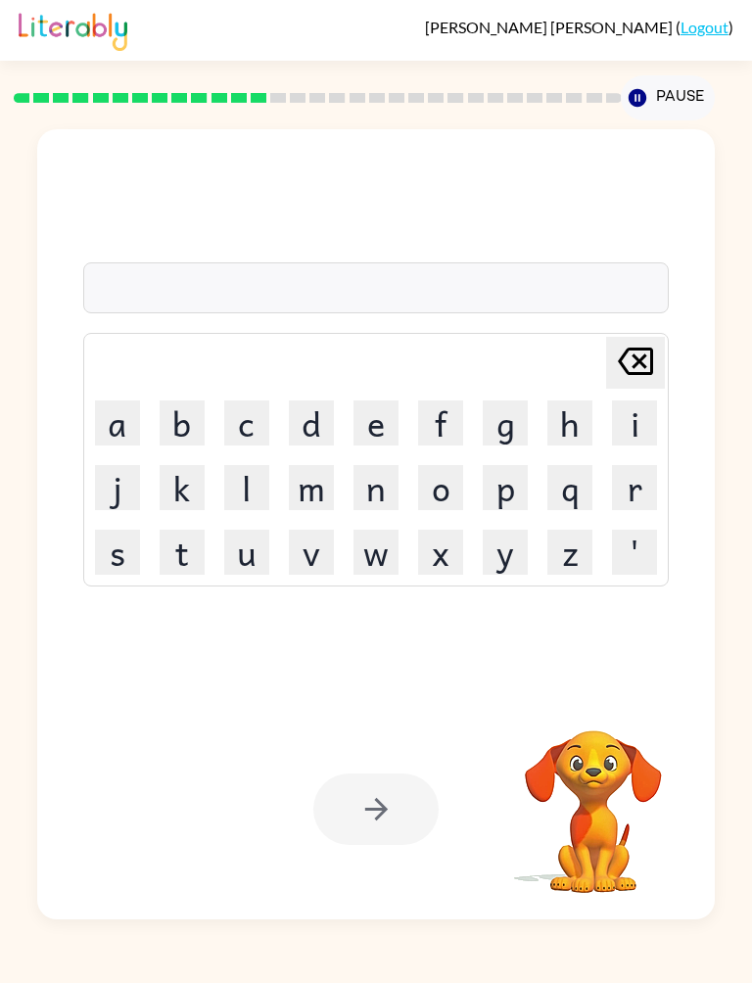
click at [514, 499] on button "p" at bounding box center [505, 487] width 45 height 45
click at [119, 434] on button "a" at bounding box center [117, 423] width 45 height 45
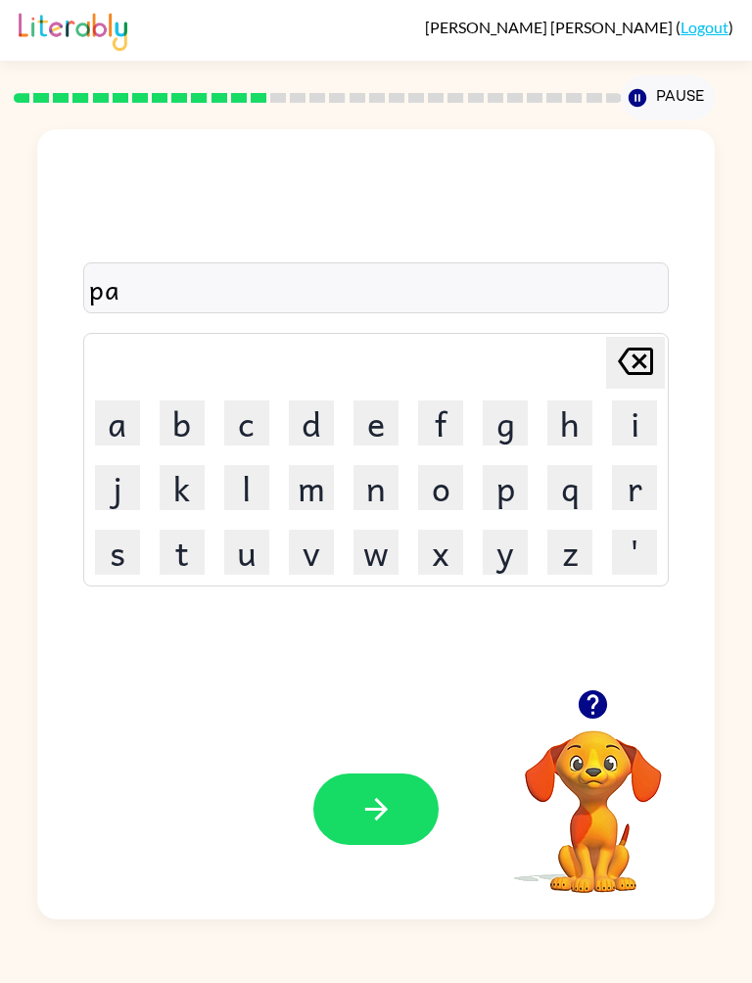
click at [315, 486] on button "m" at bounding box center [311, 487] width 45 height 45
click at [179, 566] on button "t" at bounding box center [182, 552] width 45 height 45
click at [369, 815] on icon "button" at bounding box center [376, 809] width 34 height 34
click at [320, 497] on button "m" at bounding box center [311, 487] width 45 height 45
click at [129, 415] on button "a" at bounding box center [117, 423] width 45 height 45
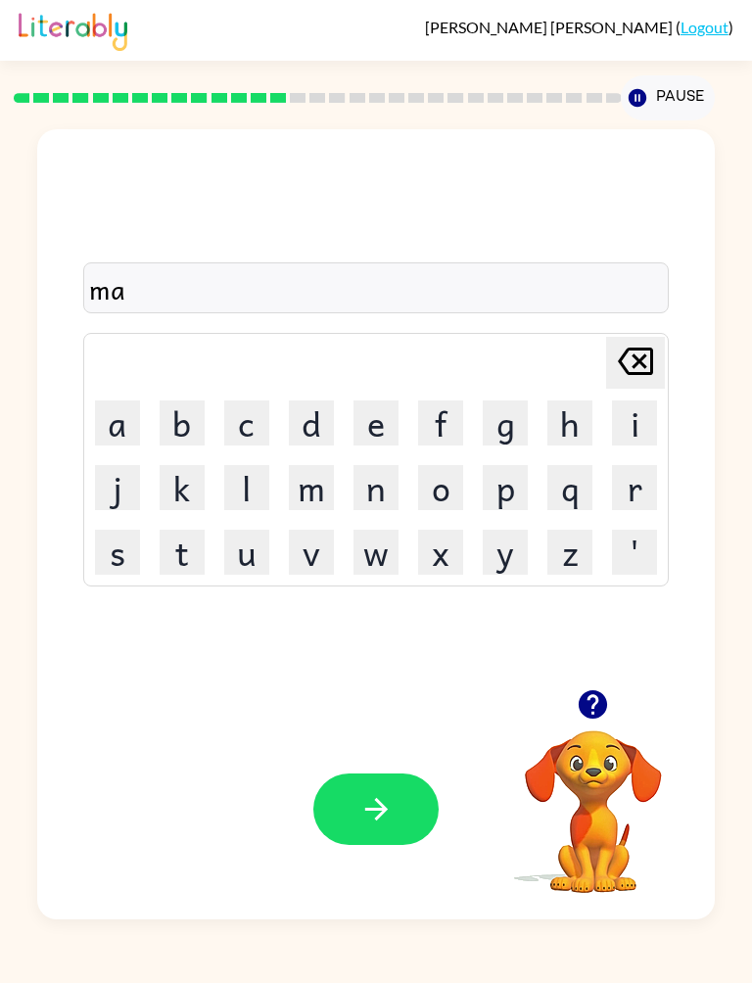
click at [125, 483] on button "j" at bounding box center [117, 487] width 45 height 45
click at [644, 485] on button "r" at bounding box center [634, 487] width 45 height 45
click at [371, 802] on icon "button" at bounding box center [376, 809] width 34 height 34
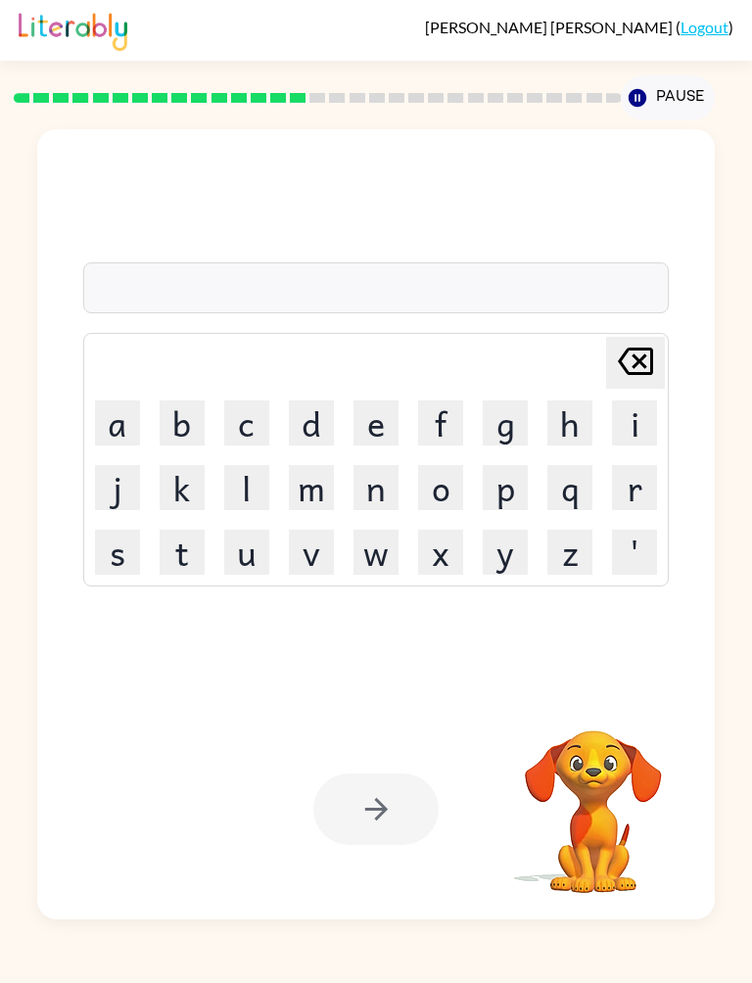
click at [120, 554] on button "s" at bounding box center [117, 552] width 45 height 45
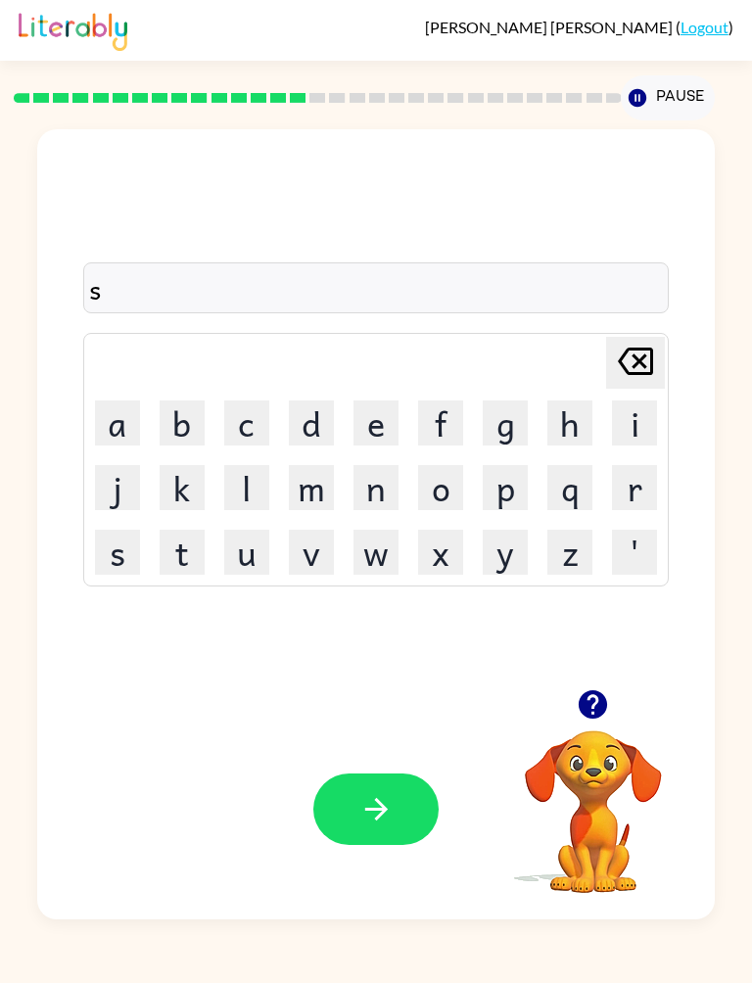
click at [631, 484] on button "r" at bounding box center [634, 487] width 45 height 45
click at [251, 437] on button "c" at bounding box center [246, 423] width 45 height 45
click at [634, 357] on icon at bounding box center [635, 361] width 35 height 27
click at [383, 425] on button "e" at bounding box center [376, 423] width 45 height 45
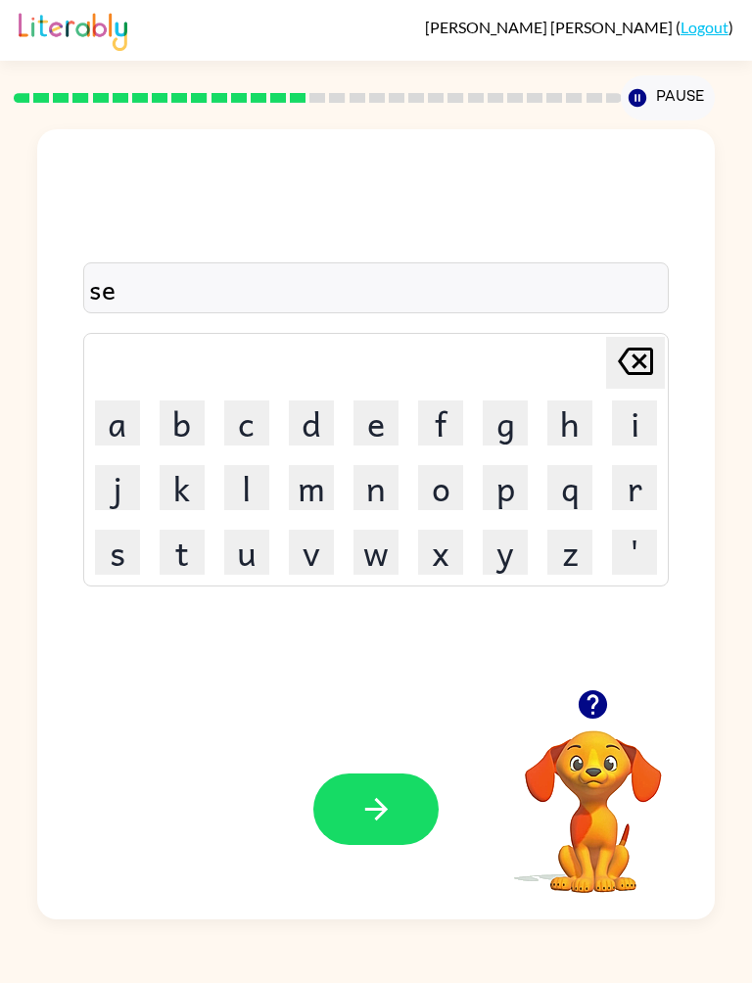
click at [235, 422] on button "c" at bounding box center [246, 423] width 45 height 45
click at [637, 374] on icon at bounding box center [635, 361] width 35 height 27
click at [629, 490] on button "r" at bounding box center [634, 487] width 45 height 45
click at [248, 408] on button "c" at bounding box center [246, 423] width 45 height 45
click at [357, 790] on button "button" at bounding box center [375, 810] width 125 height 72
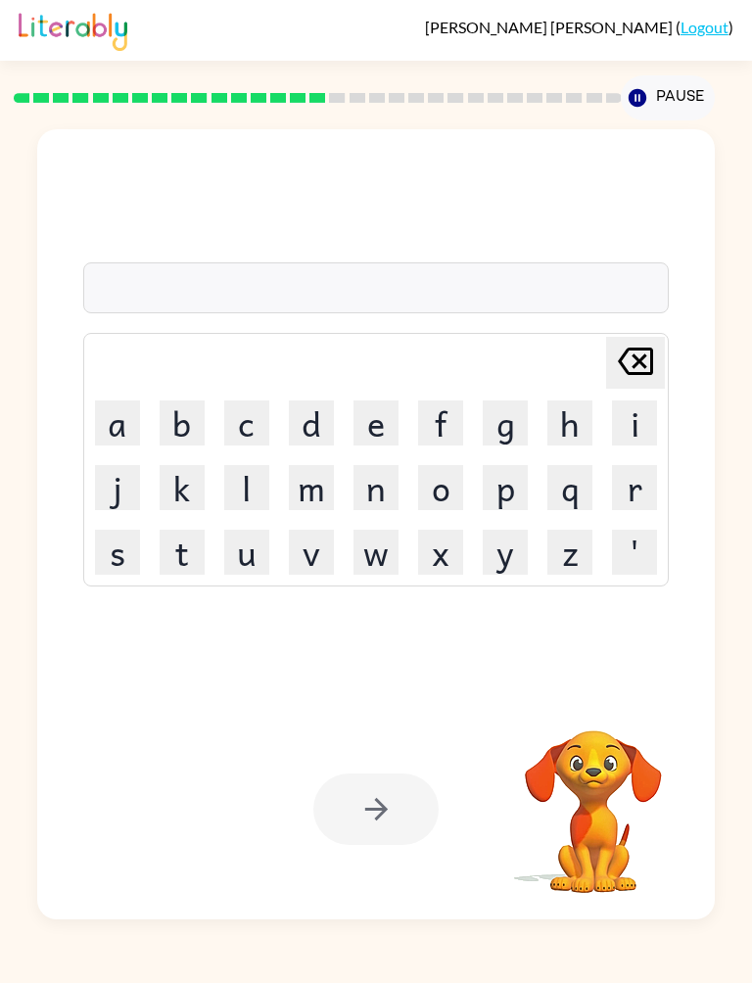
click at [513, 483] on button "p" at bounding box center [505, 487] width 45 height 45
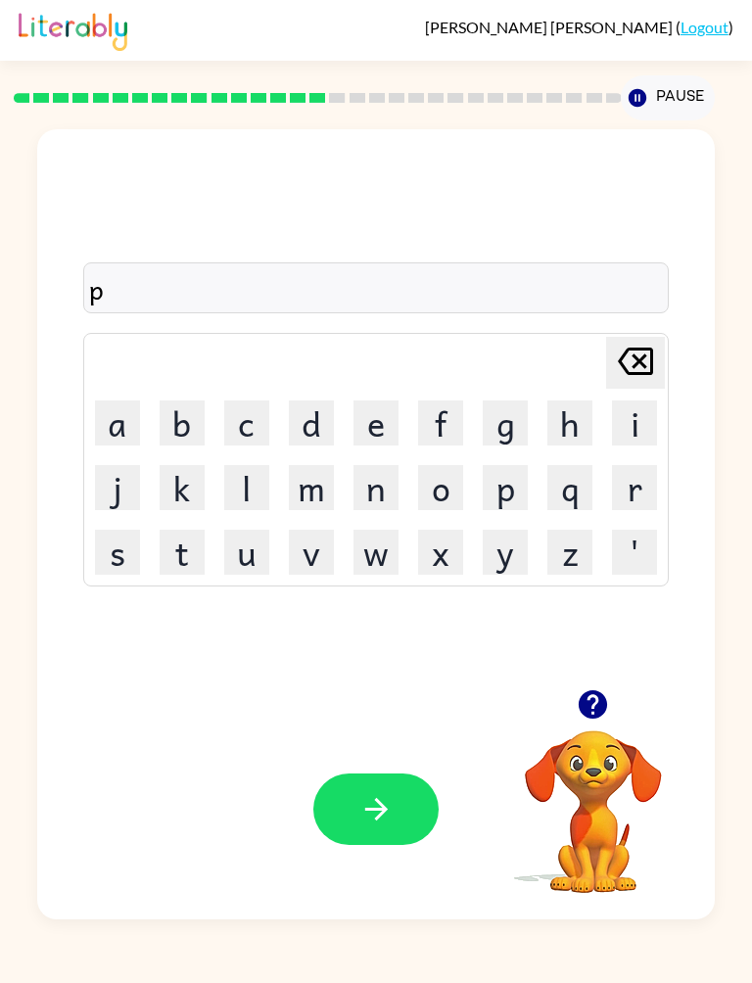
click at [633, 430] on button "i" at bounding box center [634, 423] width 45 height 45
click at [638, 356] on icon "Delete Delete last character input" at bounding box center [635, 361] width 47 height 47
click at [160, 414] on button "b" at bounding box center [182, 423] width 45 height 45
click at [638, 363] on icon at bounding box center [635, 361] width 35 height 27
click at [120, 426] on button "a" at bounding box center [117, 423] width 45 height 45
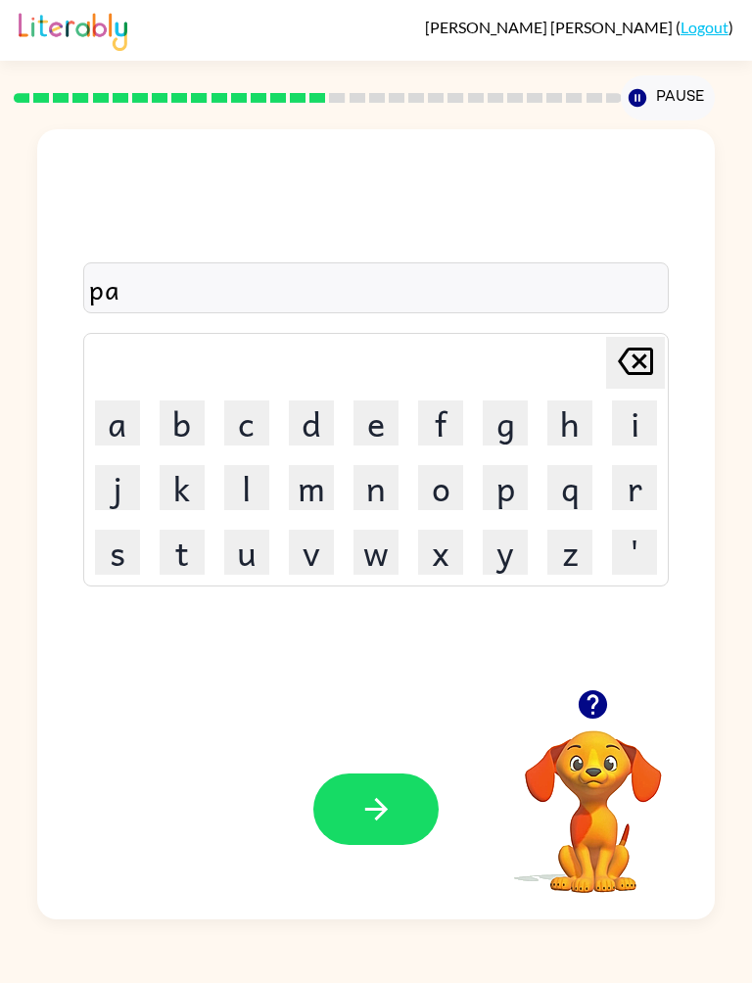
click at [261, 486] on button "l" at bounding box center [246, 487] width 45 height 45
click at [528, 543] on button "y" at bounding box center [505, 552] width 45 height 45
click at [323, 841] on div at bounding box center [375, 810] width 125 height 72
click at [390, 805] on icon "button" at bounding box center [376, 809] width 34 height 34
click at [114, 562] on button "s" at bounding box center [117, 552] width 45 height 45
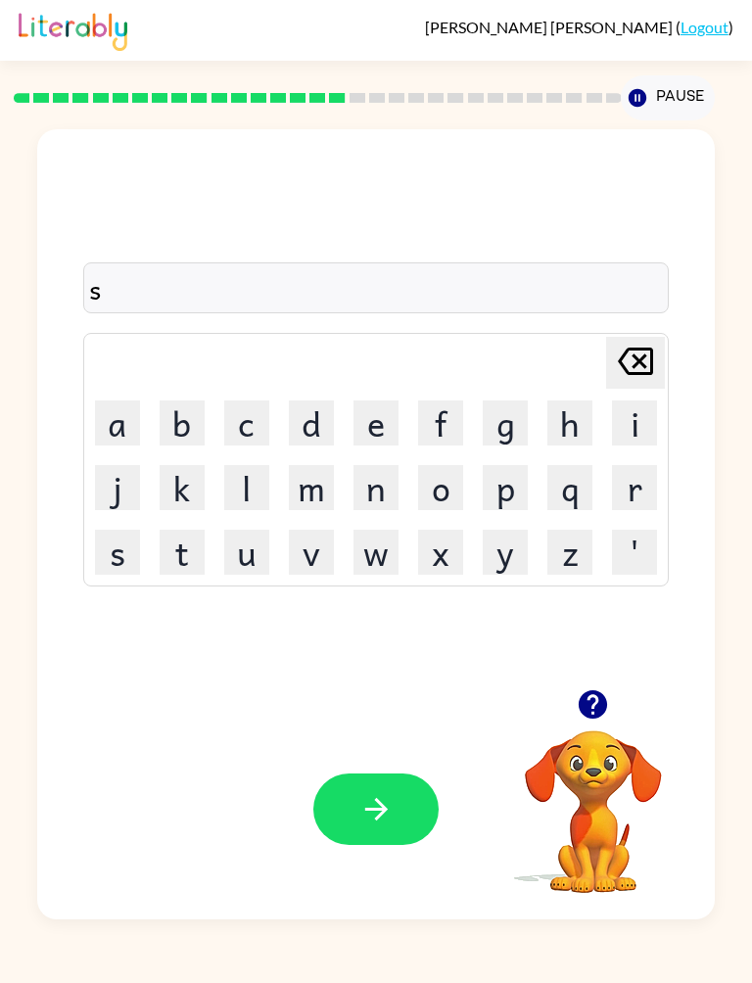
click at [516, 481] on button "p" at bounding box center [505, 487] width 45 height 45
click at [636, 416] on button "i" at bounding box center [634, 423] width 45 height 45
click at [393, 508] on button "n" at bounding box center [376, 487] width 45 height 45
click at [493, 425] on button "g" at bounding box center [505, 423] width 45 height 45
click at [393, 789] on button "button" at bounding box center [375, 810] width 125 height 72
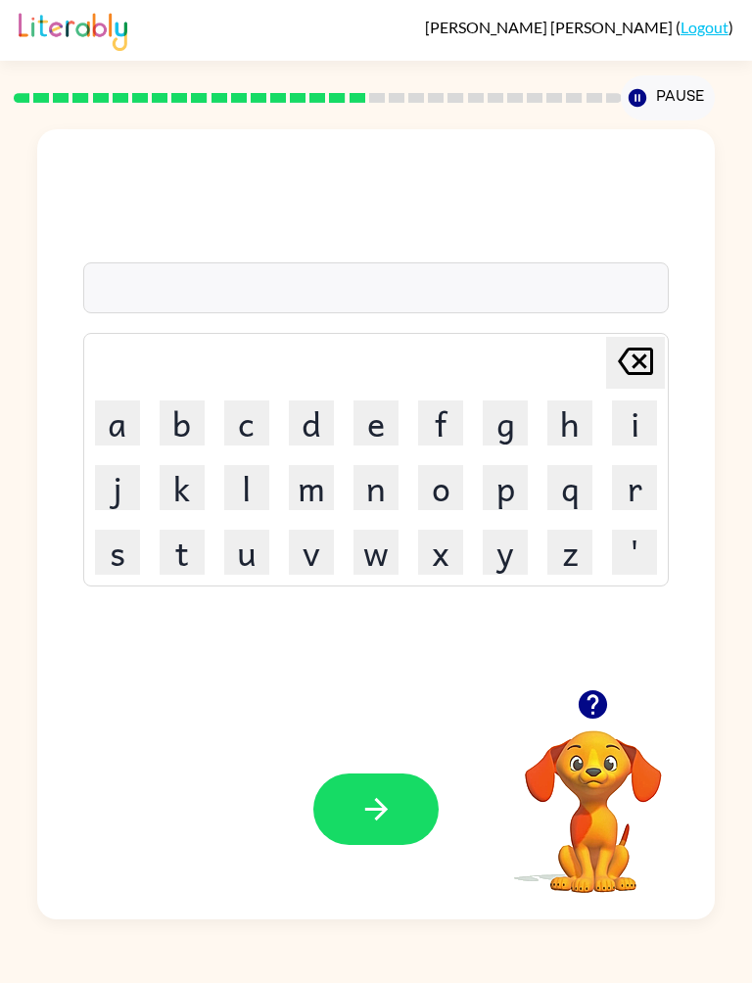
click at [507, 434] on button "g" at bounding box center [505, 423] width 45 height 45
click at [648, 486] on button "r" at bounding box center [634, 487] width 45 height 45
click at [251, 550] on button "u" at bounding box center [246, 552] width 45 height 45
click at [486, 484] on button "p" at bounding box center [505, 487] width 45 height 45
click at [381, 439] on button "e" at bounding box center [376, 423] width 45 height 45
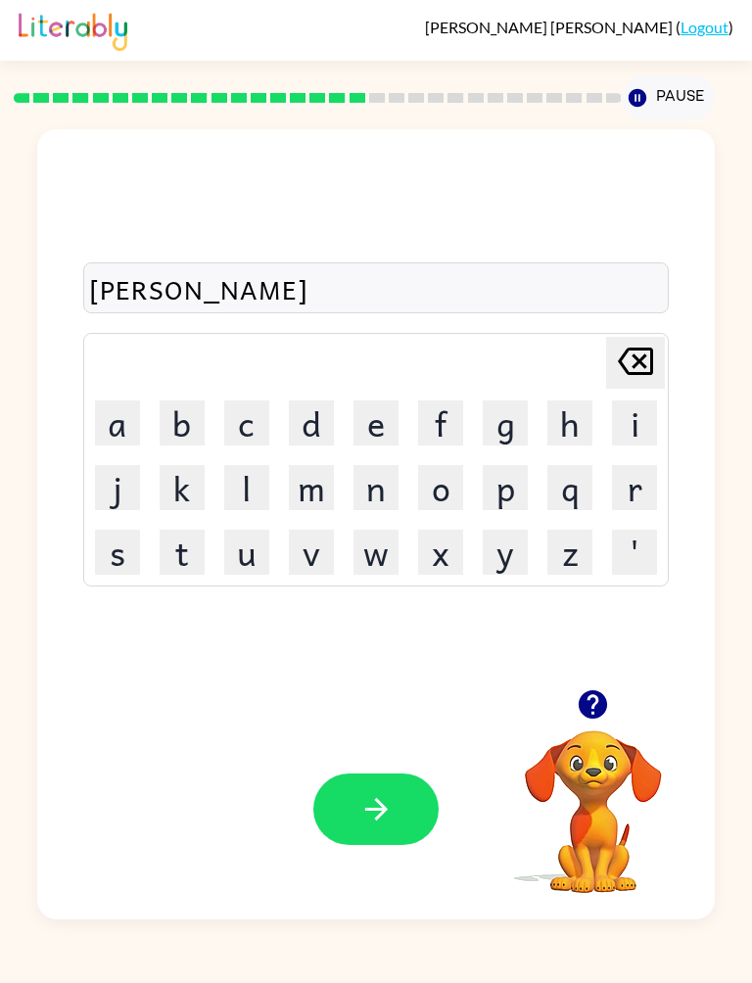
click at [506, 554] on button "y" at bounding box center [505, 552] width 45 height 45
click at [391, 809] on icon "button" at bounding box center [376, 809] width 34 height 34
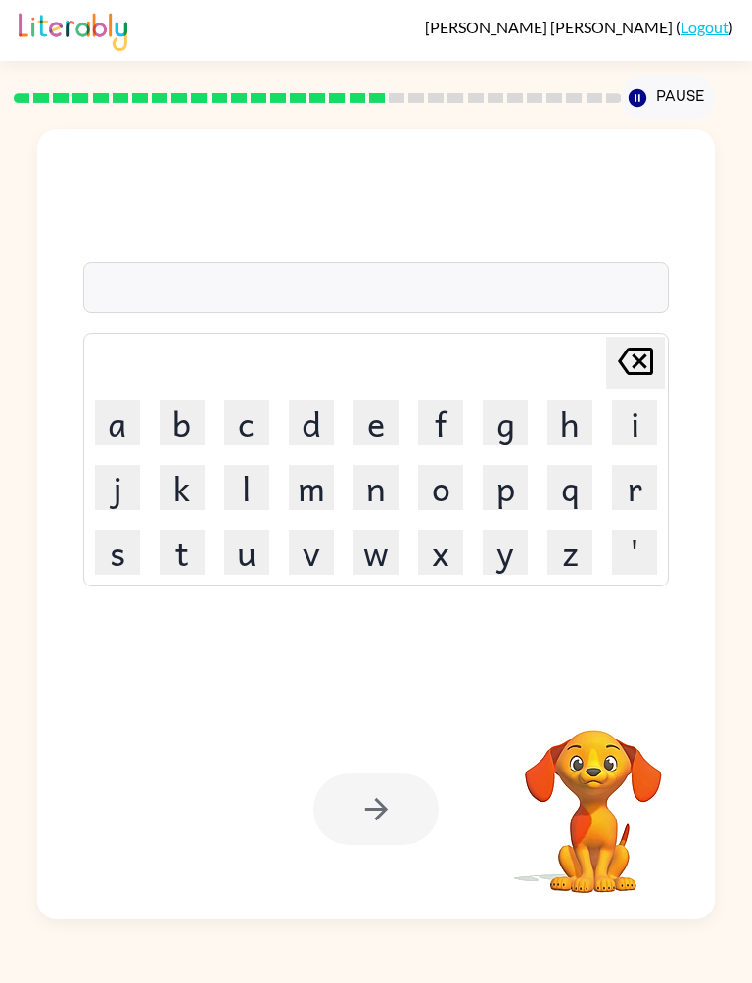
click at [125, 426] on button "a" at bounding box center [117, 423] width 45 height 45
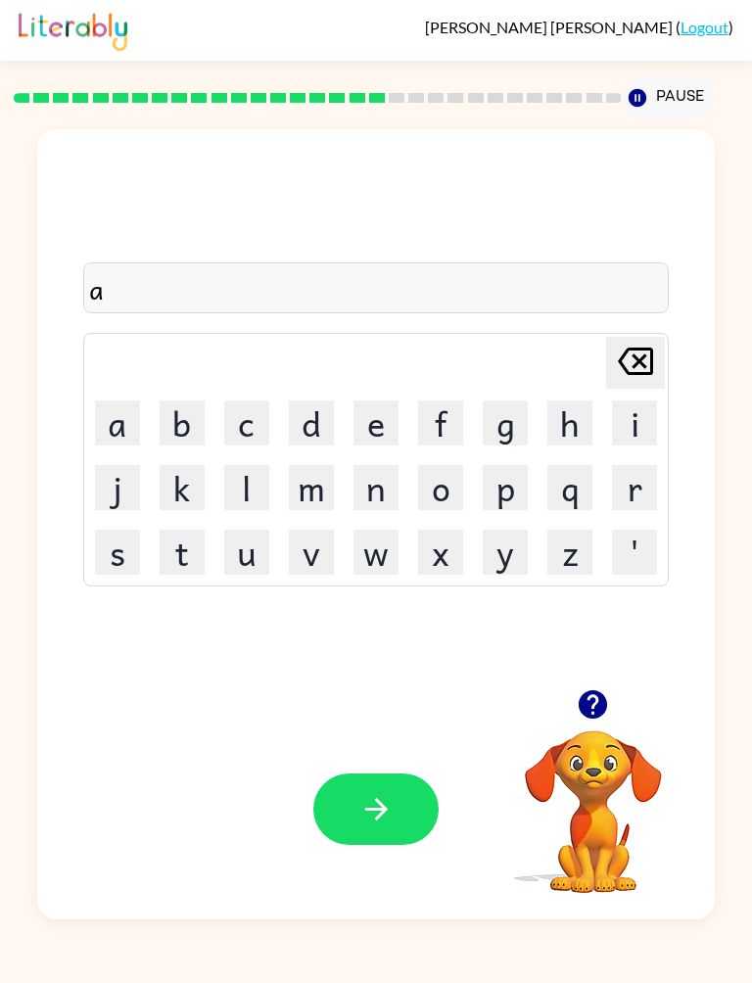
click at [373, 500] on button "n" at bounding box center [376, 487] width 45 height 45
click at [235, 434] on button "c" at bounding box center [246, 423] width 45 height 45
click at [634, 479] on button "r" at bounding box center [634, 487] width 45 height 45
click at [198, 550] on button "t" at bounding box center [182, 552] width 45 height 45
click at [167, 411] on button "b" at bounding box center [182, 423] width 45 height 45
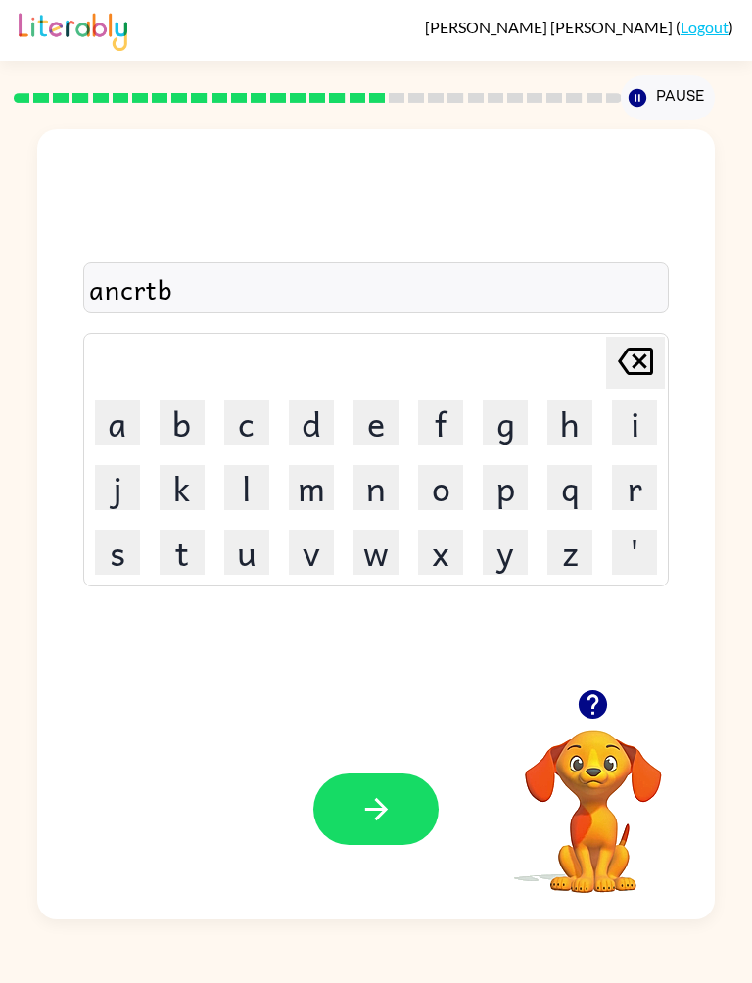
click at [255, 501] on button "l" at bounding box center [246, 487] width 45 height 45
click at [502, 554] on button "y" at bounding box center [505, 552] width 45 height 45
click at [365, 789] on button "button" at bounding box center [375, 810] width 125 height 72
click at [267, 481] on button "l" at bounding box center [246, 487] width 45 height 45
click at [638, 429] on button "i" at bounding box center [634, 423] width 45 height 45
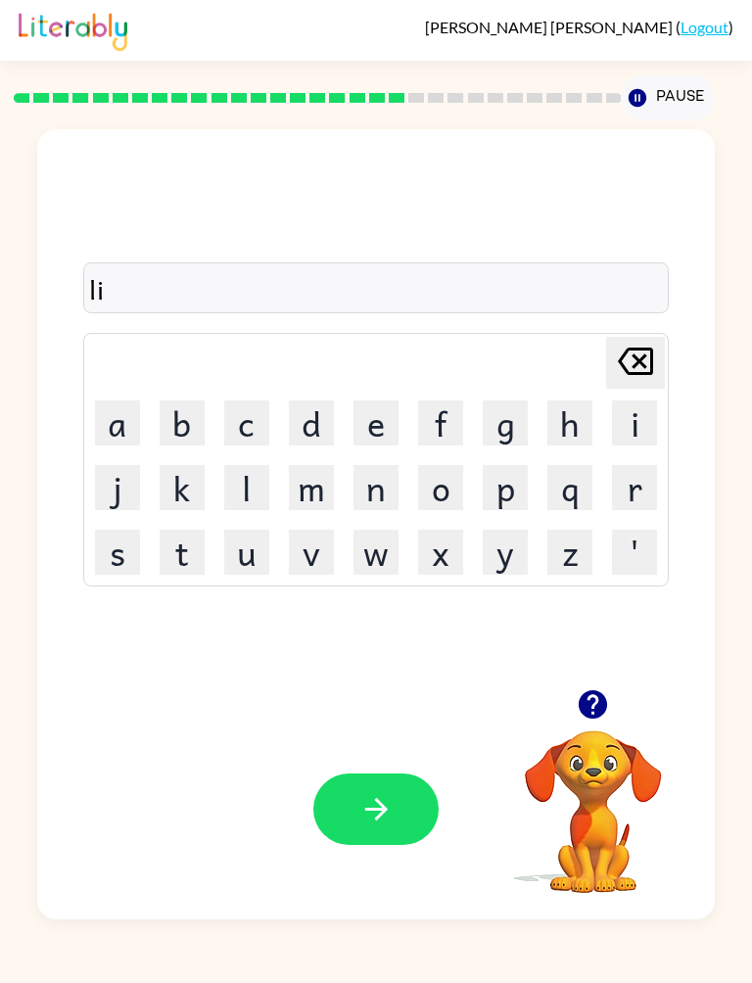
click at [123, 544] on button "s" at bounding box center [117, 552] width 45 height 45
click at [120, 434] on button "a" at bounding box center [117, 423] width 45 height 45
click at [374, 498] on button "n" at bounding box center [376, 487] width 45 height 45
click at [384, 831] on button "button" at bounding box center [375, 810] width 125 height 72
click at [396, 499] on button "n" at bounding box center [376, 487] width 45 height 45
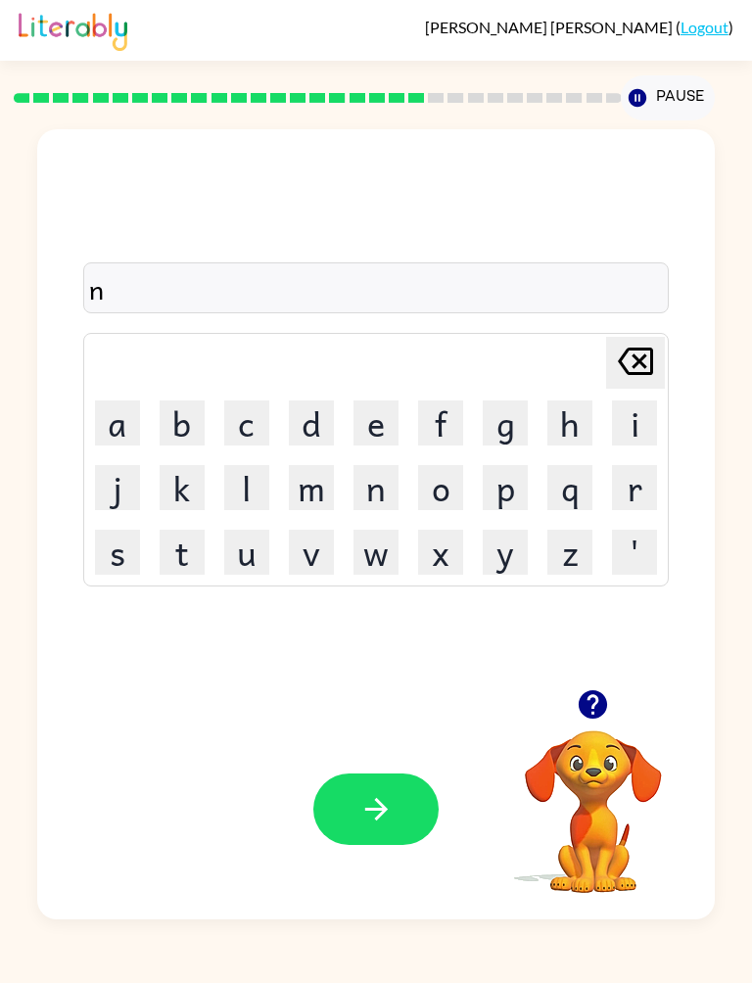
click at [260, 559] on button "u" at bounding box center [246, 552] width 45 height 45
click at [425, 600] on div "nu Delete Delete last character input a b c d e f g h i j k l m n o p q r s t u…" at bounding box center [375, 409] width 677 height 560
click at [322, 488] on button "m" at bounding box center [311, 487] width 45 height 45
click at [139, 401] on button "a" at bounding box center [117, 423] width 45 height 45
click at [330, 413] on button "d" at bounding box center [311, 423] width 45 height 45
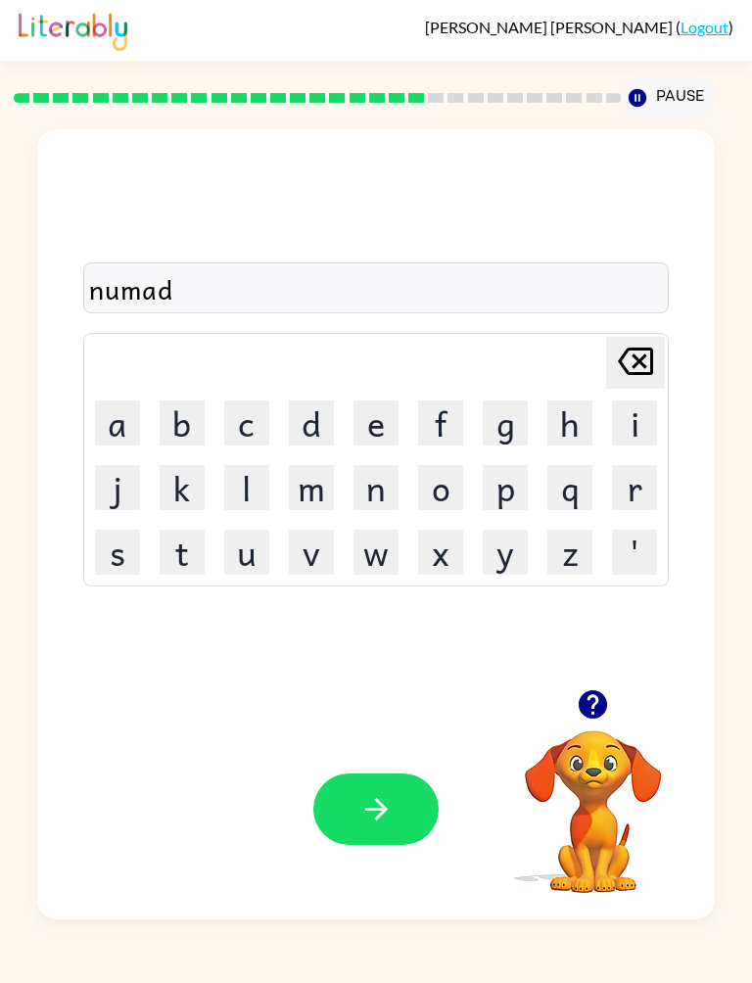
click at [410, 796] on button "button" at bounding box center [375, 810] width 125 height 72
click at [138, 537] on button "s" at bounding box center [117, 552] width 45 height 45
click at [247, 530] on button "u" at bounding box center [246, 552] width 45 height 45
click at [135, 433] on button "a" at bounding box center [117, 423] width 45 height 45
click at [398, 500] on button "n" at bounding box center [376, 487] width 45 height 45
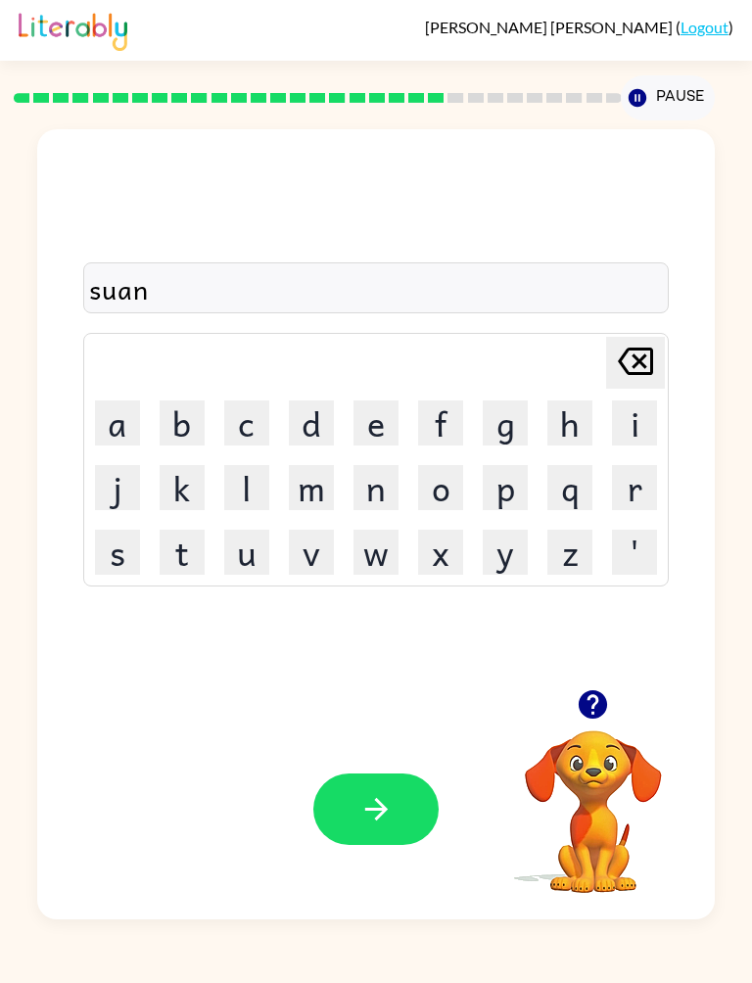
click at [357, 833] on button "button" at bounding box center [375, 810] width 125 height 72
click at [381, 557] on button "w" at bounding box center [376, 552] width 45 height 45
click at [621, 498] on button "r" at bounding box center [634, 487] width 45 height 45
click at [327, 444] on button "d" at bounding box center [311, 423] width 45 height 45
click at [389, 430] on button "e" at bounding box center [376, 423] width 45 height 45
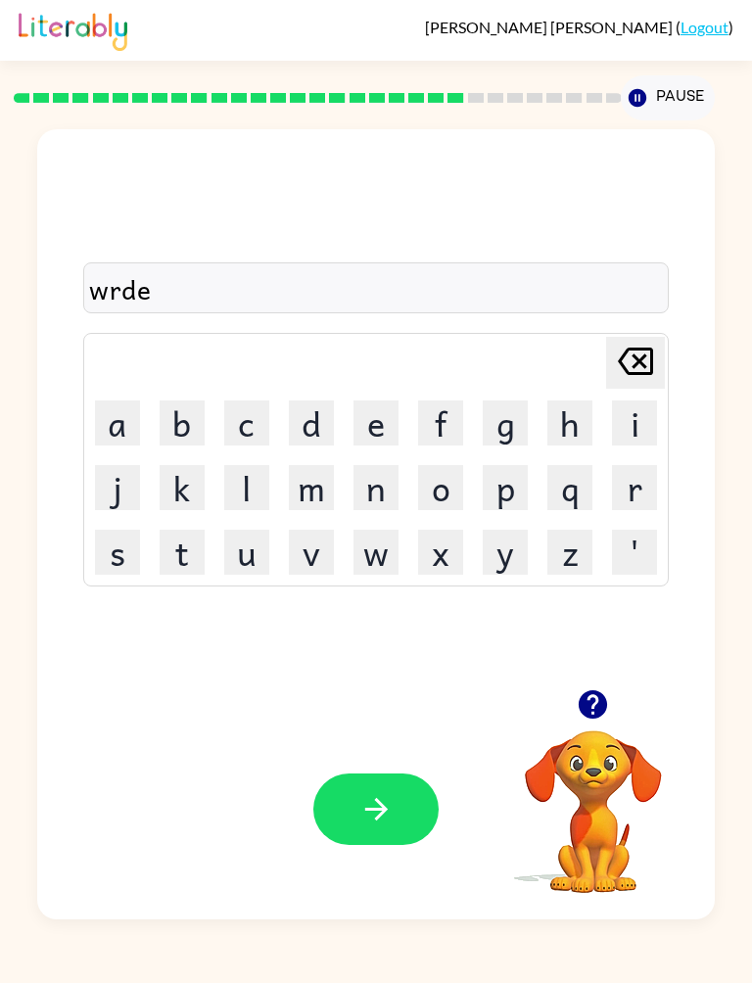
click at [329, 745] on div "Your browser must support playing .mp4 files to use Literably. Please try using…" at bounding box center [375, 809] width 677 height 220
click at [355, 777] on button "button" at bounding box center [375, 810] width 125 height 72
click at [378, 565] on button "w" at bounding box center [376, 552] width 45 height 45
click at [242, 494] on button "l" at bounding box center [246, 487] width 45 height 45
click at [637, 426] on button "i" at bounding box center [634, 423] width 45 height 45
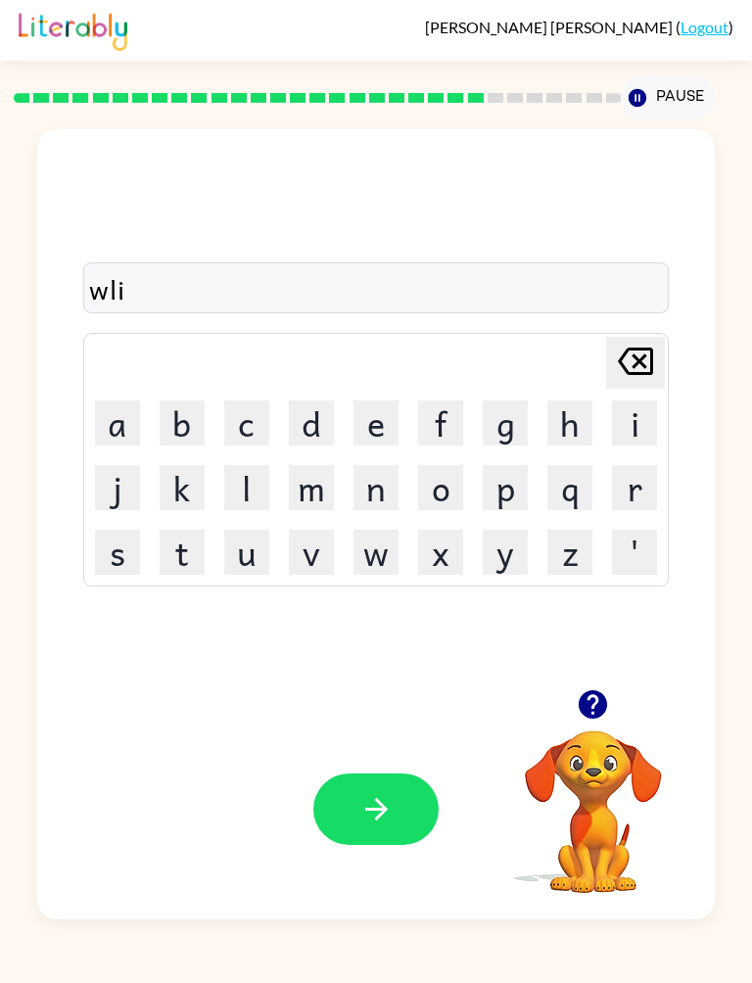
click at [325, 420] on button "d" at bounding box center [311, 423] width 45 height 45
click at [629, 419] on button "i" at bounding box center [634, 423] width 45 height 45
click at [193, 535] on button "t" at bounding box center [182, 552] width 45 height 45
click at [304, 764] on div "Your browser must support playing .mp4 files to use Literably. Please try using…" at bounding box center [375, 809] width 677 height 220
click at [380, 816] on icon "button" at bounding box center [375, 809] width 23 height 23
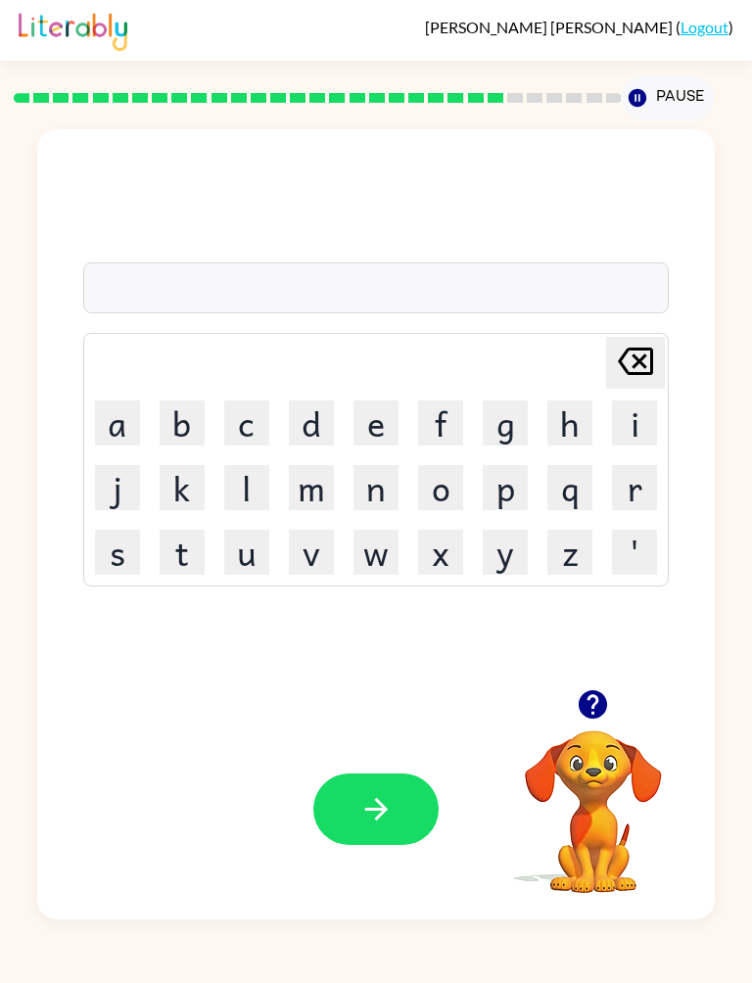
click at [247, 424] on button "c" at bounding box center [246, 423] width 45 height 45
click at [621, 429] on button "i" at bounding box center [634, 423] width 45 height 45
click at [187, 553] on button "t" at bounding box center [182, 552] width 45 height 45
click at [612, 442] on button "i" at bounding box center [634, 423] width 45 height 45
click at [388, 509] on button "n" at bounding box center [376, 487] width 45 height 45
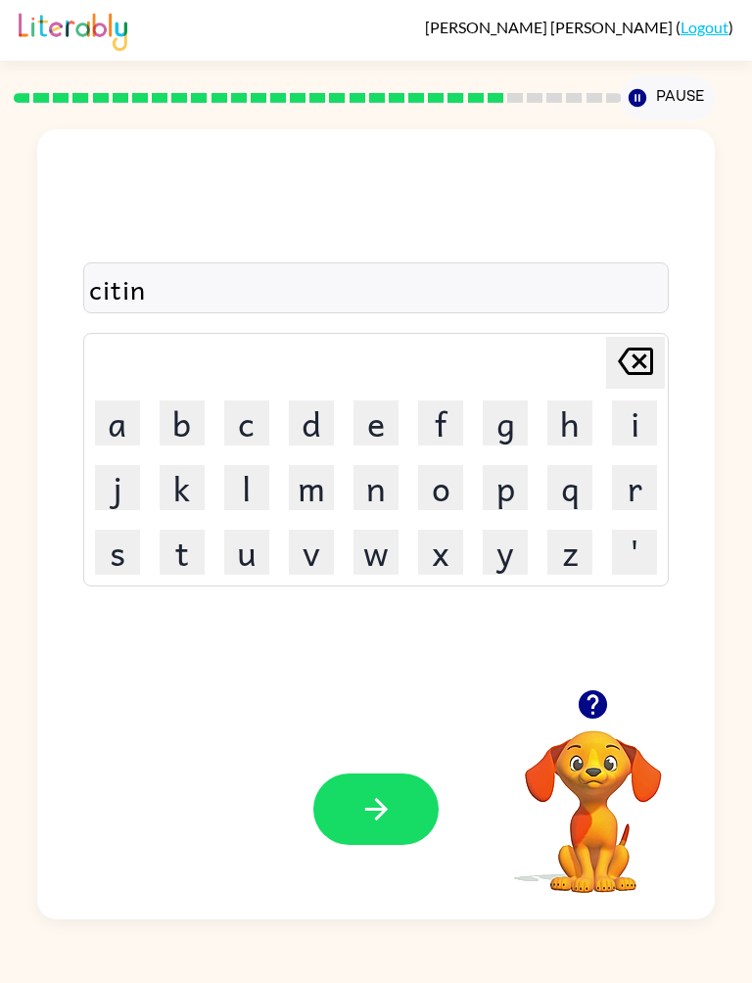
click at [496, 423] on button "g" at bounding box center [505, 423] width 45 height 45
click at [383, 824] on icon "button" at bounding box center [376, 809] width 34 height 34
click at [255, 561] on button "u" at bounding box center [246, 552] width 45 height 45
click at [496, 487] on button "p" at bounding box center [505, 487] width 45 height 45
click at [631, 498] on button "r" at bounding box center [634, 487] width 45 height 45
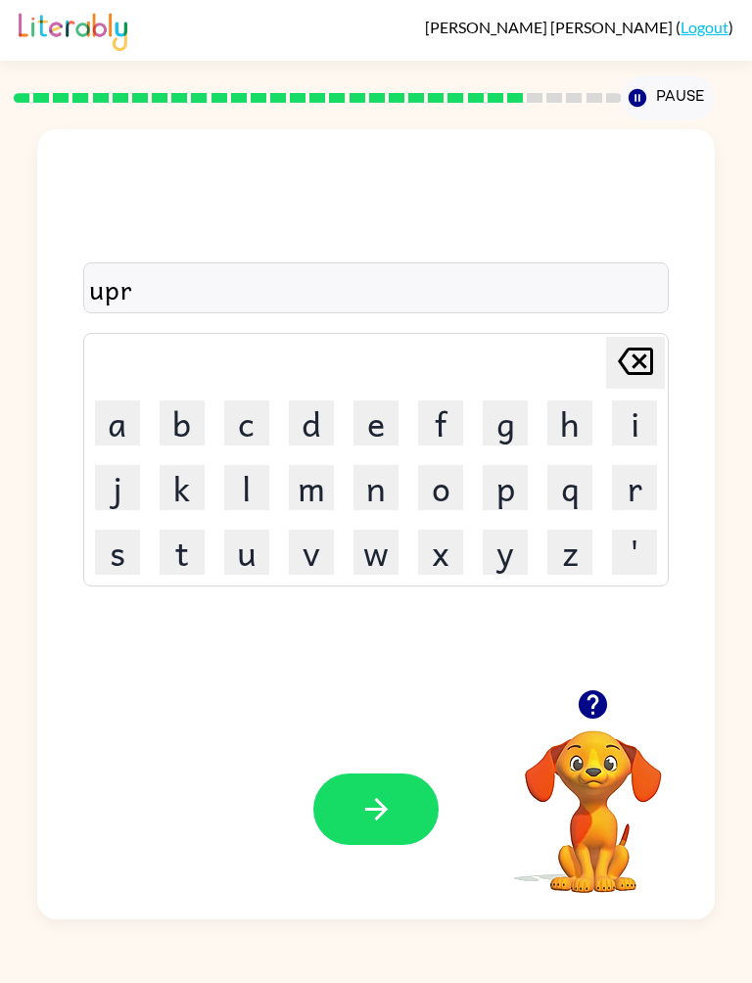
click at [308, 494] on button "m" at bounding box center [311, 487] width 45 height 45
click at [399, 506] on button "n" at bounding box center [376, 487] width 45 height 45
click at [375, 802] on icon "button" at bounding box center [376, 809] width 34 height 34
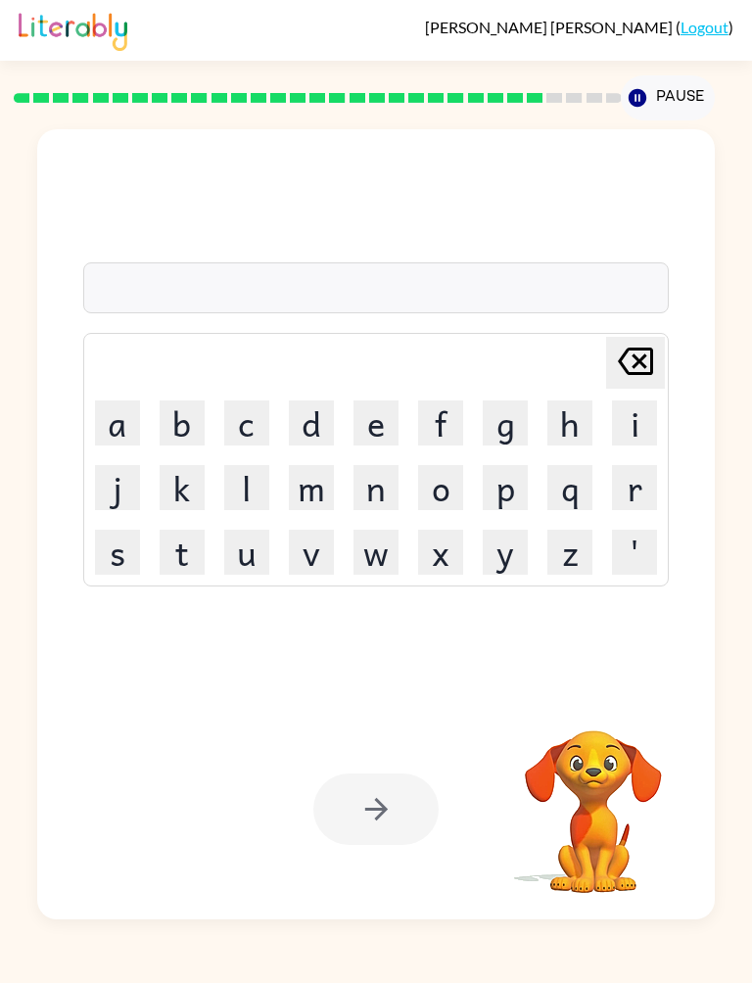
click at [97, 567] on button "s" at bounding box center [117, 552] width 45 height 45
click at [634, 436] on button "i" at bounding box center [634, 423] width 45 height 45
click at [192, 552] on button "t" at bounding box center [182, 552] width 45 height 45
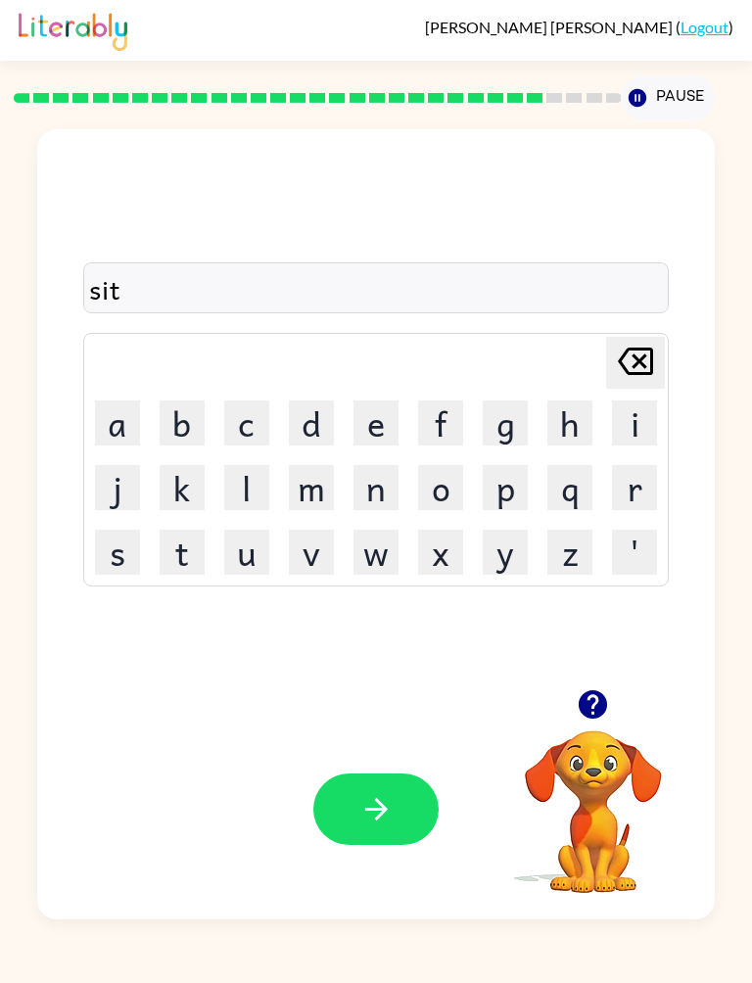
click at [397, 419] on button "e" at bounding box center [376, 423] width 45 height 45
click at [346, 789] on button "button" at bounding box center [375, 810] width 125 height 72
click at [384, 766] on div "Your browser must support playing .mp4 files to use Literably. Please try using…" at bounding box center [375, 809] width 677 height 220
click at [370, 790] on div at bounding box center [375, 810] width 125 height 72
click at [251, 554] on button "u" at bounding box center [246, 552] width 45 height 45
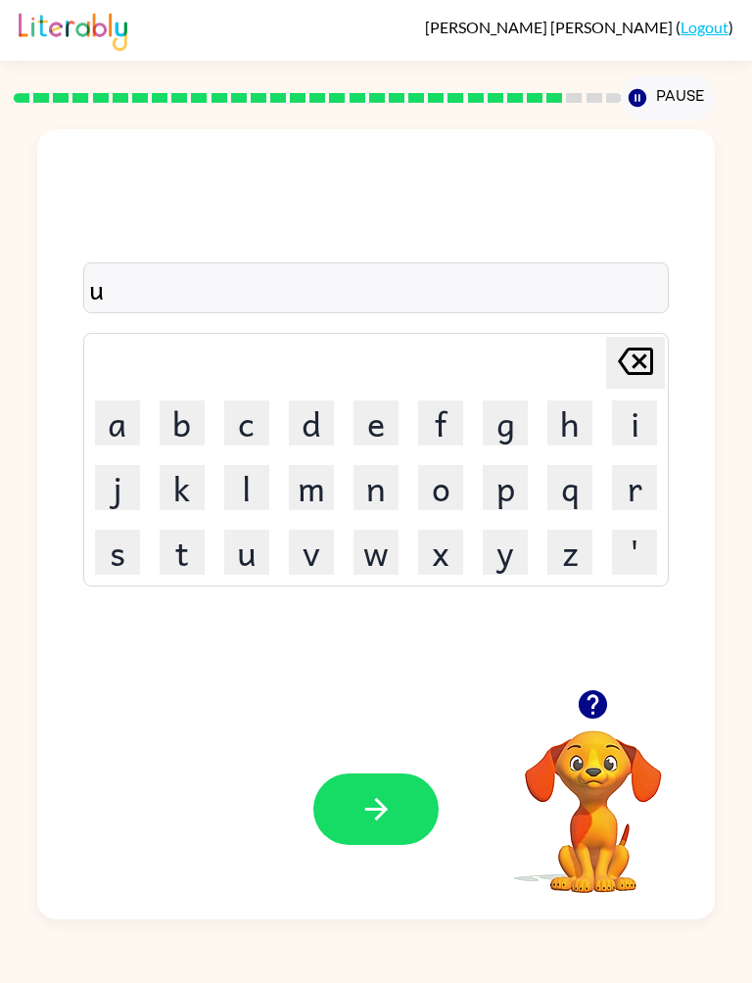
click at [389, 496] on button "n" at bounding box center [376, 487] width 45 height 45
click at [299, 558] on button "v" at bounding box center [311, 552] width 45 height 45
click at [636, 475] on button "r" at bounding box center [634, 487] width 45 height 45
click at [130, 539] on button "s" at bounding box center [117, 552] width 45 height 45
click at [259, 475] on button "l" at bounding box center [246, 487] width 45 height 45
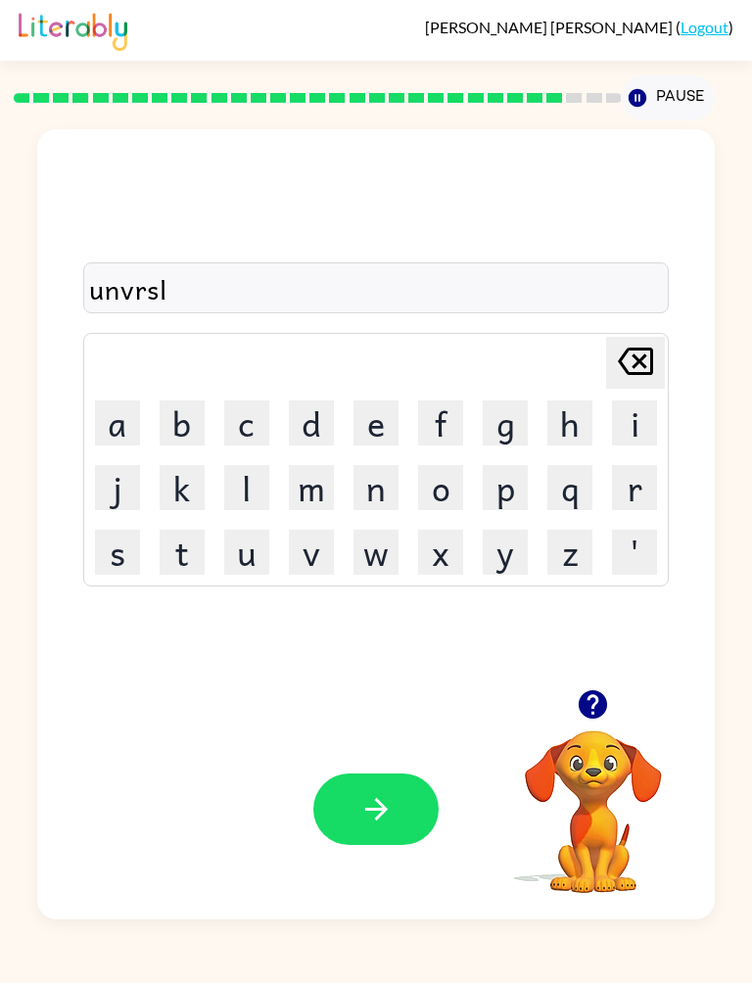
click at [345, 805] on button "button" at bounding box center [375, 810] width 125 height 72
click at [122, 530] on button "s" at bounding box center [117, 552] width 45 height 45
click at [630, 417] on button "i" at bounding box center [634, 423] width 45 height 45
click at [321, 560] on button "v" at bounding box center [311, 552] width 45 height 45
click at [632, 503] on button "r" at bounding box center [634, 487] width 45 height 45
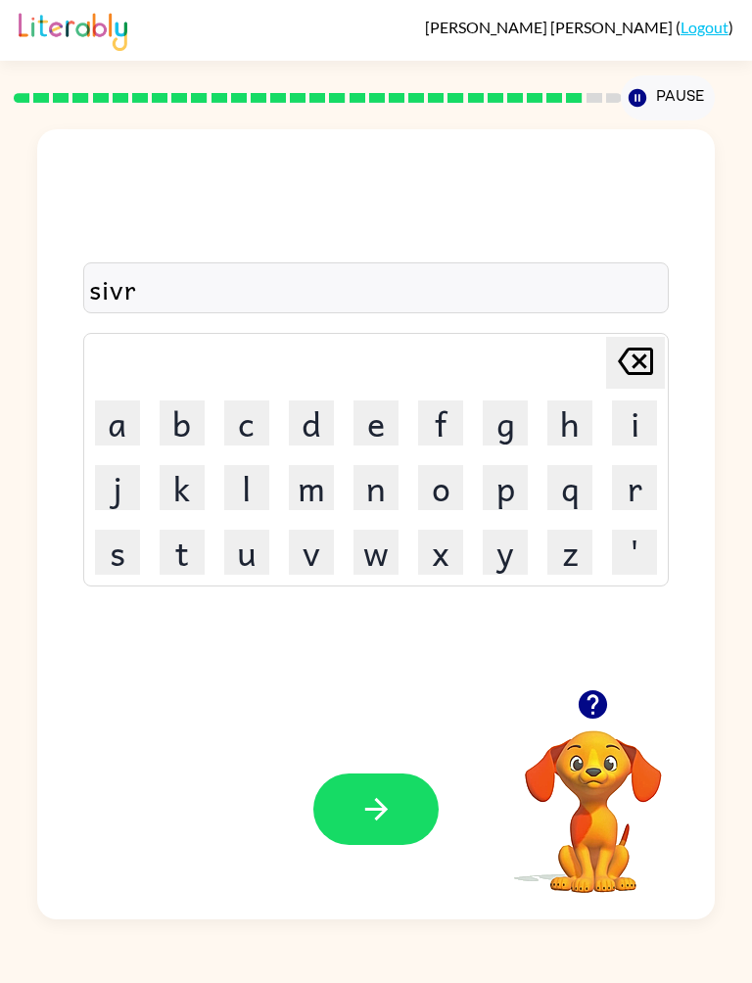
click at [119, 430] on button "a" at bounding box center [117, 423] width 45 height 45
click at [495, 552] on button "y" at bounding box center [505, 552] width 45 height 45
click at [373, 840] on button "button" at bounding box center [375, 810] width 125 height 72
click at [635, 420] on button "i" at bounding box center [634, 423] width 45 height 45
click at [389, 486] on button "n" at bounding box center [376, 487] width 45 height 45
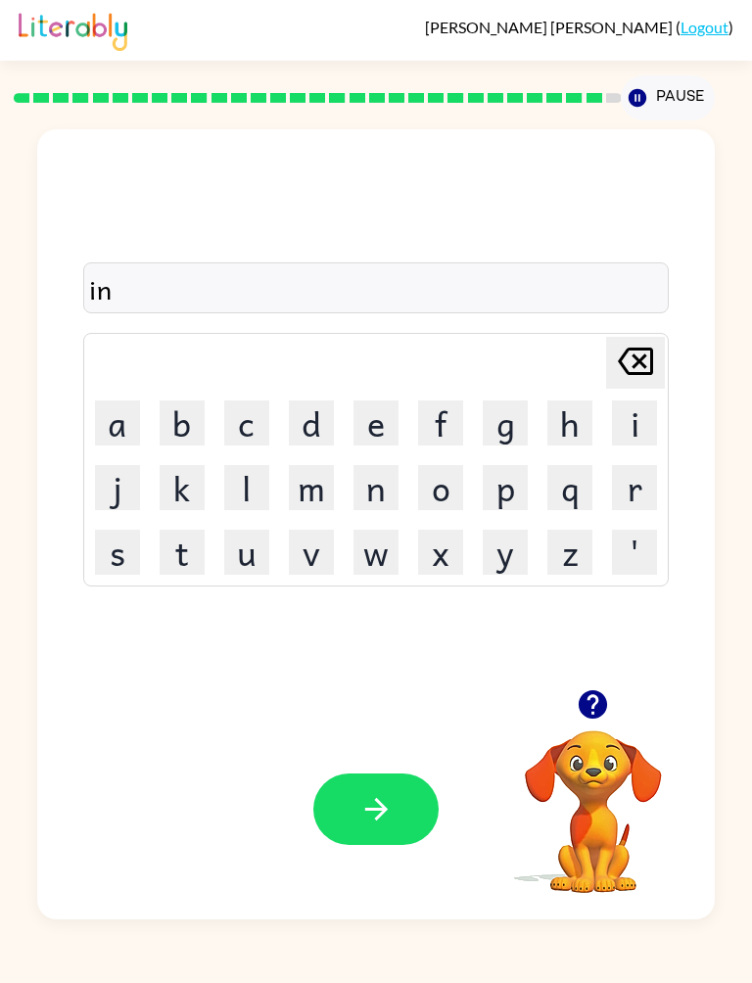
click at [265, 409] on button "c" at bounding box center [246, 423] width 45 height 45
click at [137, 418] on button "a" at bounding box center [117, 423] width 45 height 45
click at [202, 557] on button "t" at bounding box center [182, 552] width 45 height 45
click at [391, 488] on button "n" at bounding box center [376, 487] width 45 height 45
click at [442, 768] on div "Your browser must support playing .mp4 files to use Literably. Please try using…" at bounding box center [375, 809] width 677 height 220
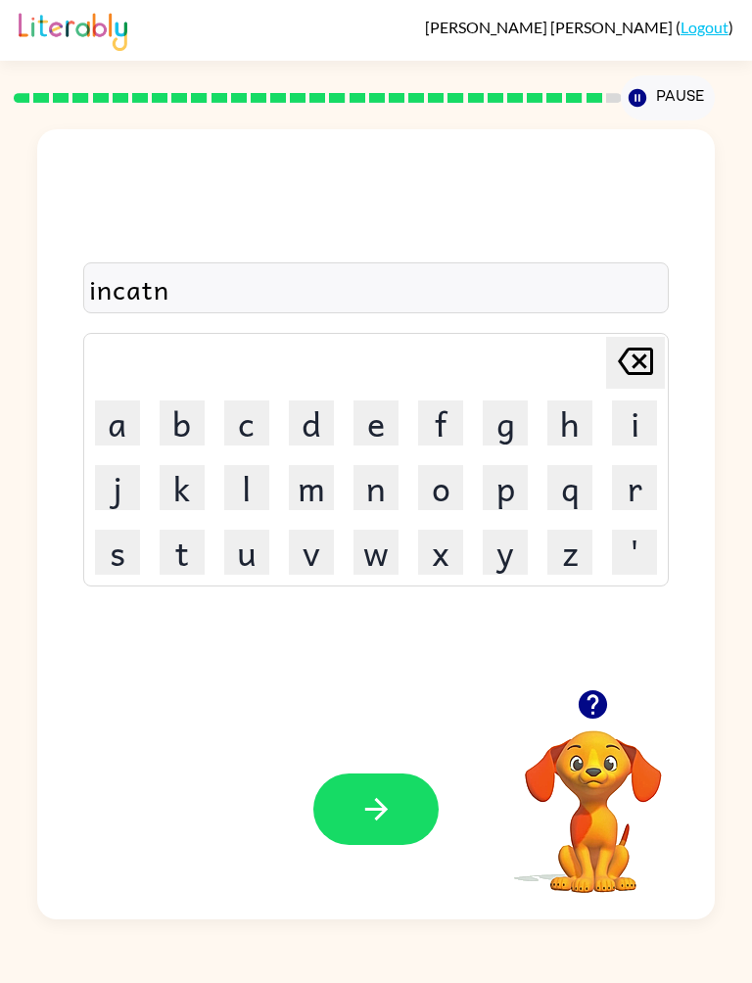
click at [387, 806] on icon "button" at bounding box center [376, 809] width 34 height 34
